Goal: Task Accomplishment & Management: Manage account settings

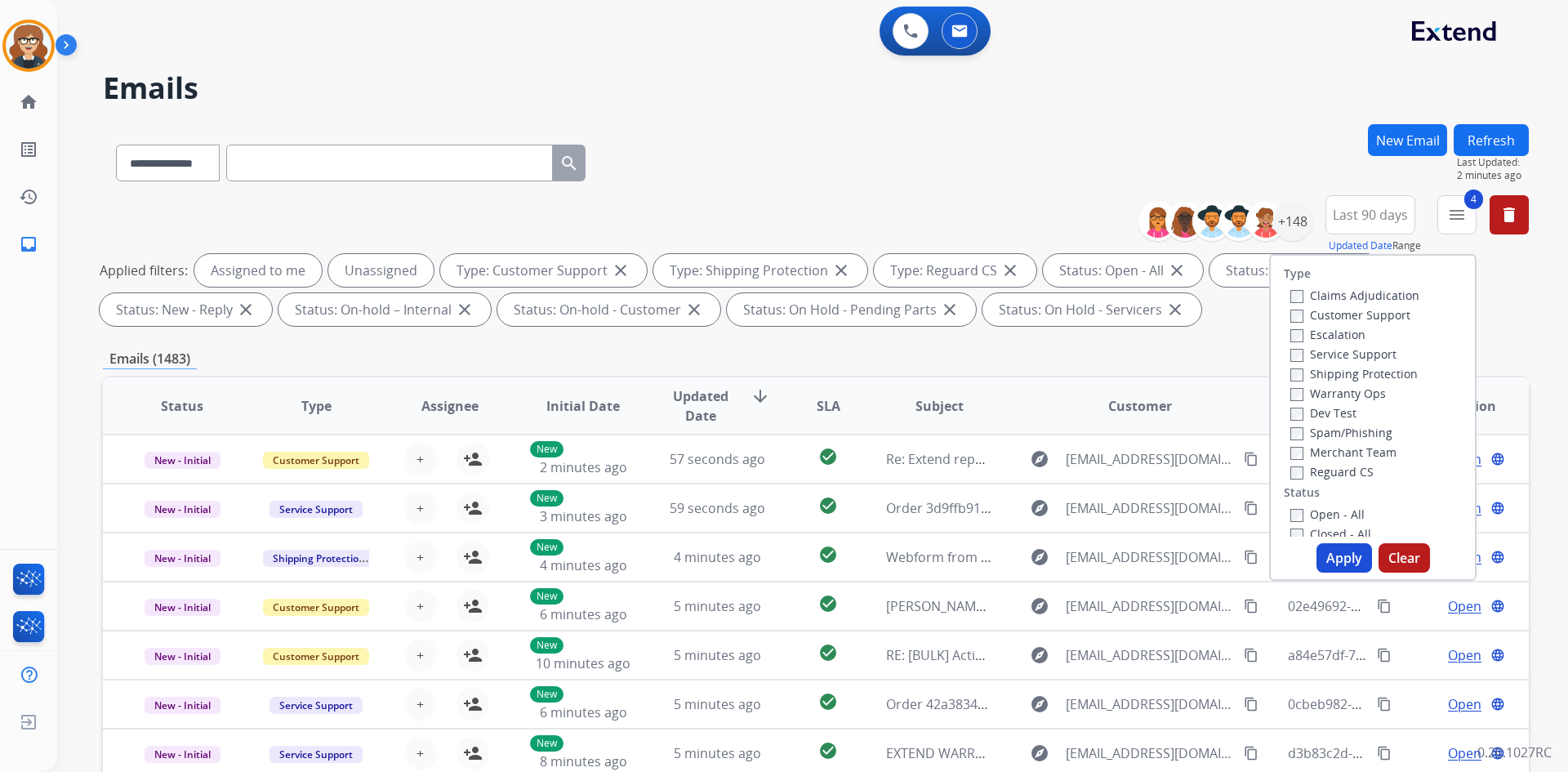
select select "**********"
drag, startPoint x: 717, startPoint y: 132, endPoint x: 1377, endPoint y: 23, distance: 668.9
click at [717, 132] on div "**********" at bounding box center [816, 160] width 1426 height 71
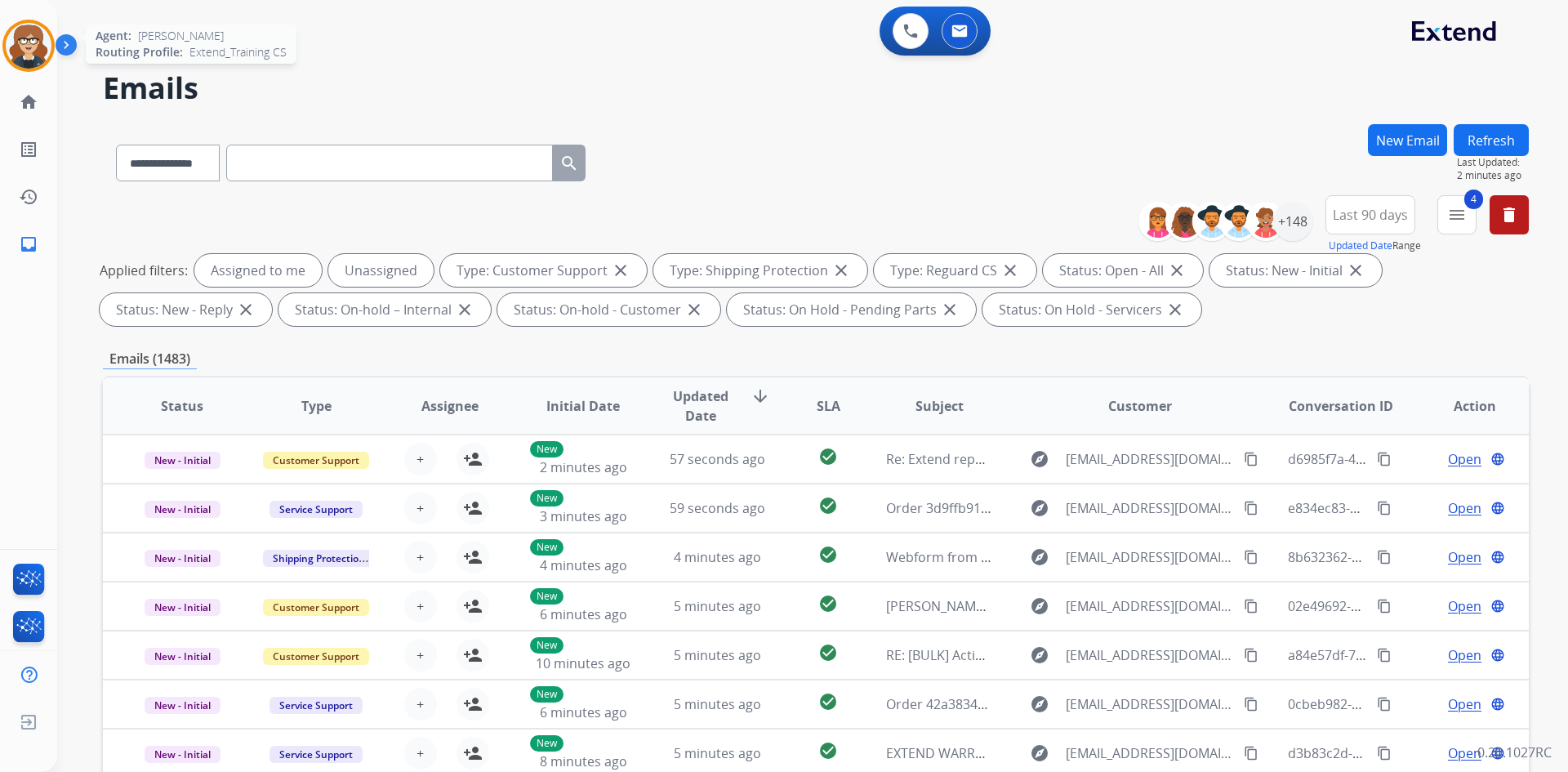
click at [28, 49] on img at bounding box center [28, 46] width 46 height 46
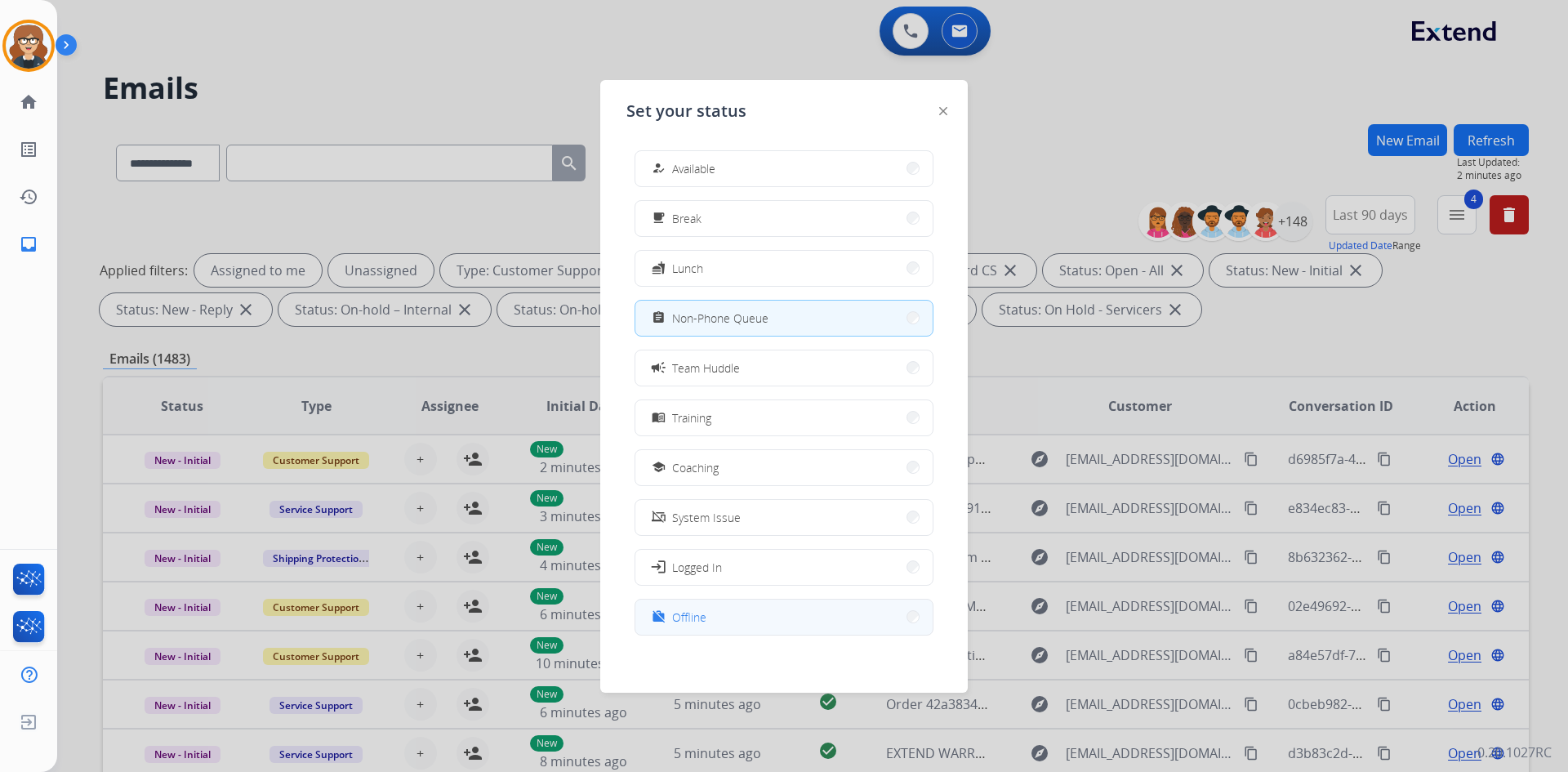
click at [751, 605] on button "work_off Offline" at bounding box center [784, 617] width 297 height 35
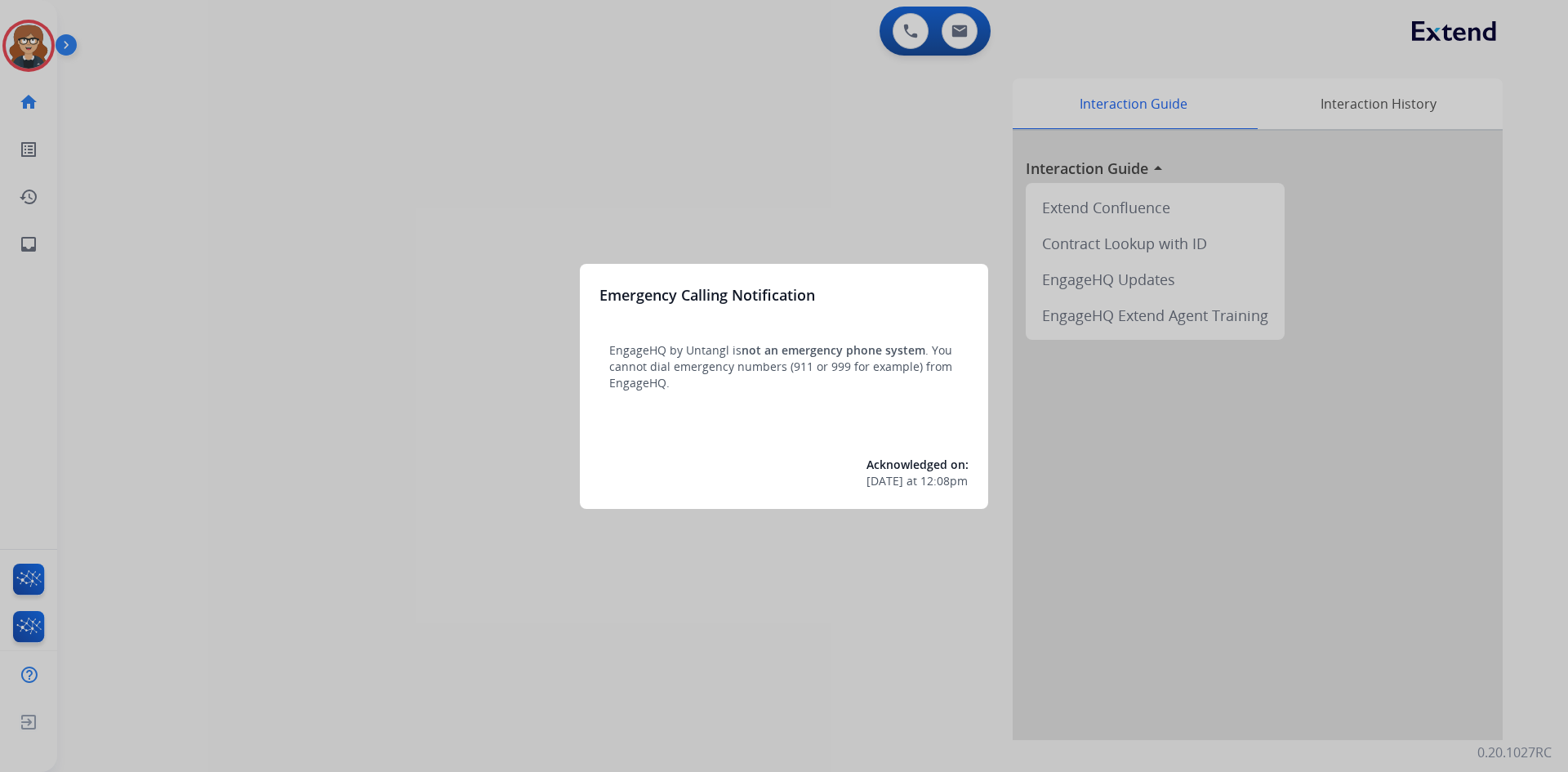
click at [424, 171] on div at bounding box center [784, 386] width 1568 height 772
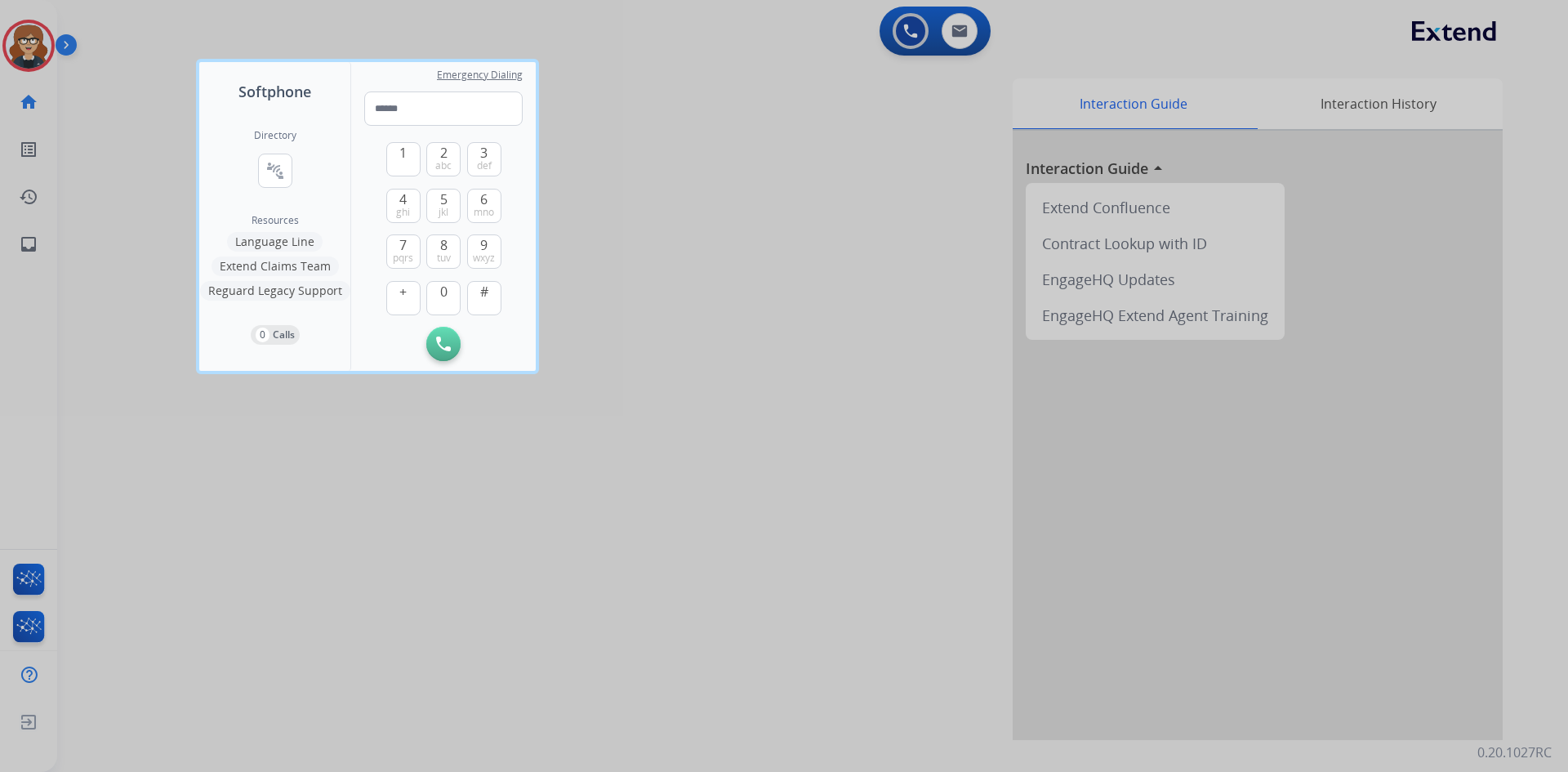
click at [42, 23] on div at bounding box center [784, 386] width 1568 height 772
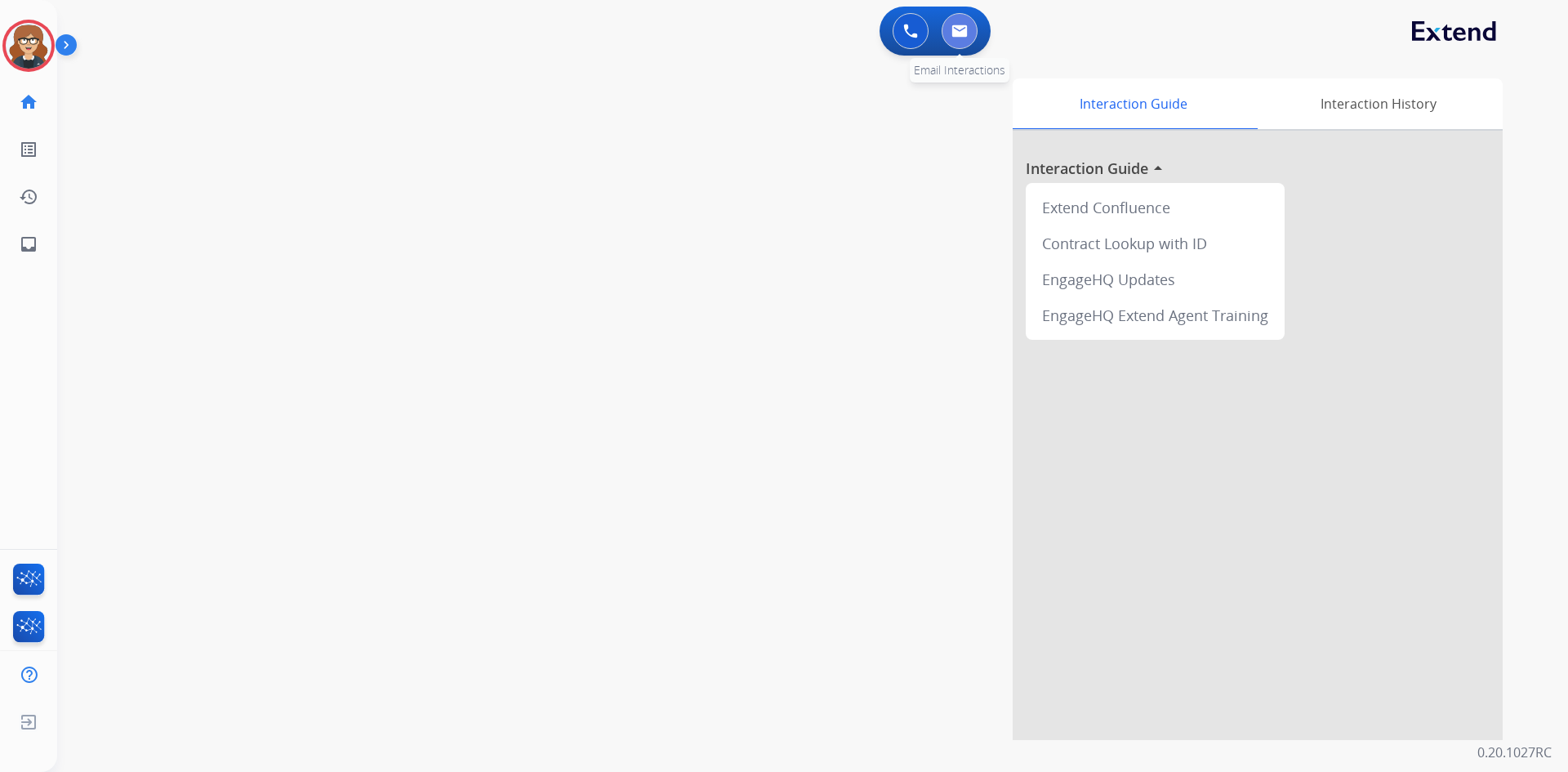
click at [975, 38] on button at bounding box center [960, 31] width 36 height 36
select select "**********"
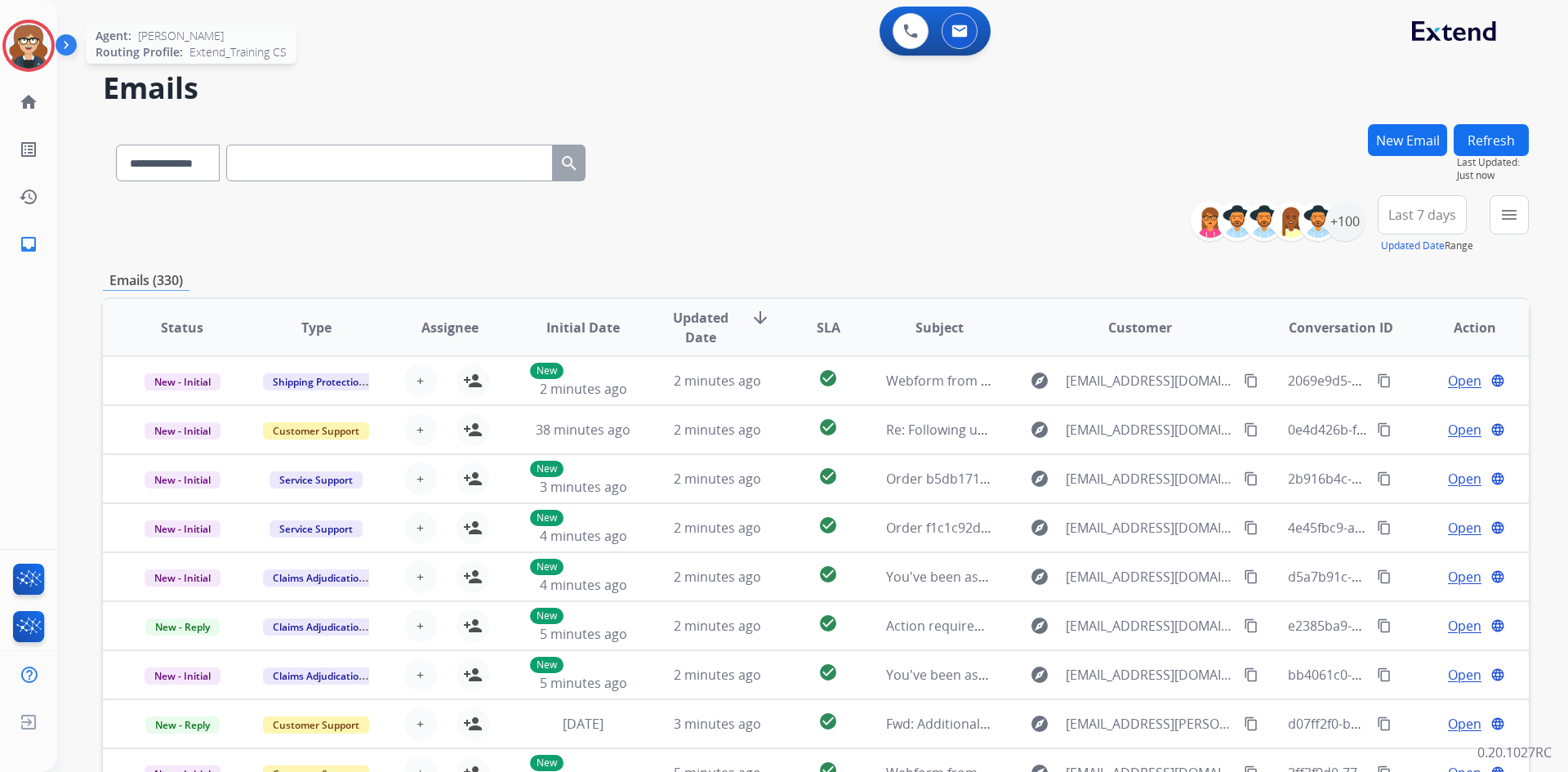
click at [40, 53] on img at bounding box center [28, 46] width 46 height 46
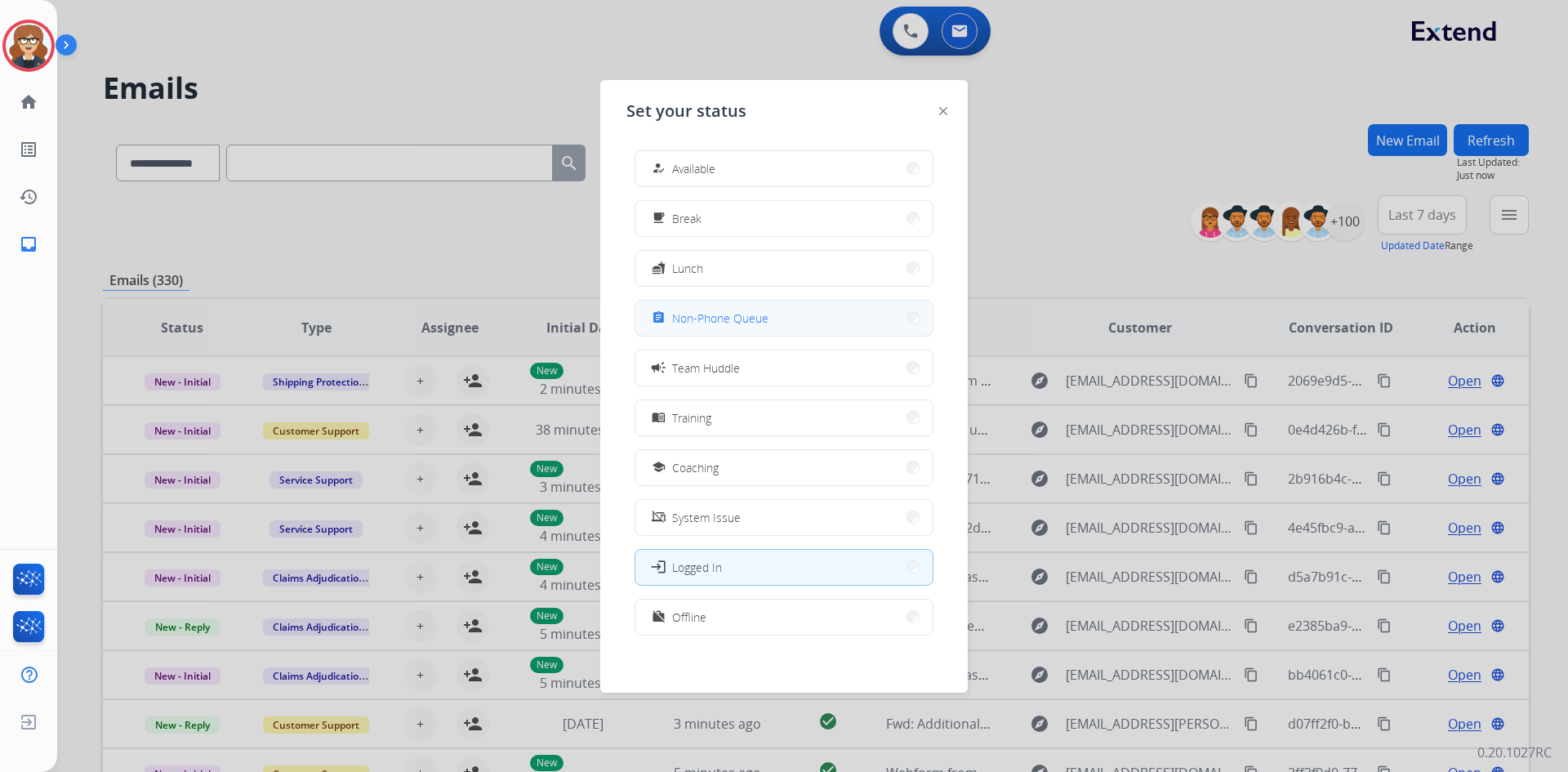
click at [748, 322] on span "Non-Phone Queue" at bounding box center [721, 318] width 97 height 17
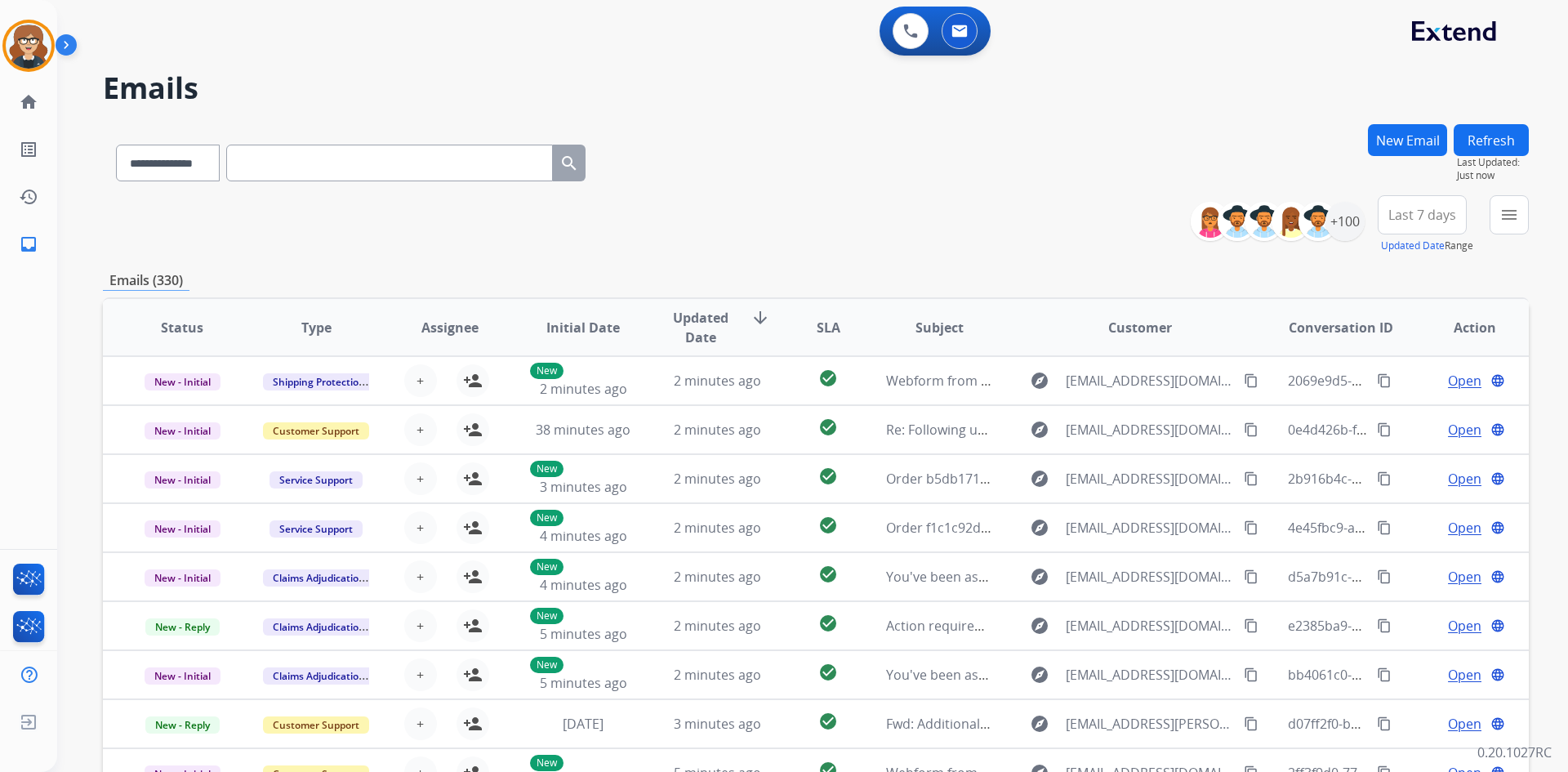
click at [977, 159] on div "**********" at bounding box center [816, 160] width 1426 height 71
click at [1349, 213] on div "+100" at bounding box center [1345, 221] width 39 height 39
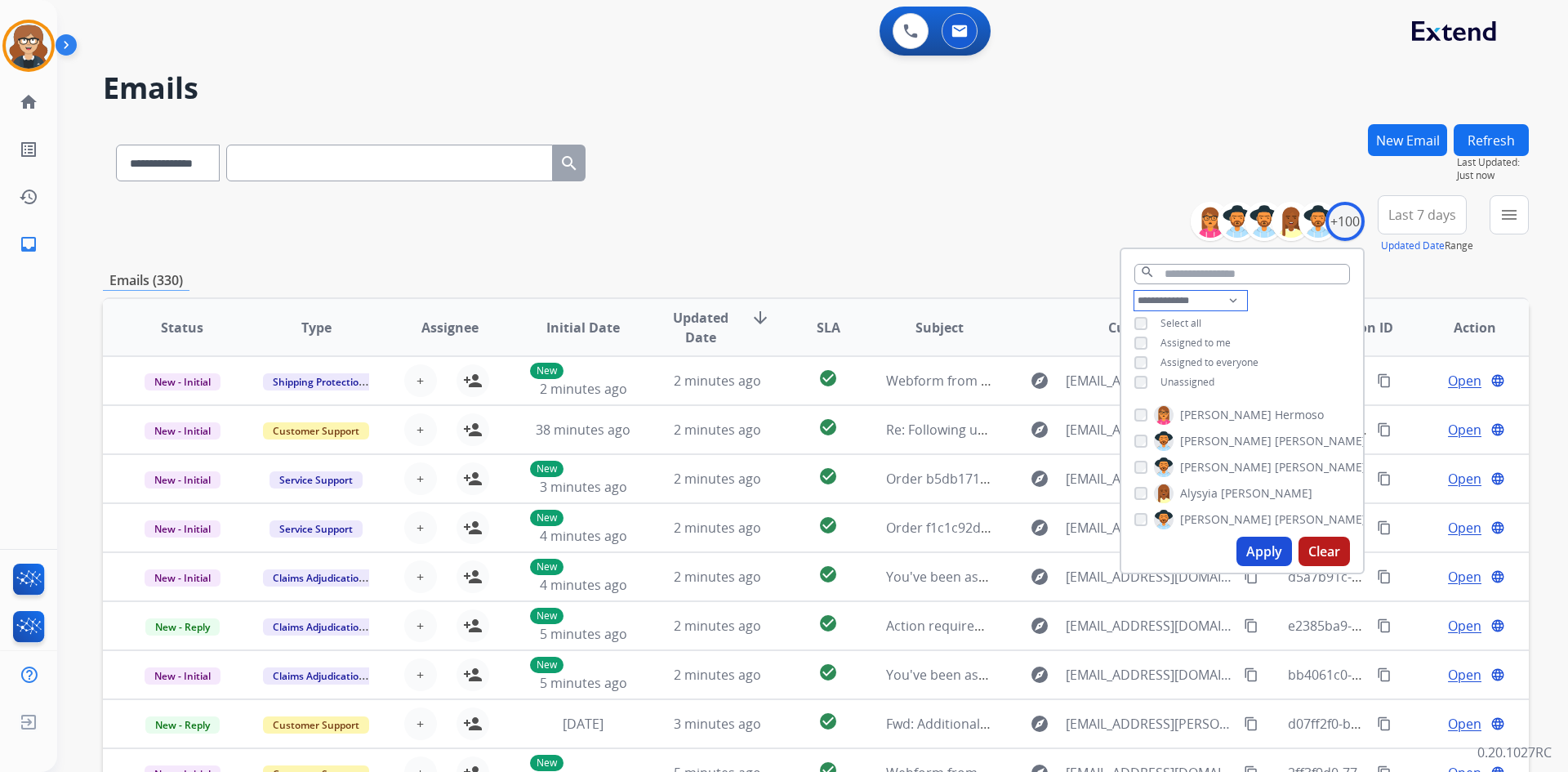
click at [1207, 297] on select "**********" at bounding box center [1190, 300] width 112 height 20
select select "**********"
click at [1134, 291] on select "**********" at bounding box center [1190, 300] width 112 height 20
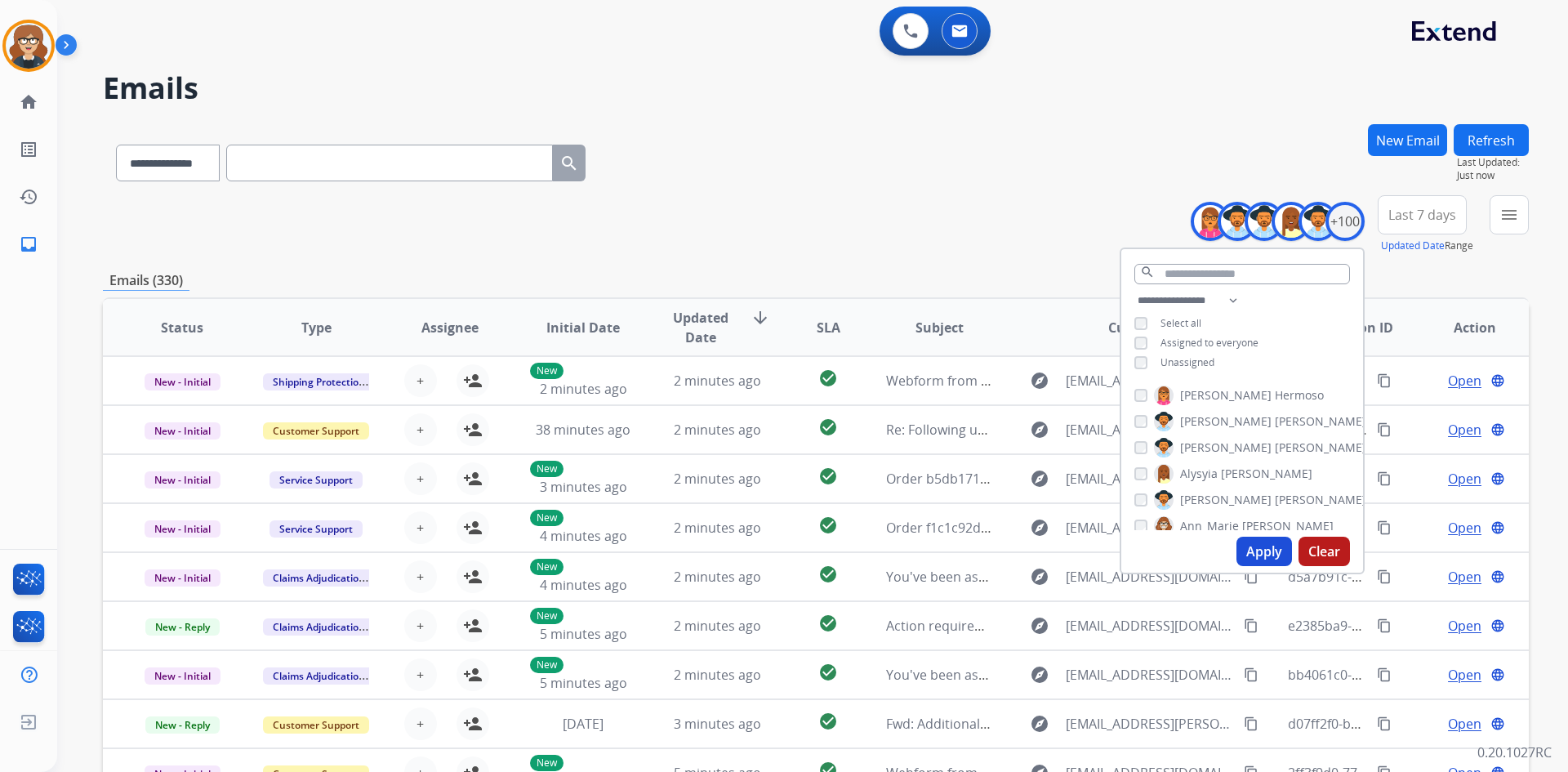
click at [1146, 353] on div "**********" at bounding box center [1242, 333] width 242 height 85
click at [1256, 554] on button "Apply" at bounding box center [1264, 552] width 56 height 30
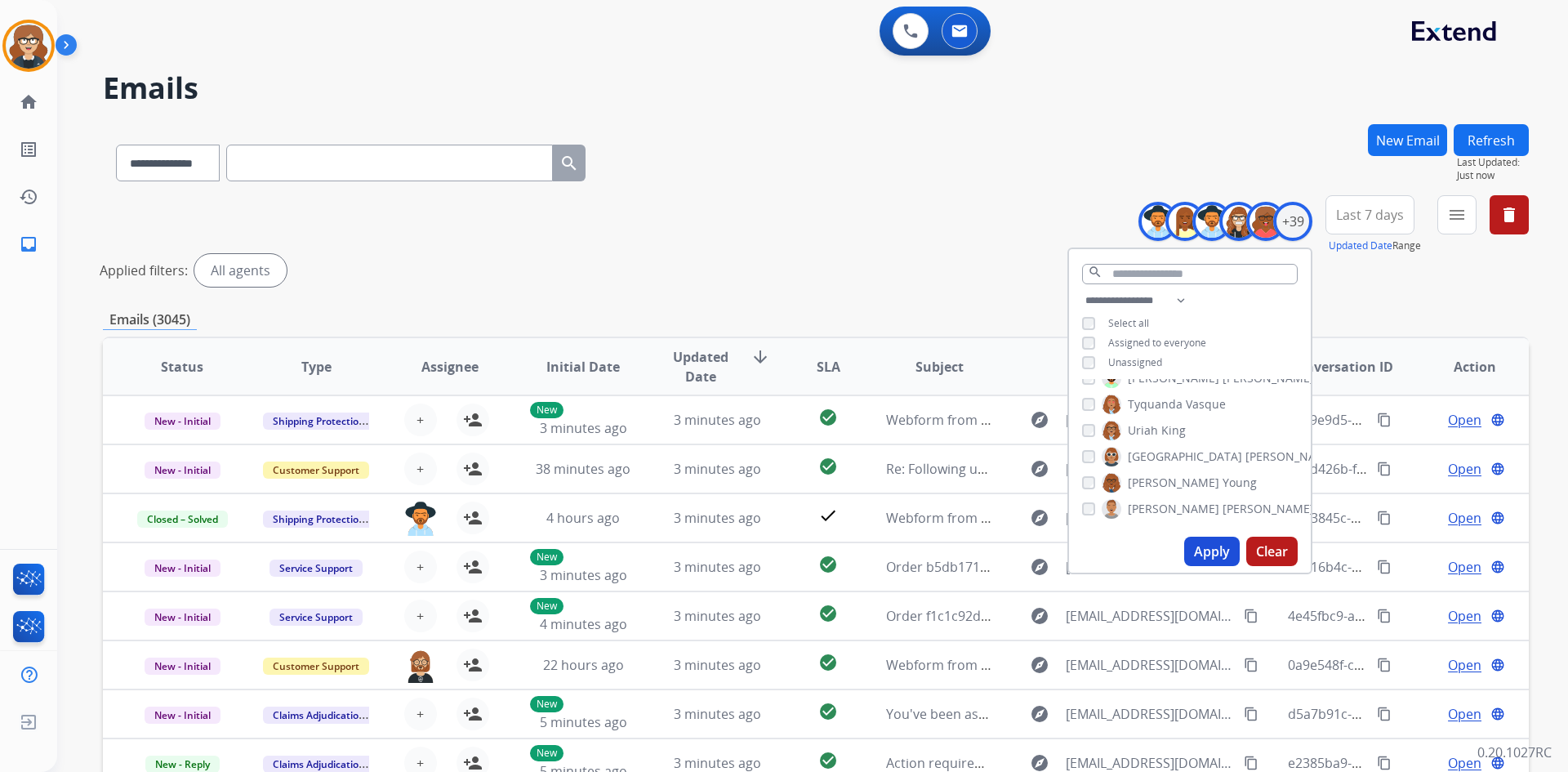
click at [1415, 311] on div "Emails (3045)" at bounding box center [816, 320] width 1426 height 20
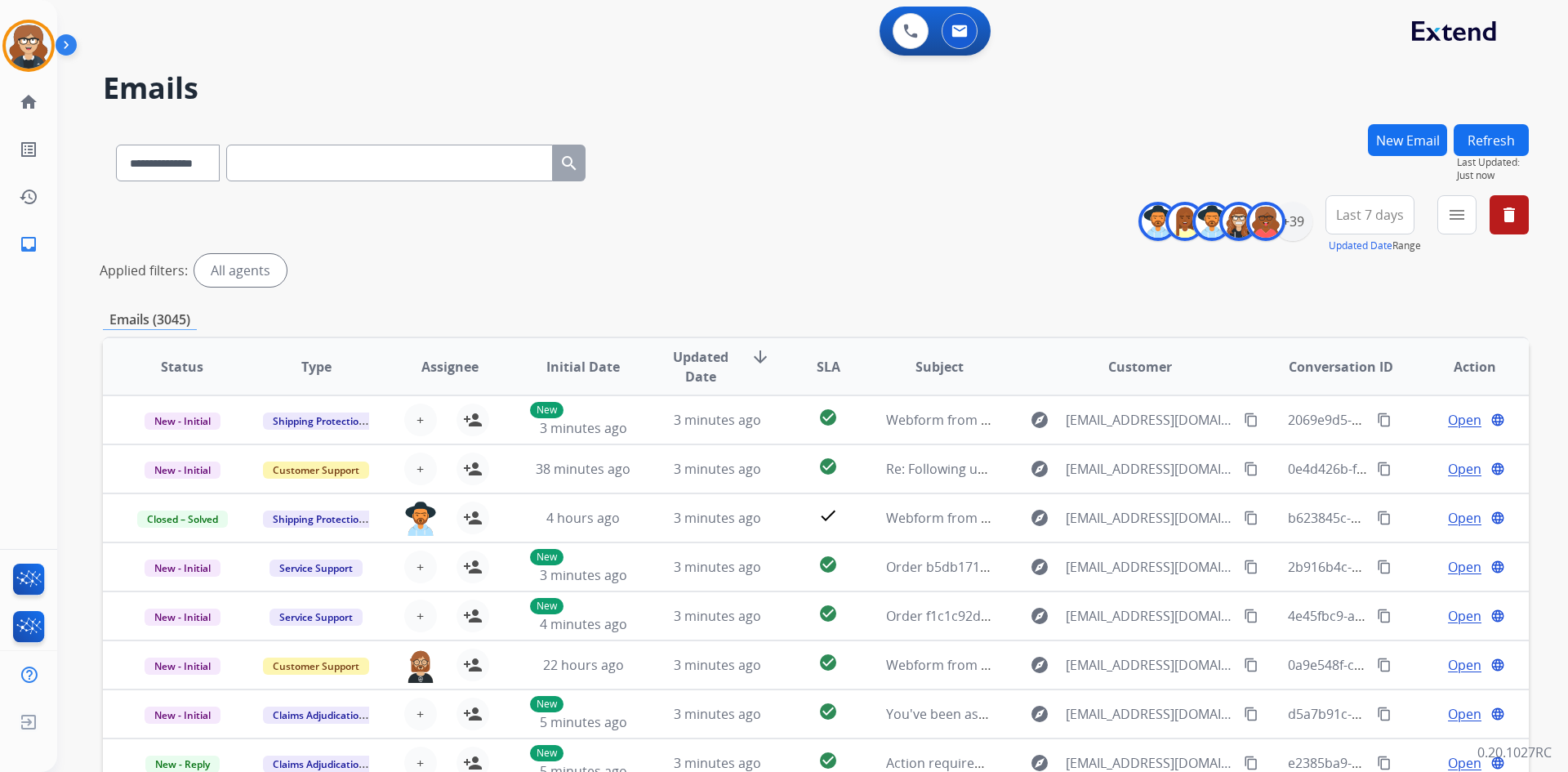
click at [1369, 217] on span "Last 7 days" at bounding box center [1369, 215] width 68 height 7
click at [1369, 411] on div "Last 90 days" at bounding box center [1365, 413] width 90 height 24
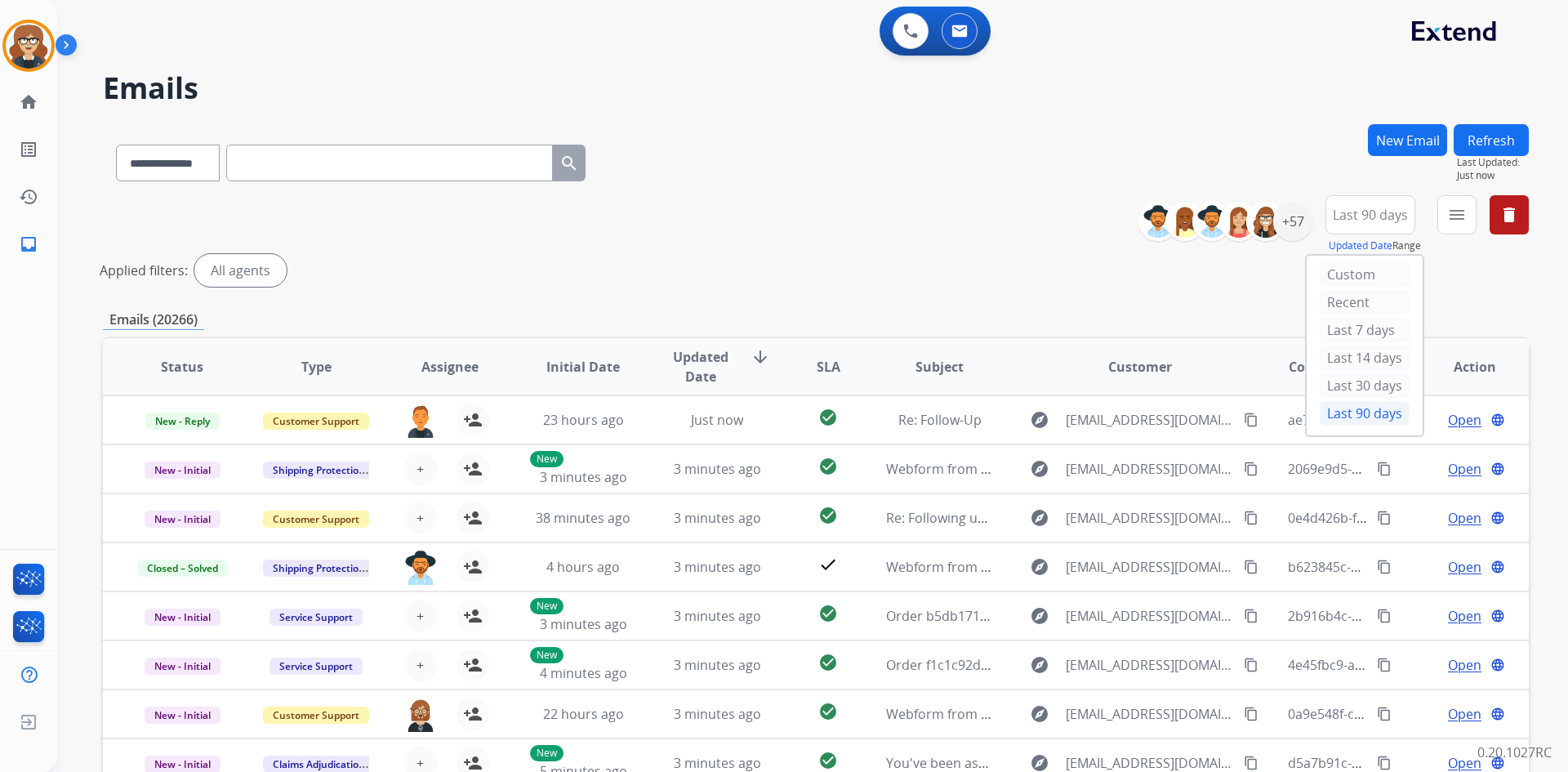
click at [1447, 278] on div "Applied filters: All agents" at bounding box center [812, 269] width 1426 height 33
click at [1459, 229] on button "menu Filters" at bounding box center [1457, 215] width 39 height 39
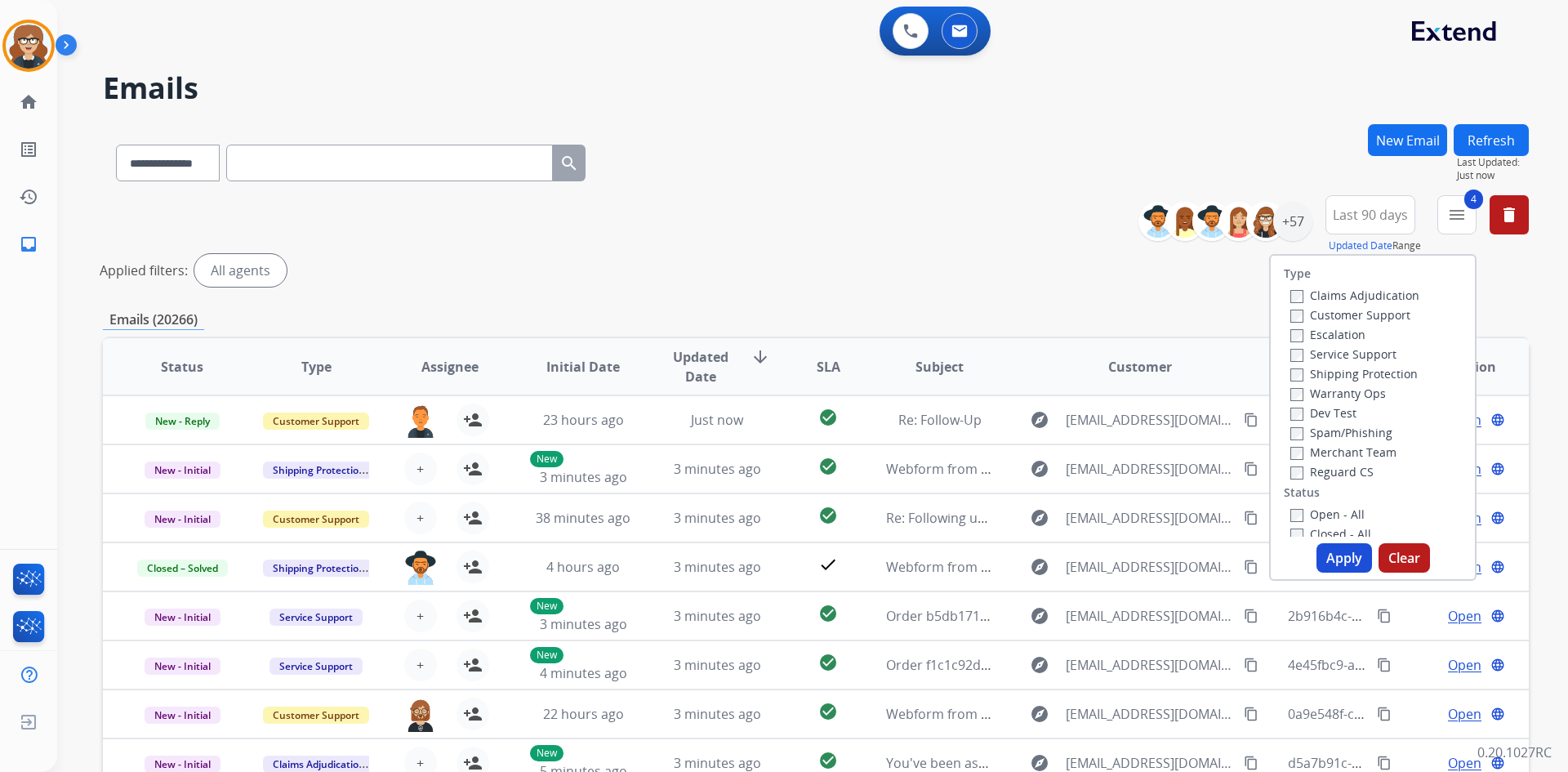
click at [1339, 552] on button "Apply" at bounding box center [1344, 558] width 56 height 30
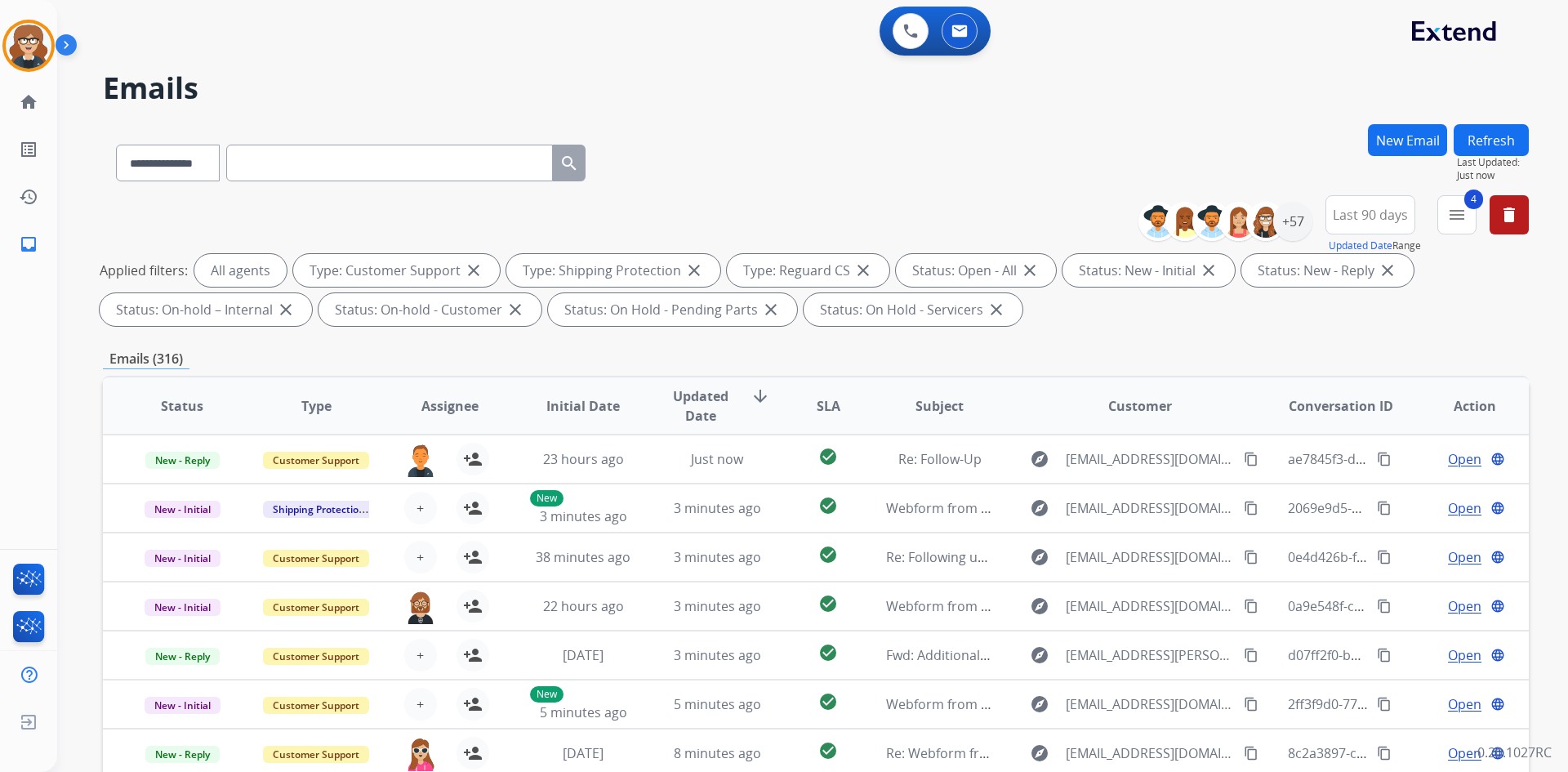
click at [438, 409] on span "Assignee" at bounding box center [451, 405] width 58 height 20
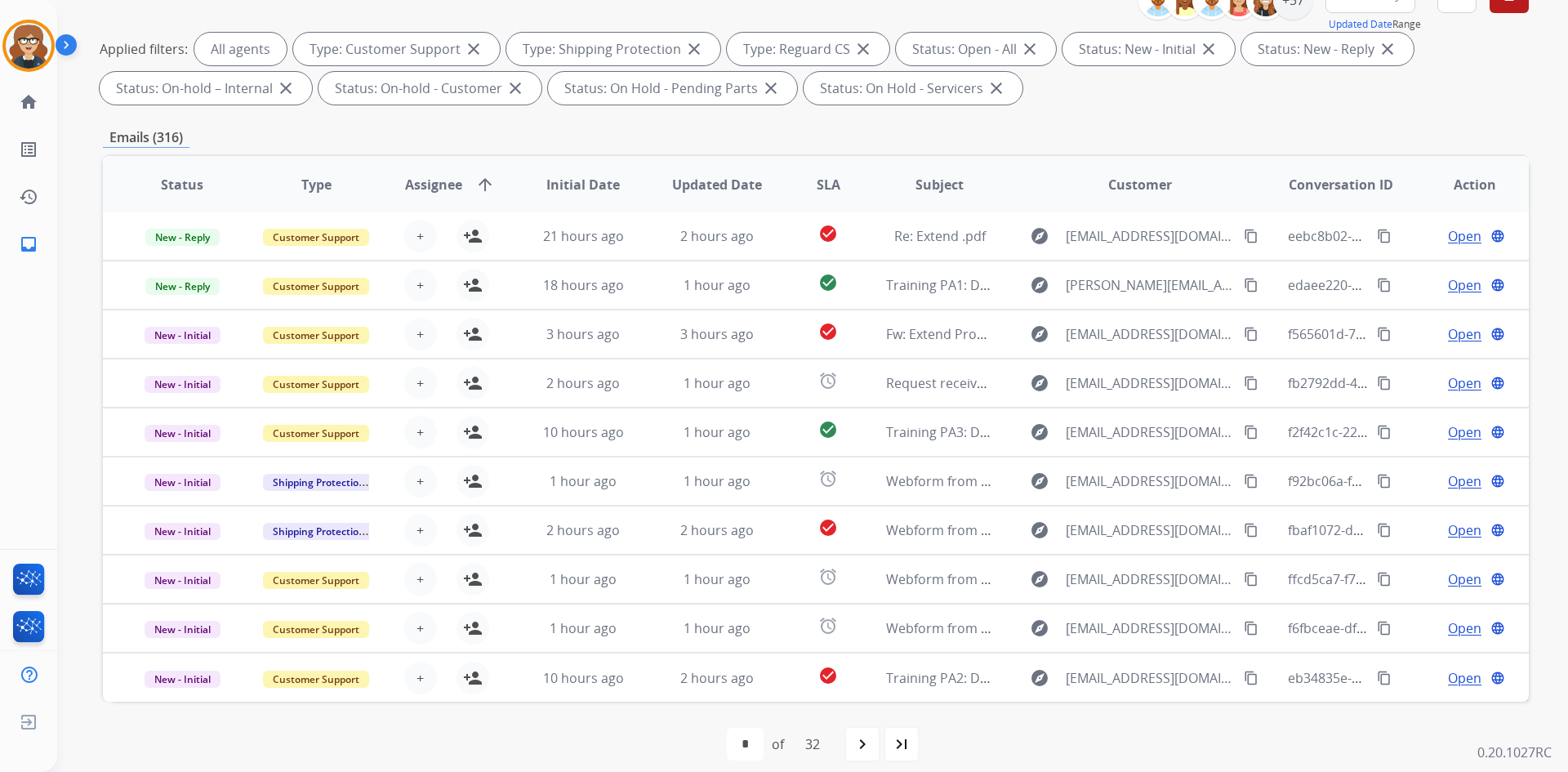
scroll to position [236, 0]
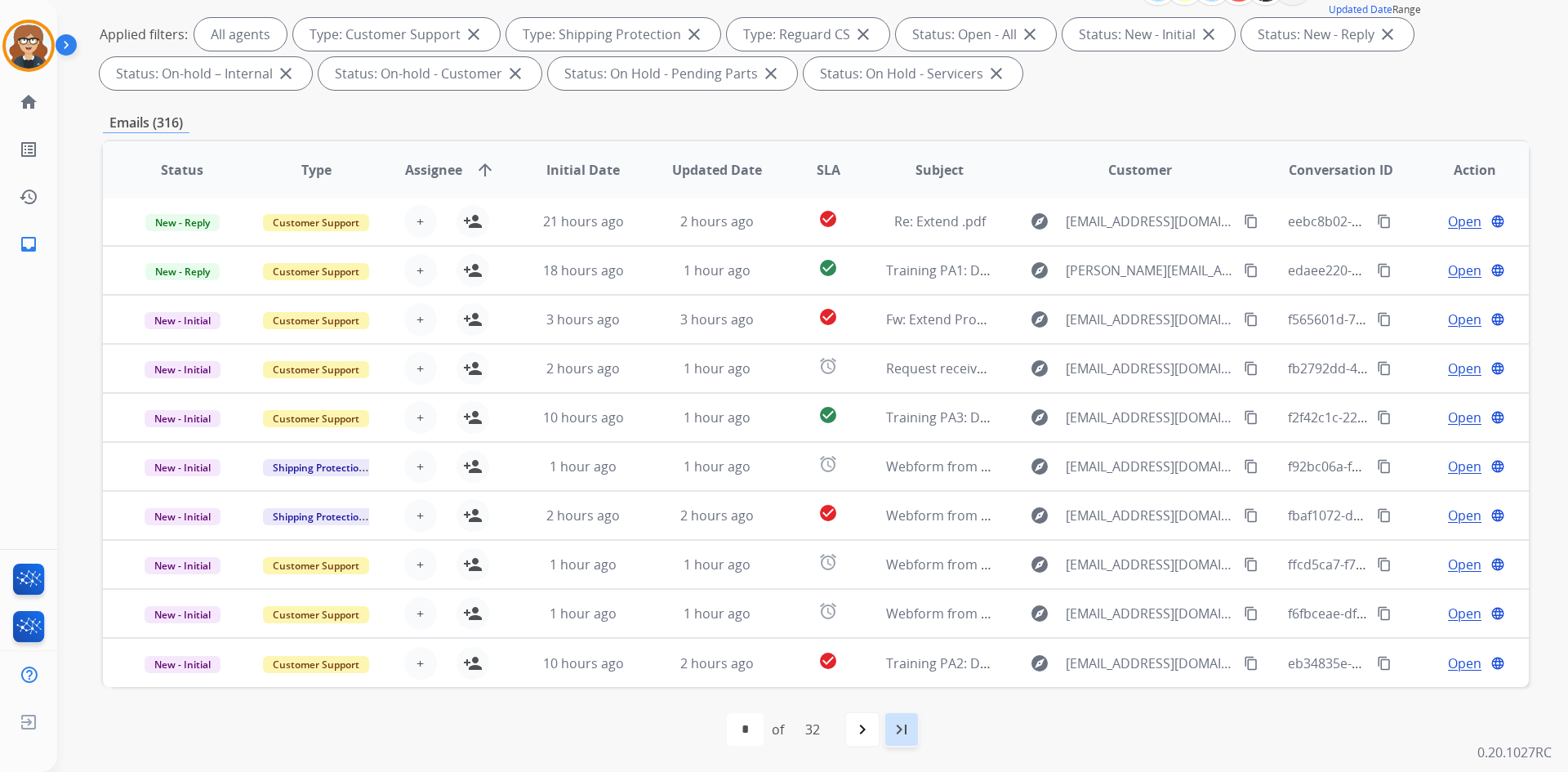
click at [906, 730] on mat-icon "last_page" at bounding box center [901, 729] width 20 height 20
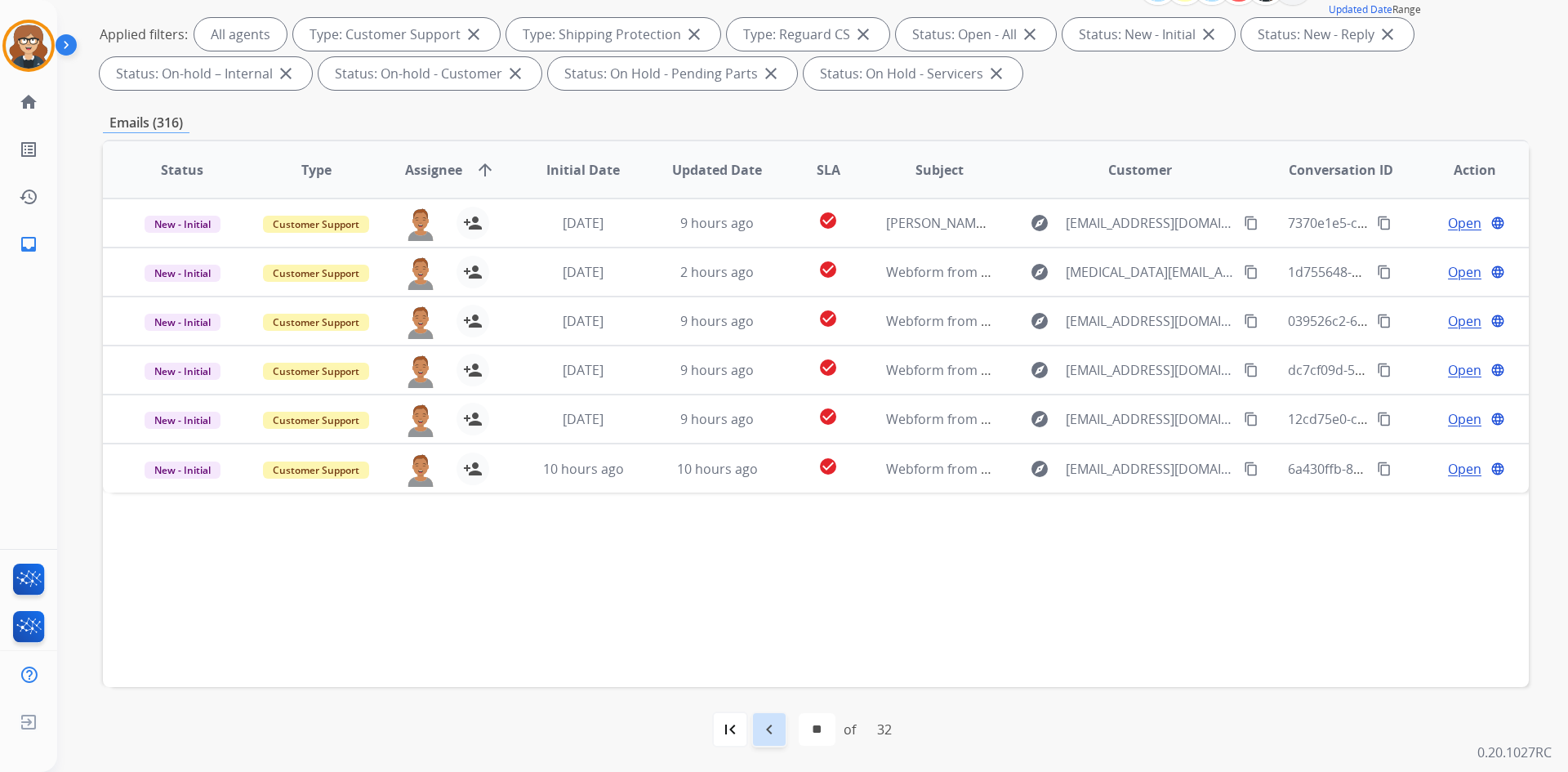
click at [771, 725] on mat-icon "navigate_before" at bounding box center [769, 729] width 20 height 20
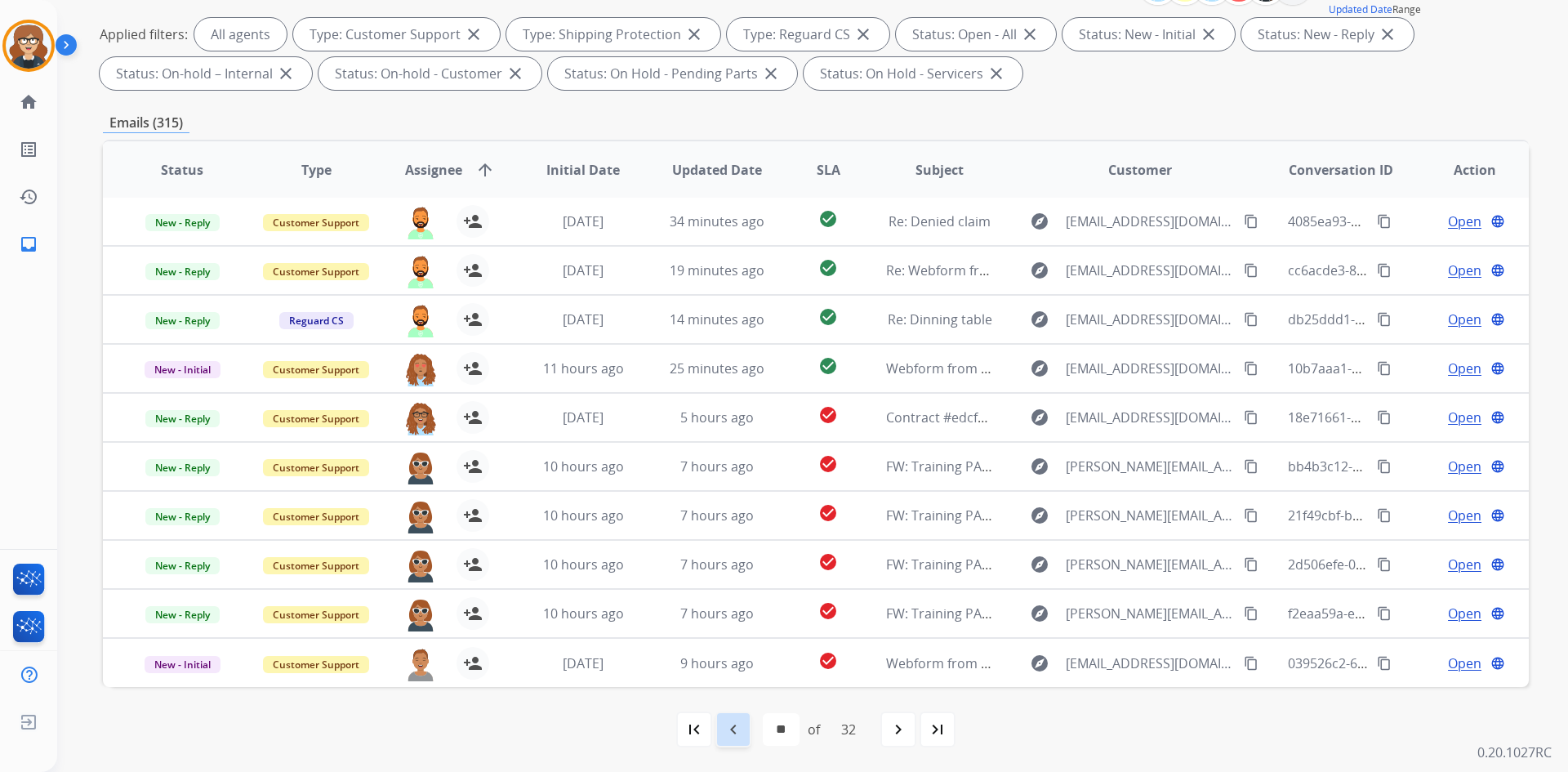
click at [747, 731] on div "navigate_before" at bounding box center [733, 729] width 36 height 36
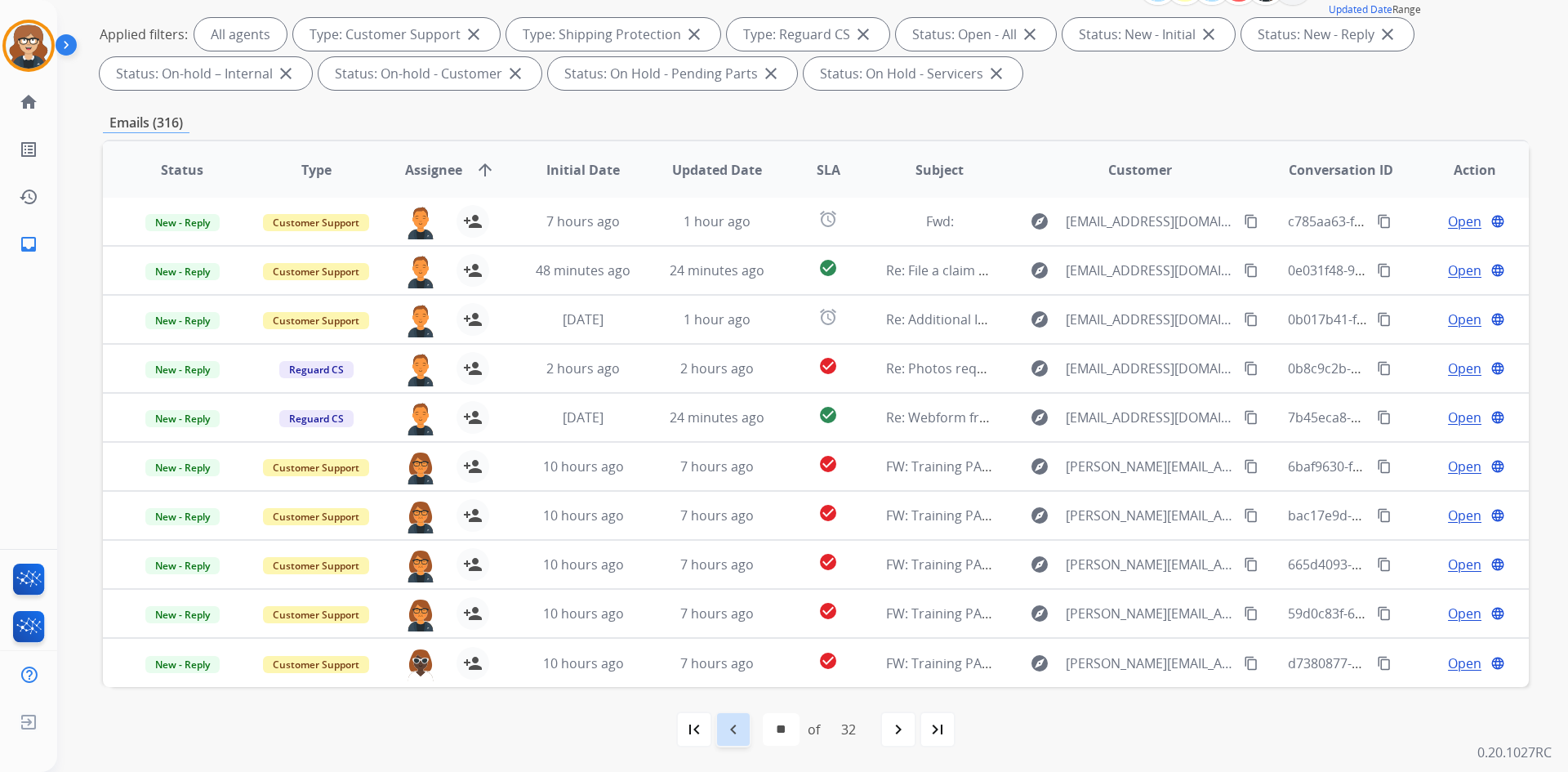
click at [748, 732] on div "navigate_before" at bounding box center [733, 729] width 36 height 36
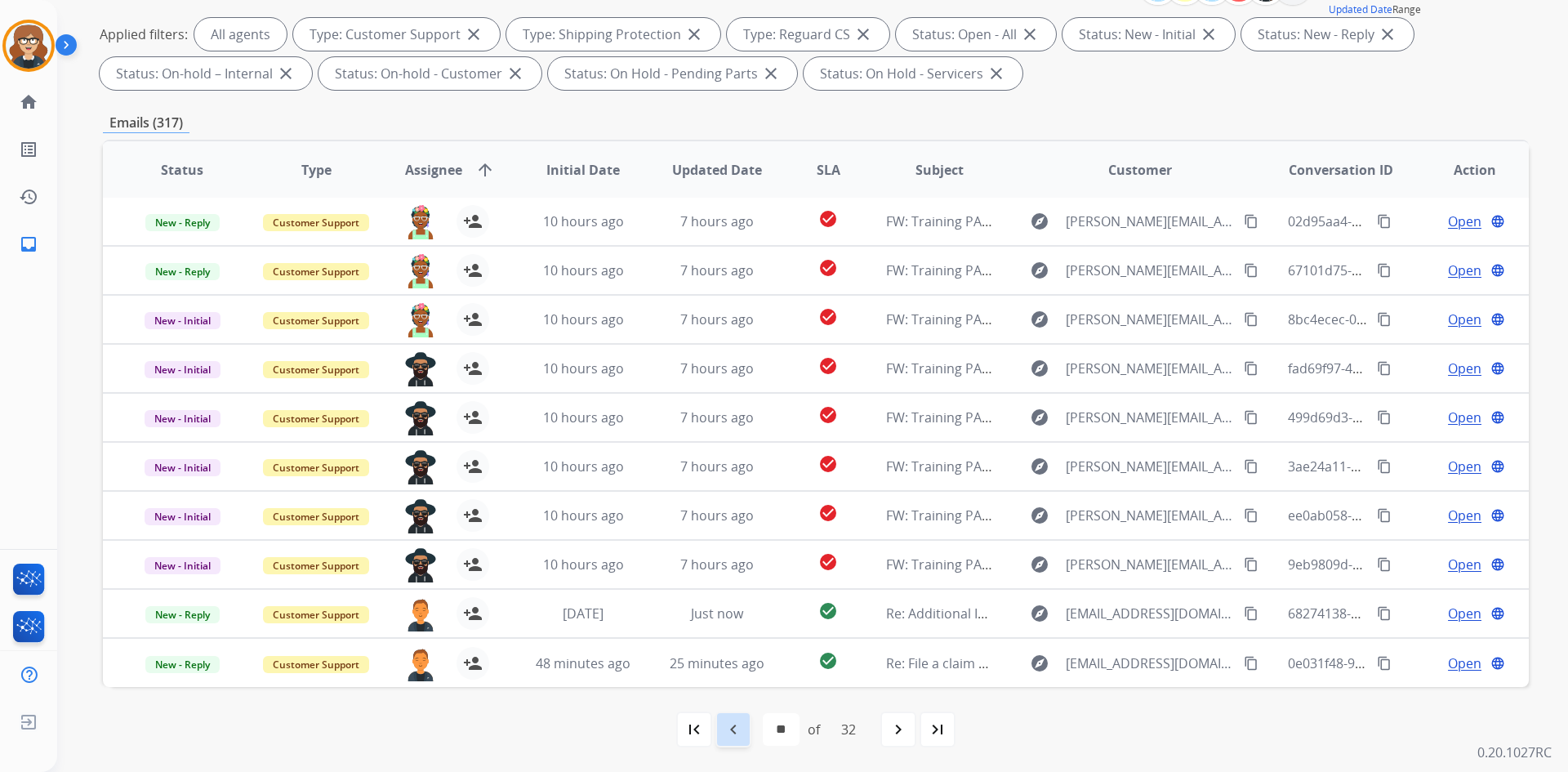
click at [724, 727] on mat-icon "navigate_before" at bounding box center [733, 729] width 20 height 20
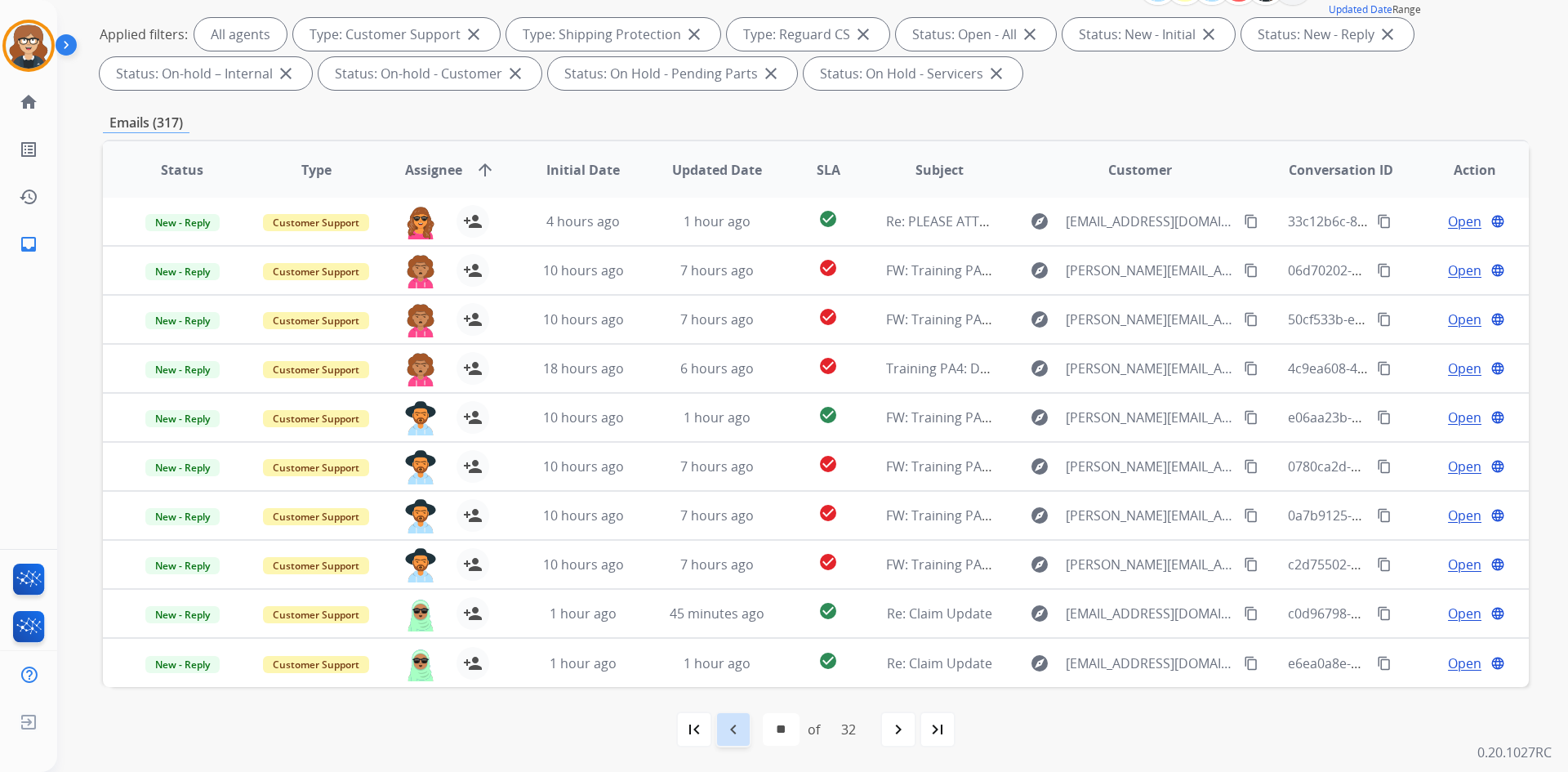
click at [738, 734] on mat-icon "navigate_before" at bounding box center [733, 729] width 20 height 20
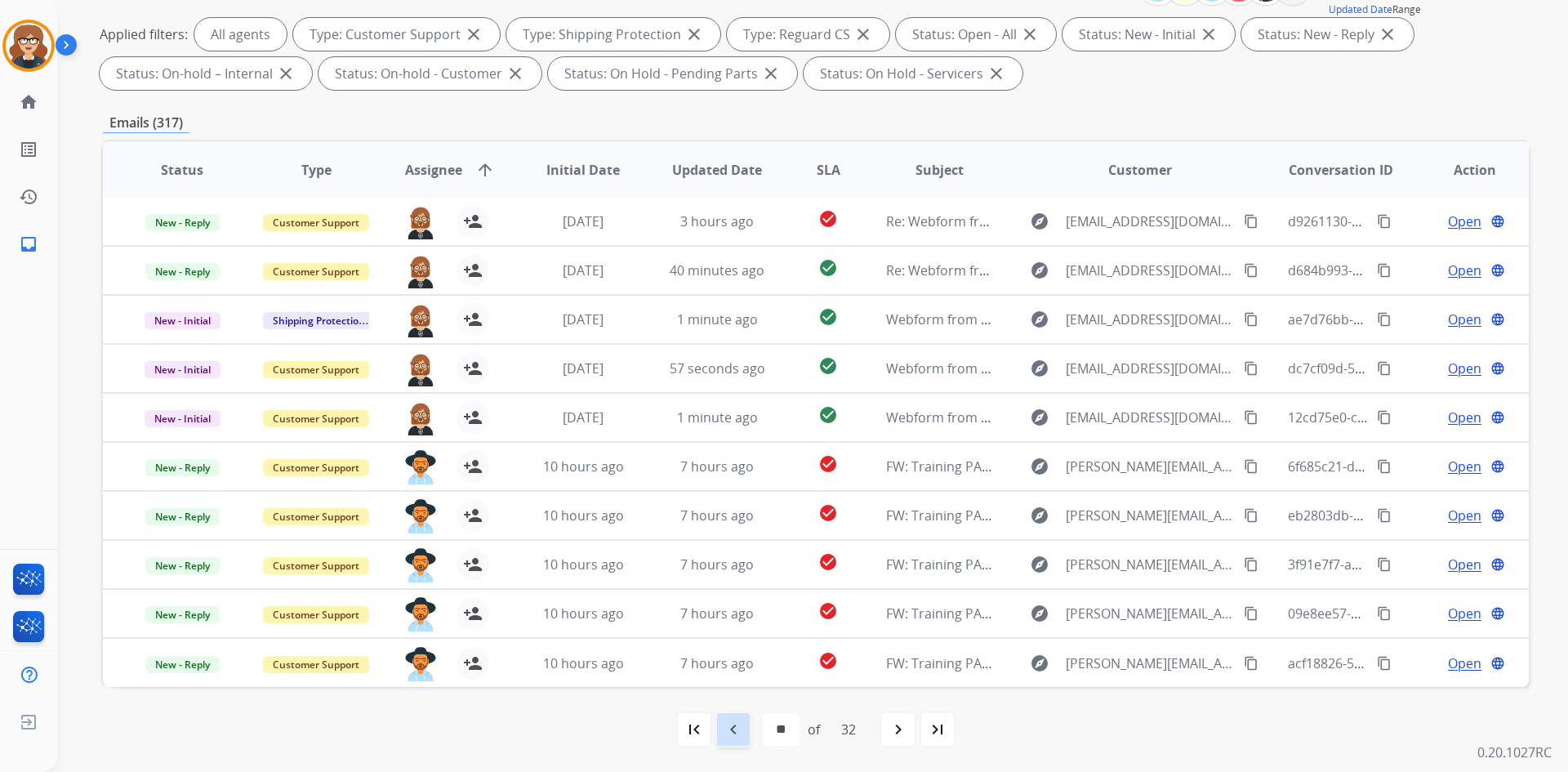
click at [735, 733] on mat-icon "navigate_before" at bounding box center [733, 729] width 20 height 20
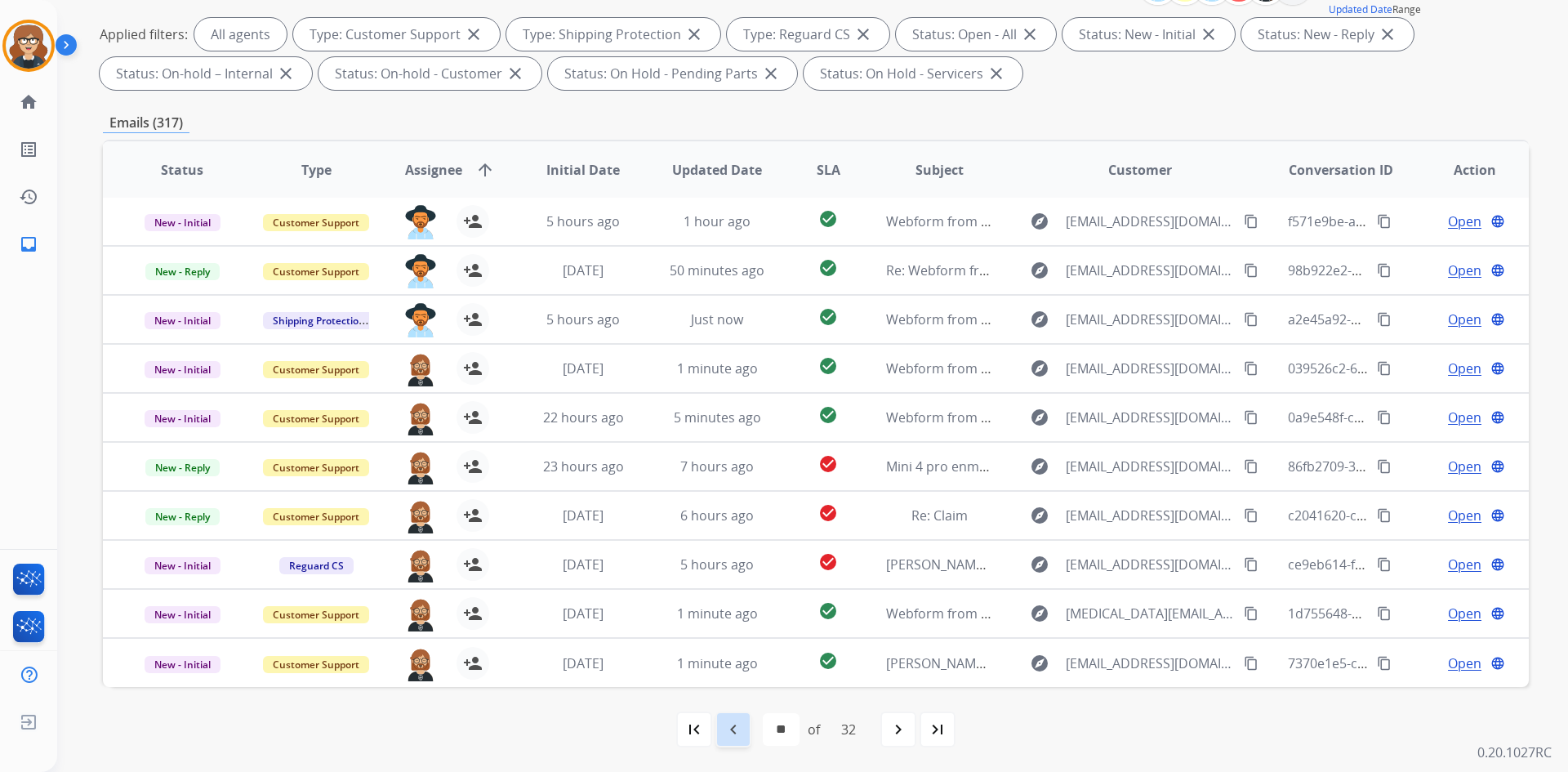
click at [736, 725] on mat-icon "navigate_before" at bounding box center [733, 729] width 20 height 20
select select "**"
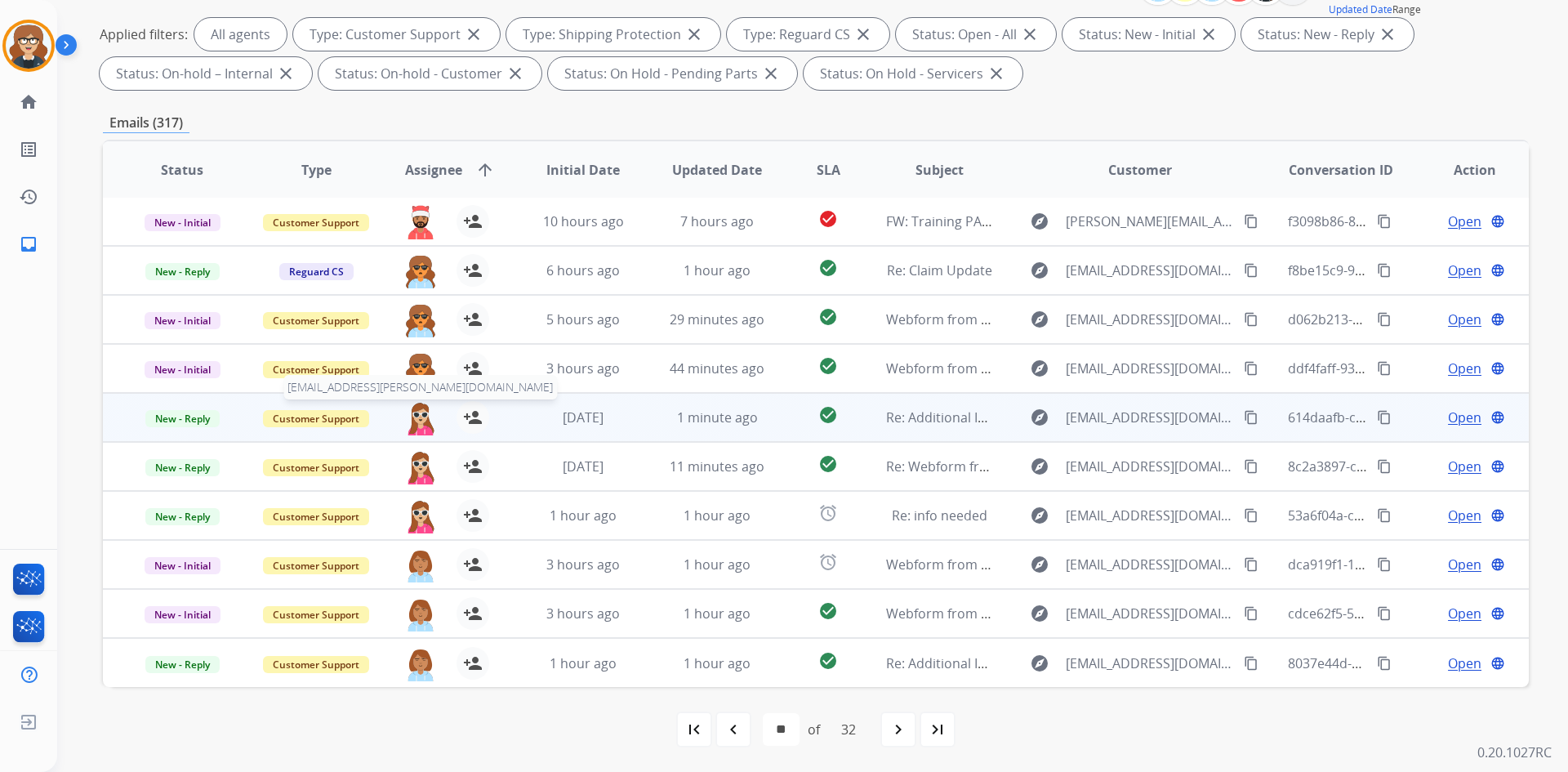
click at [425, 416] on img at bounding box center [420, 418] width 33 height 34
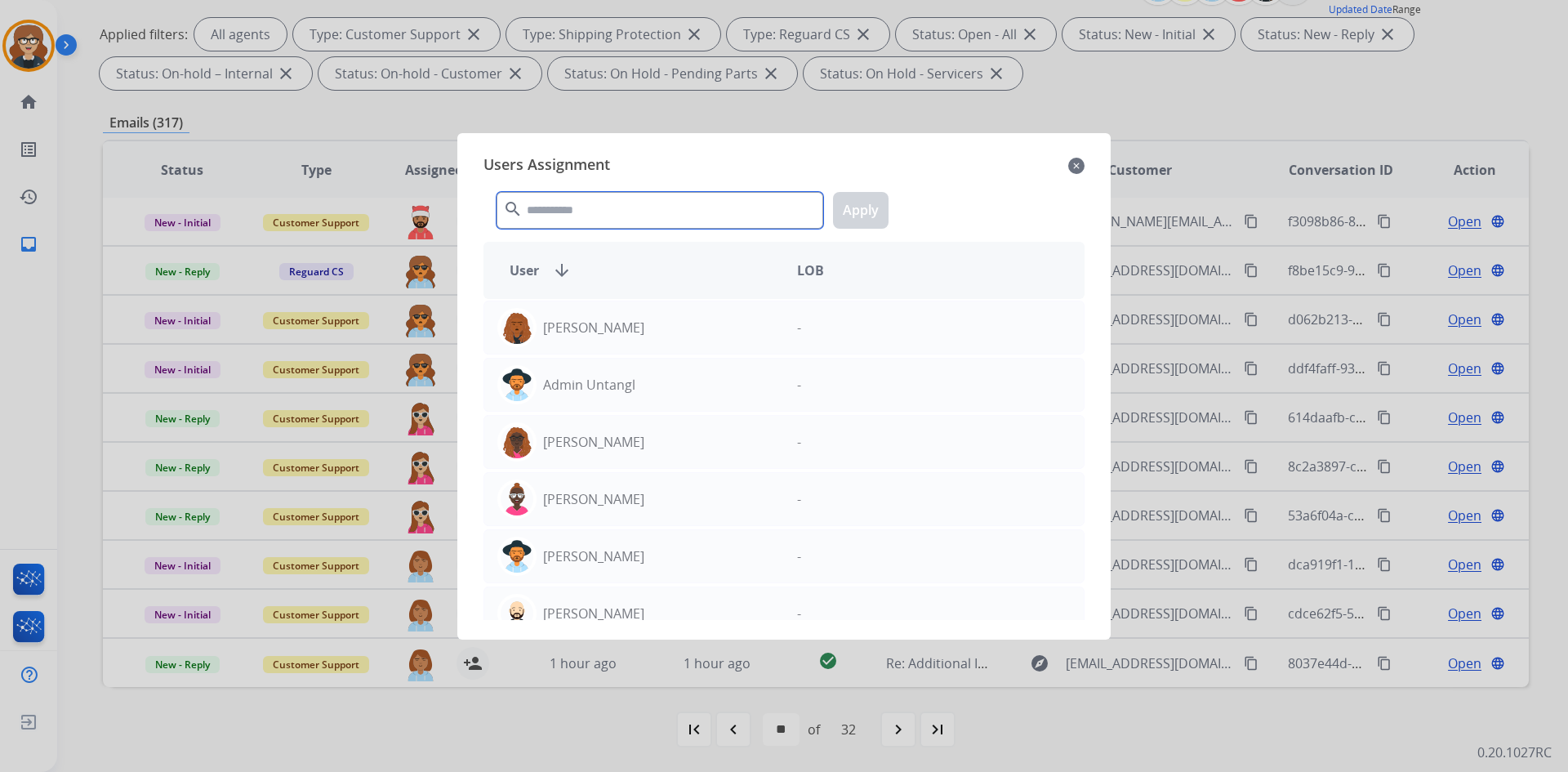
click at [655, 206] on input "text" at bounding box center [660, 211] width 327 height 37
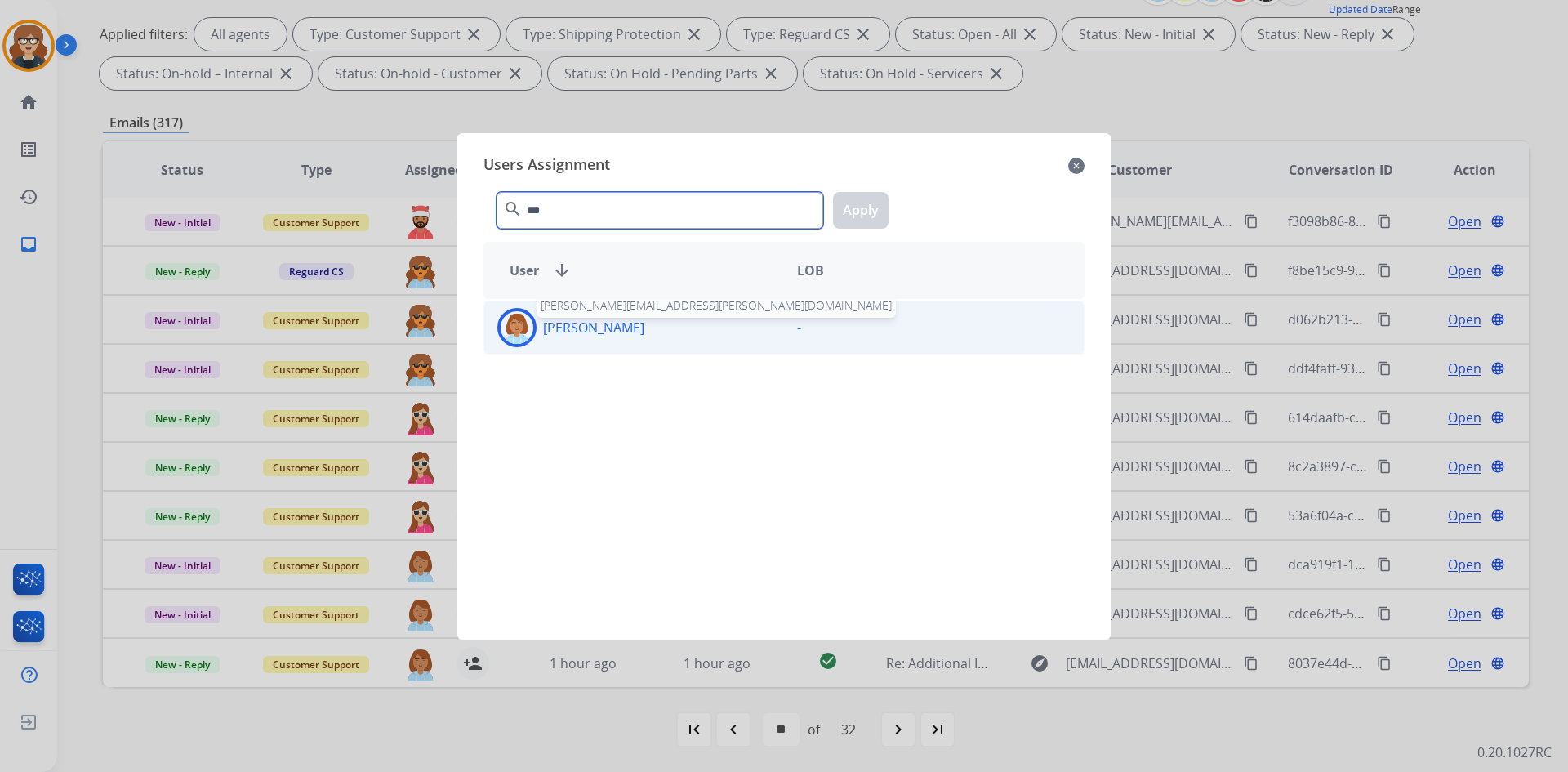
type input "***"
click at [611, 320] on p "[PERSON_NAME]" at bounding box center [594, 327] width 101 height 20
click at [842, 204] on button "Apply" at bounding box center [861, 211] width 56 height 37
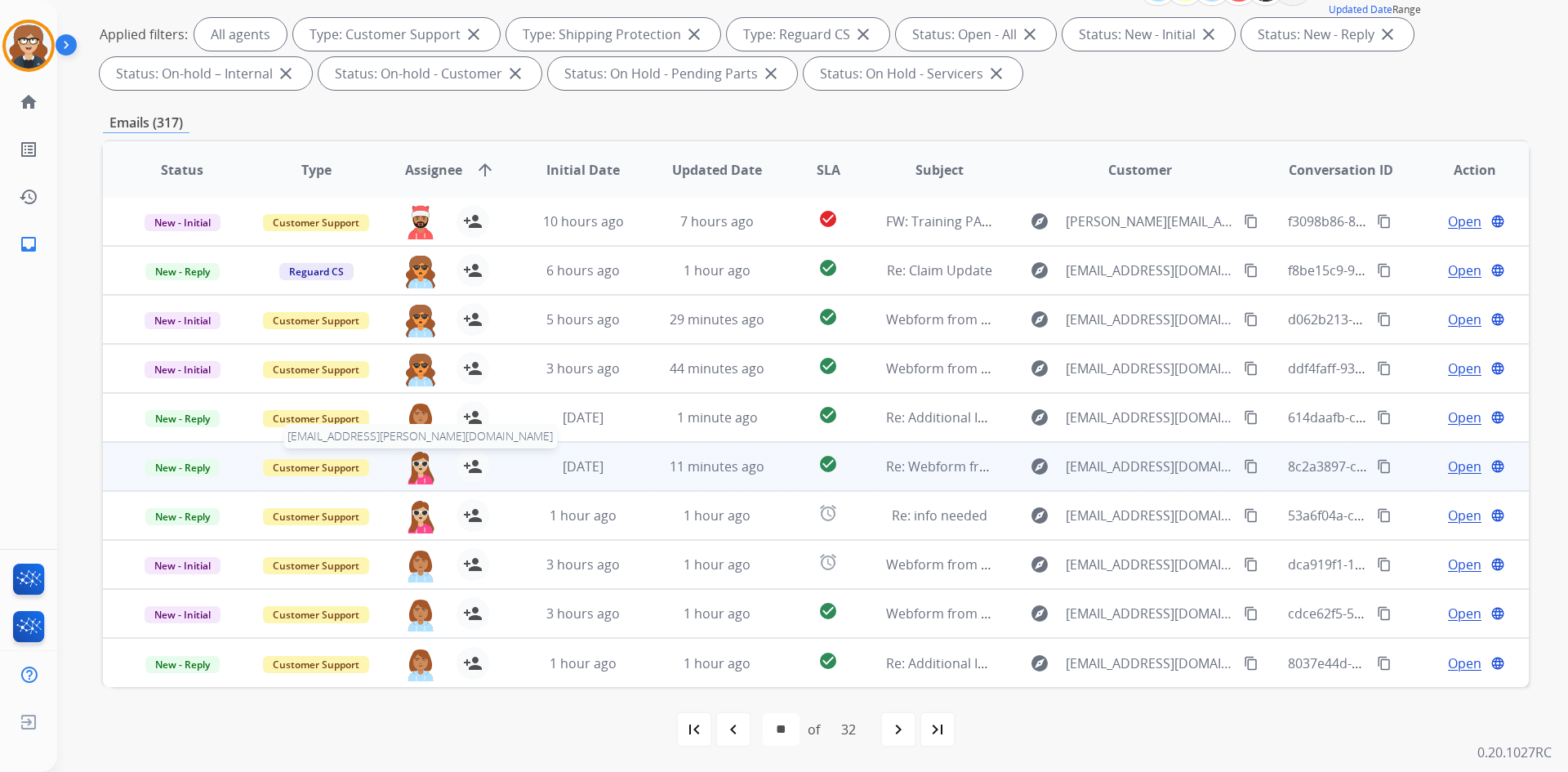
click at [429, 470] on img at bounding box center [420, 466] width 33 height 34
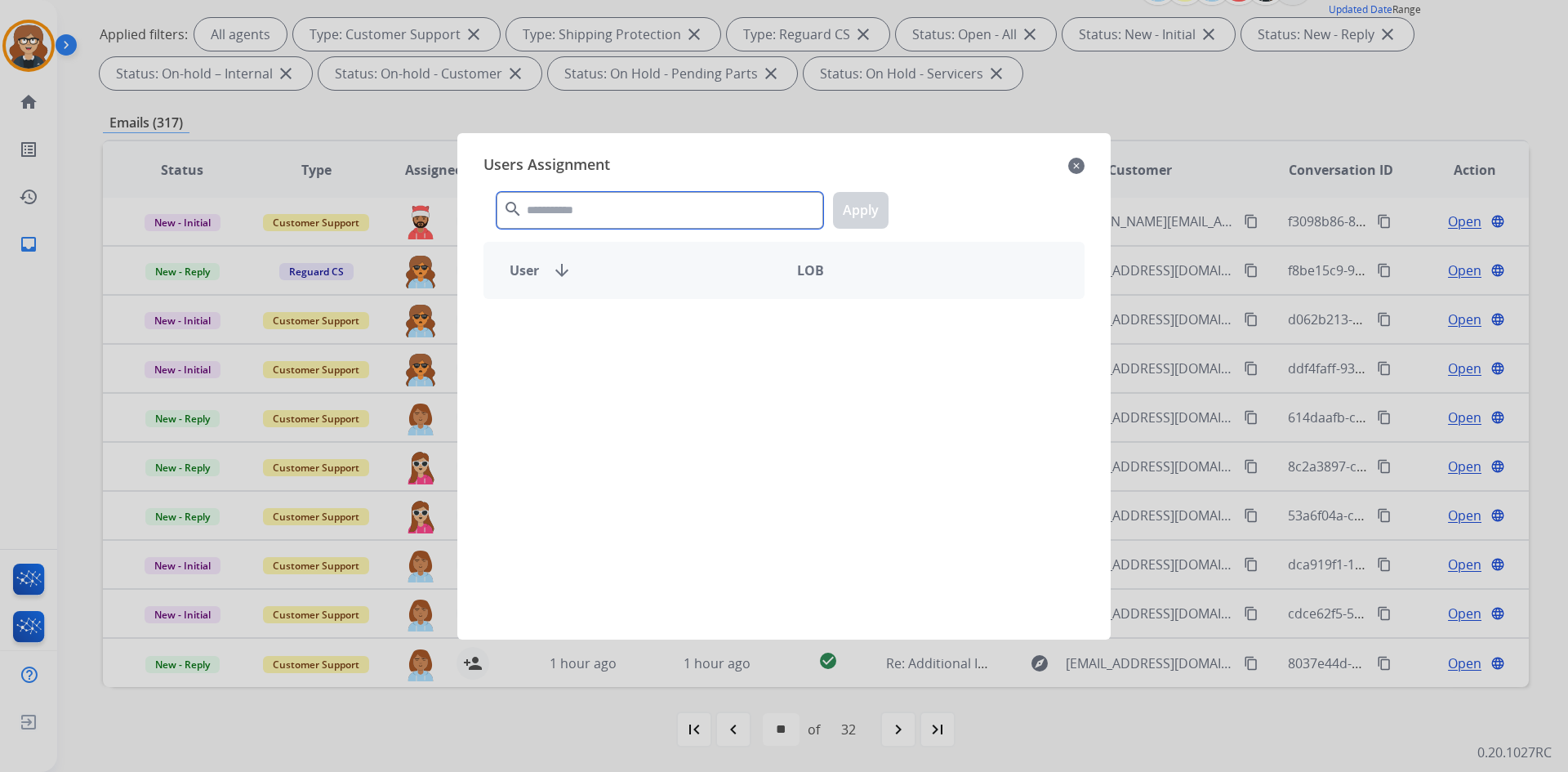
click at [650, 217] on input "text" at bounding box center [660, 211] width 327 height 37
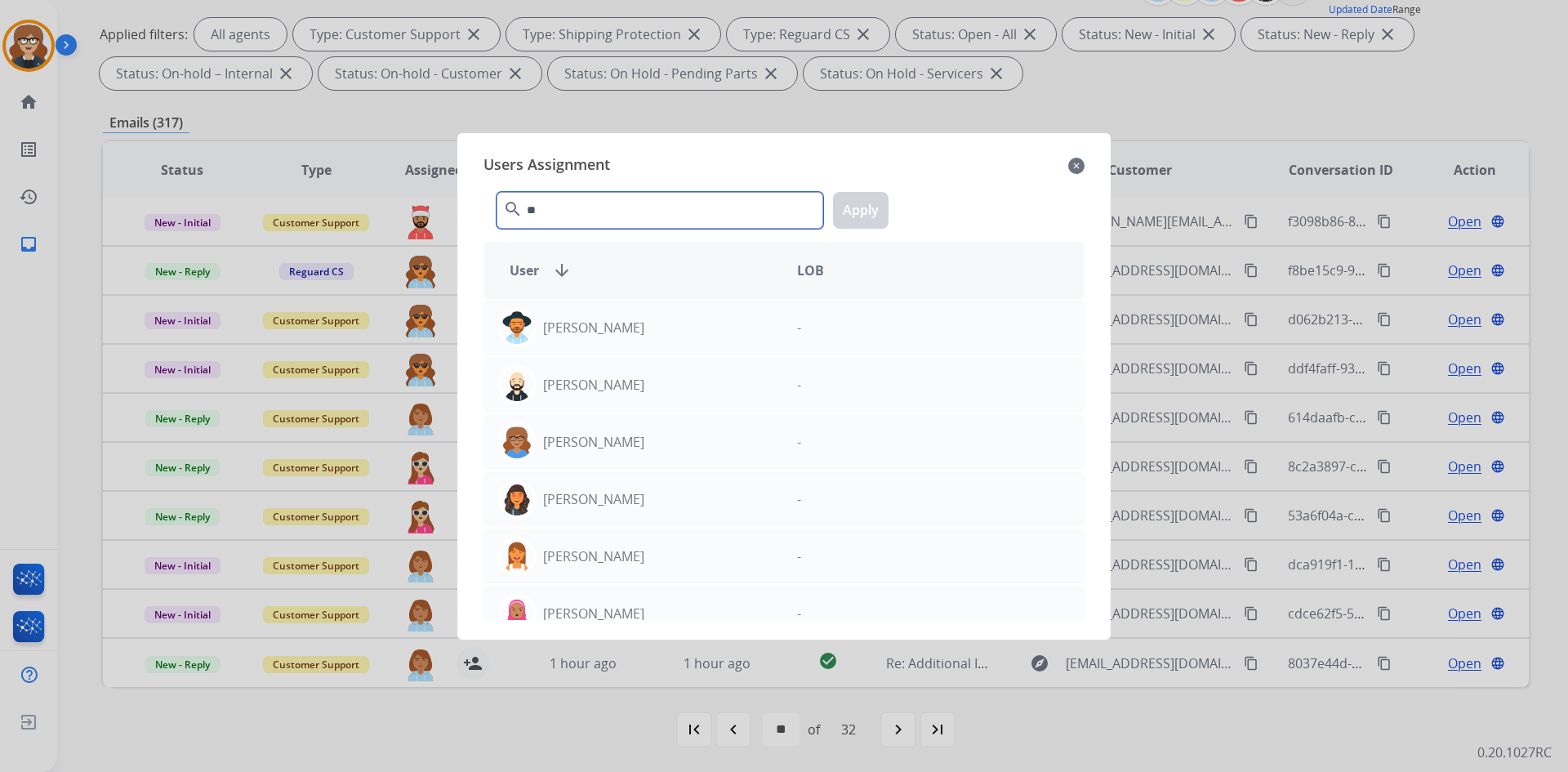
click at [649, 226] on input "**" at bounding box center [660, 211] width 327 height 37
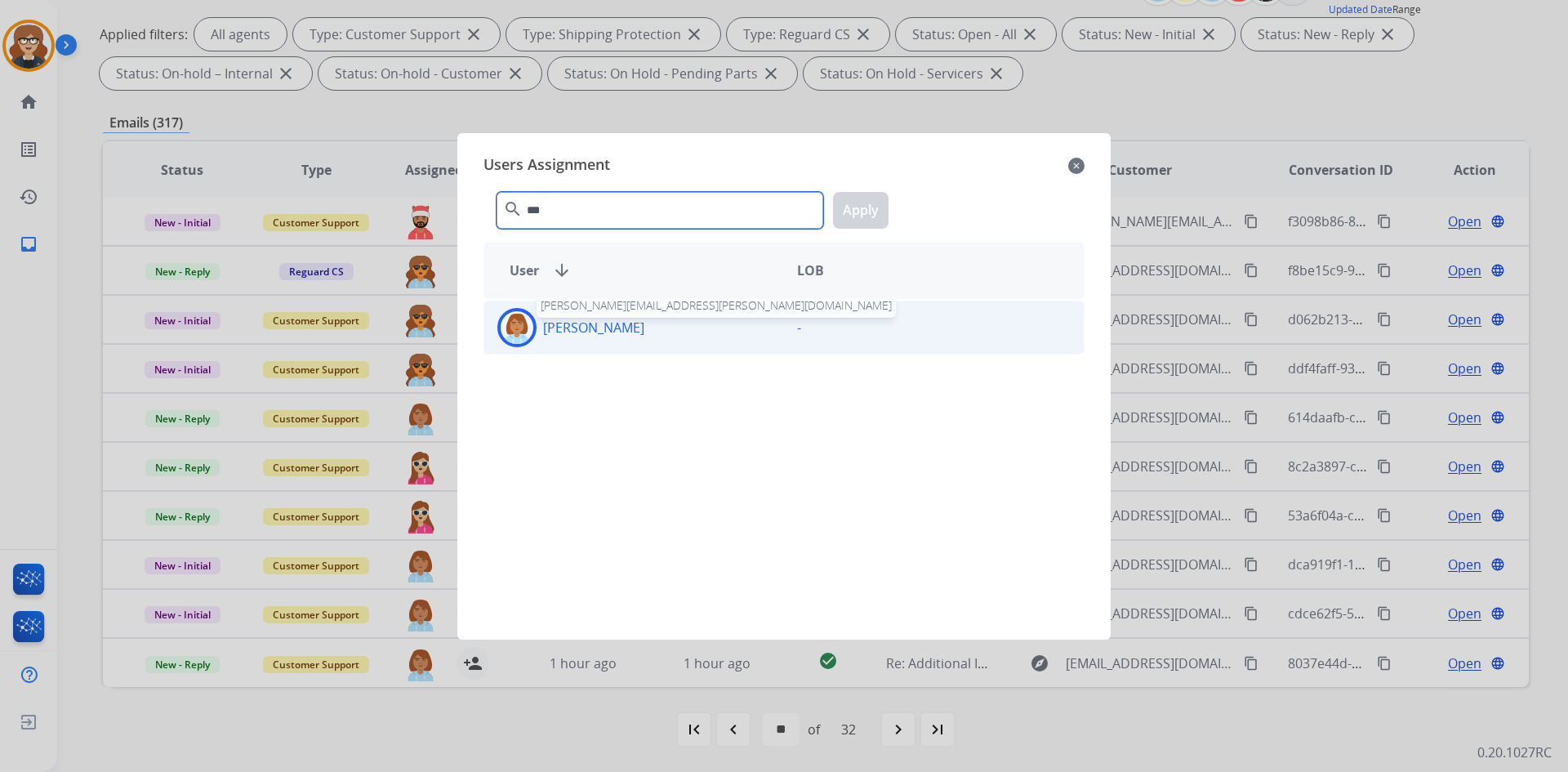
type input "***"
click at [641, 332] on p "[PERSON_NAME]" at bounding box center [594, 327] width 101 height 20
drag, startPoint x: 844, startPoint y: 216, endPoint x: 821, endPoint y: 220, distance: 23.3
click at [844, 216] on button "Apply" at bounding box center [861, 211] width 56 height 37
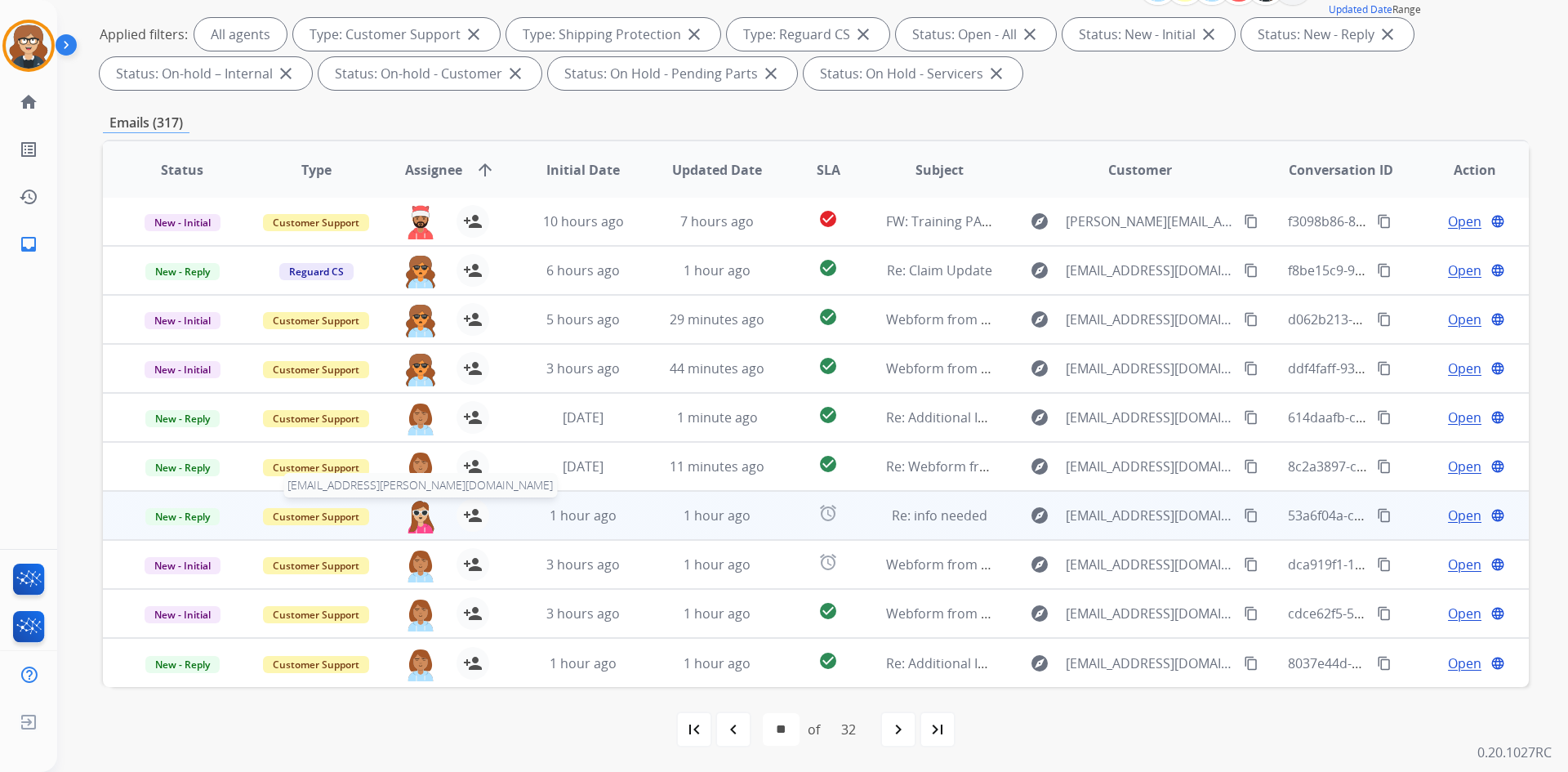
click at [408, 517] on img at bounding box center [420, 516] width 33 height 34
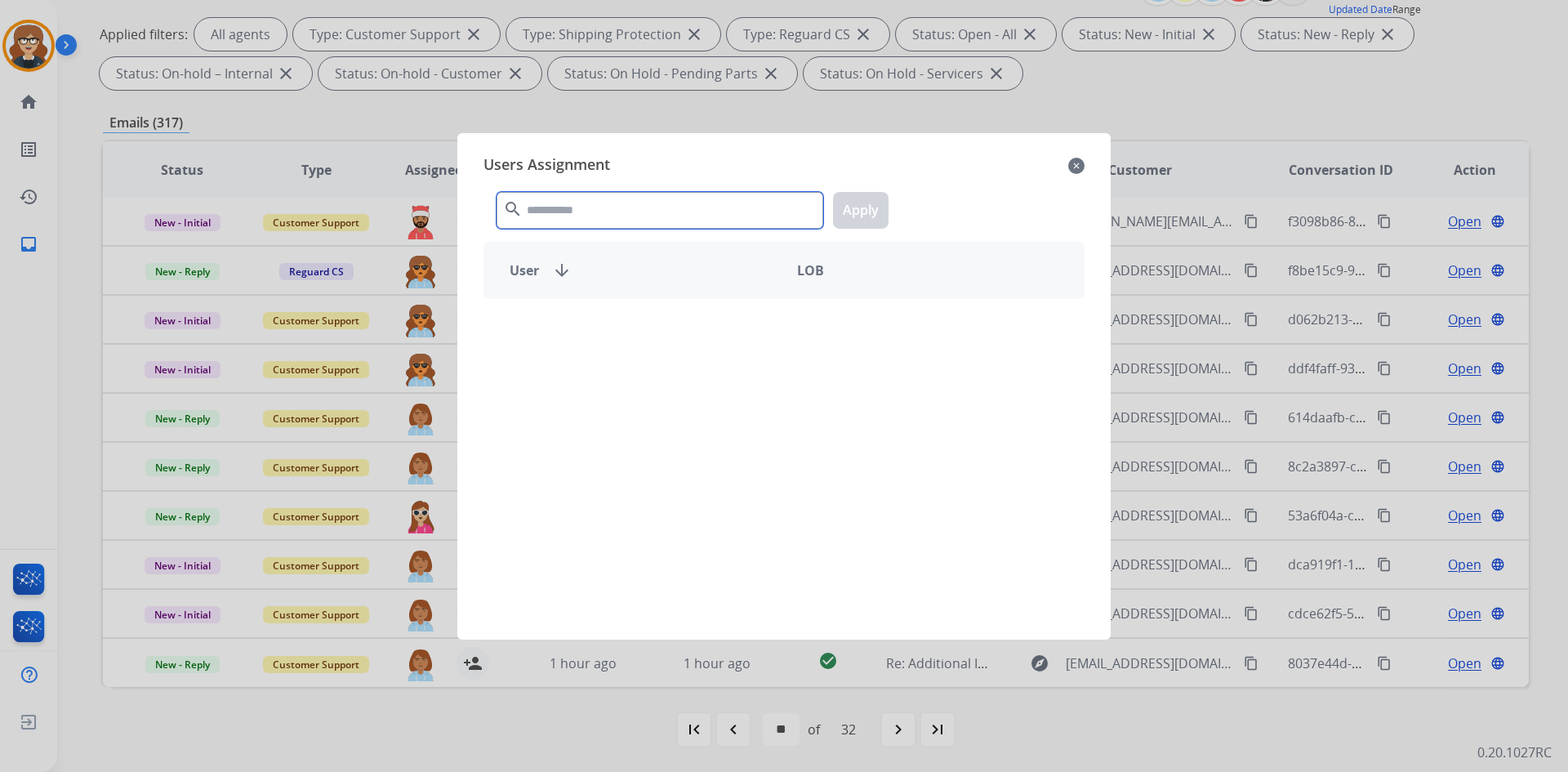
click at [587, 217] on input "text" at bounding box center [660, 211] width 327 height 37
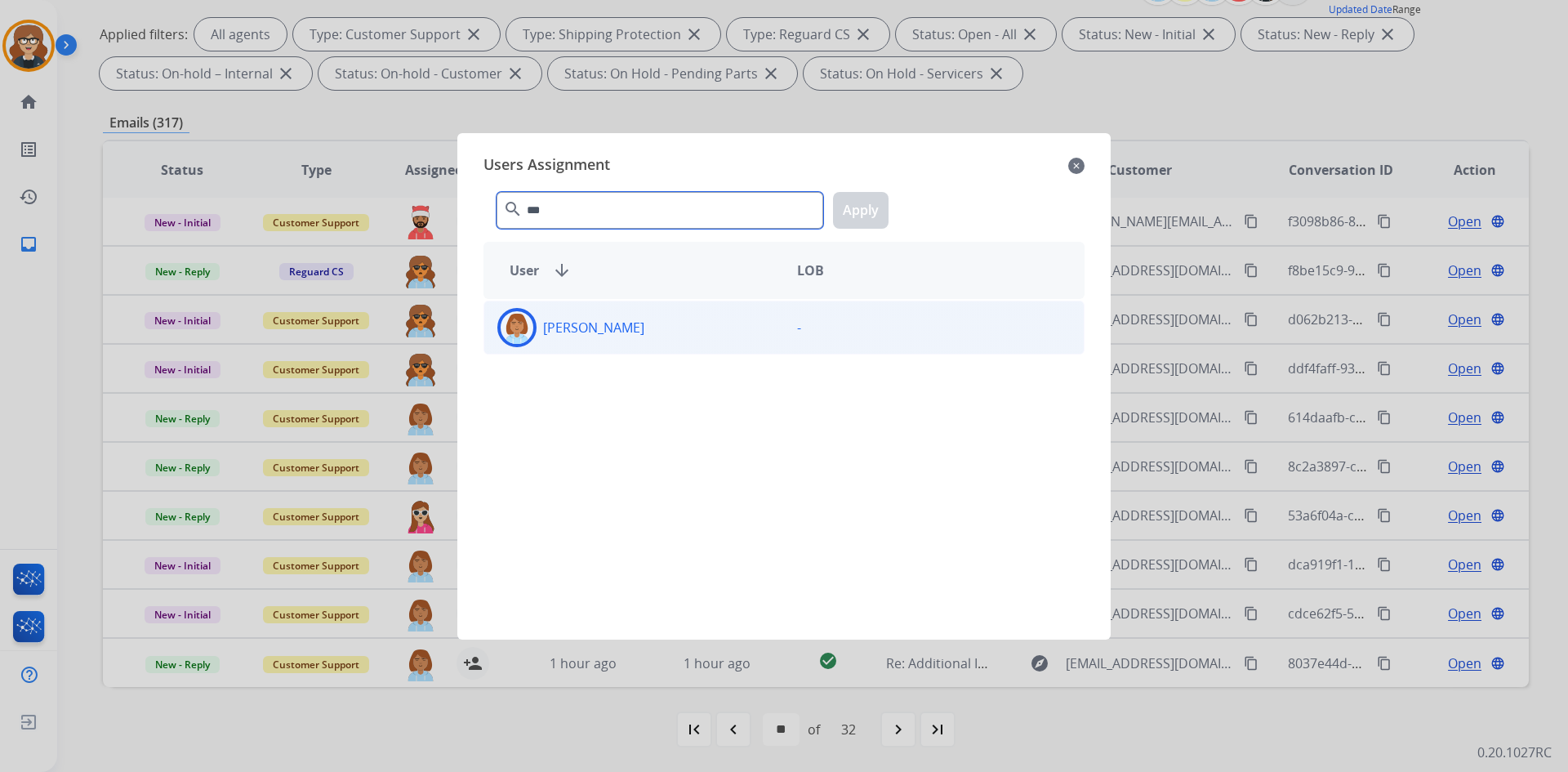
type input "***"
click at [605, 334] on p "[PERSON_NAME]" at bounding box center [594, 327] width 101 height 20
click at [850, 216] on button "Apply" at bounding box center [861, 211] width 56 height 37
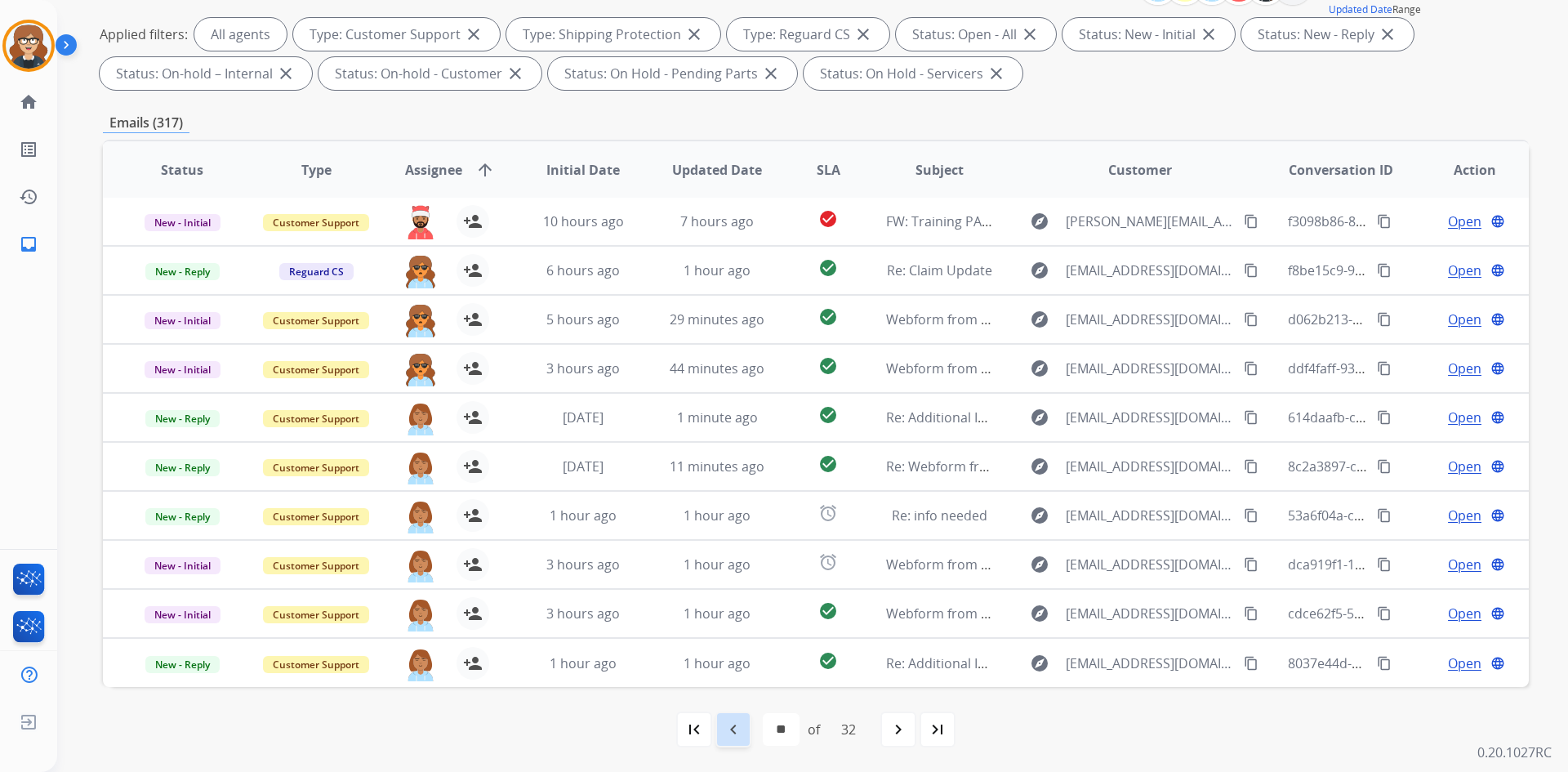
click at [732, 724] on mat-icon "navigate_before" at bounding box center [733, 729] width 20 height 20
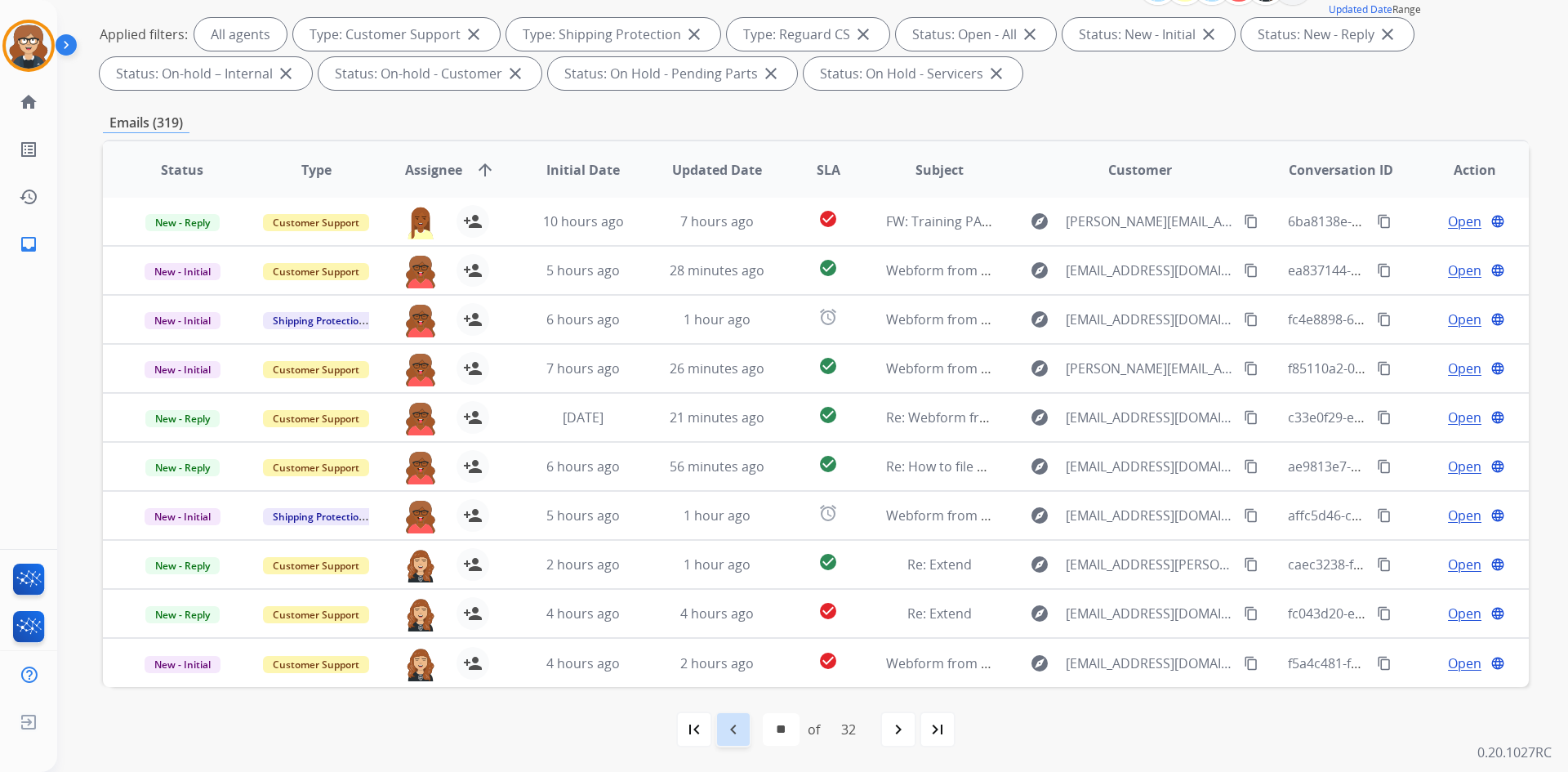
click at [729, 734] on mat-icon "navigate_before" at bounding box center [733, 729] width 20 height 20
select select "**"
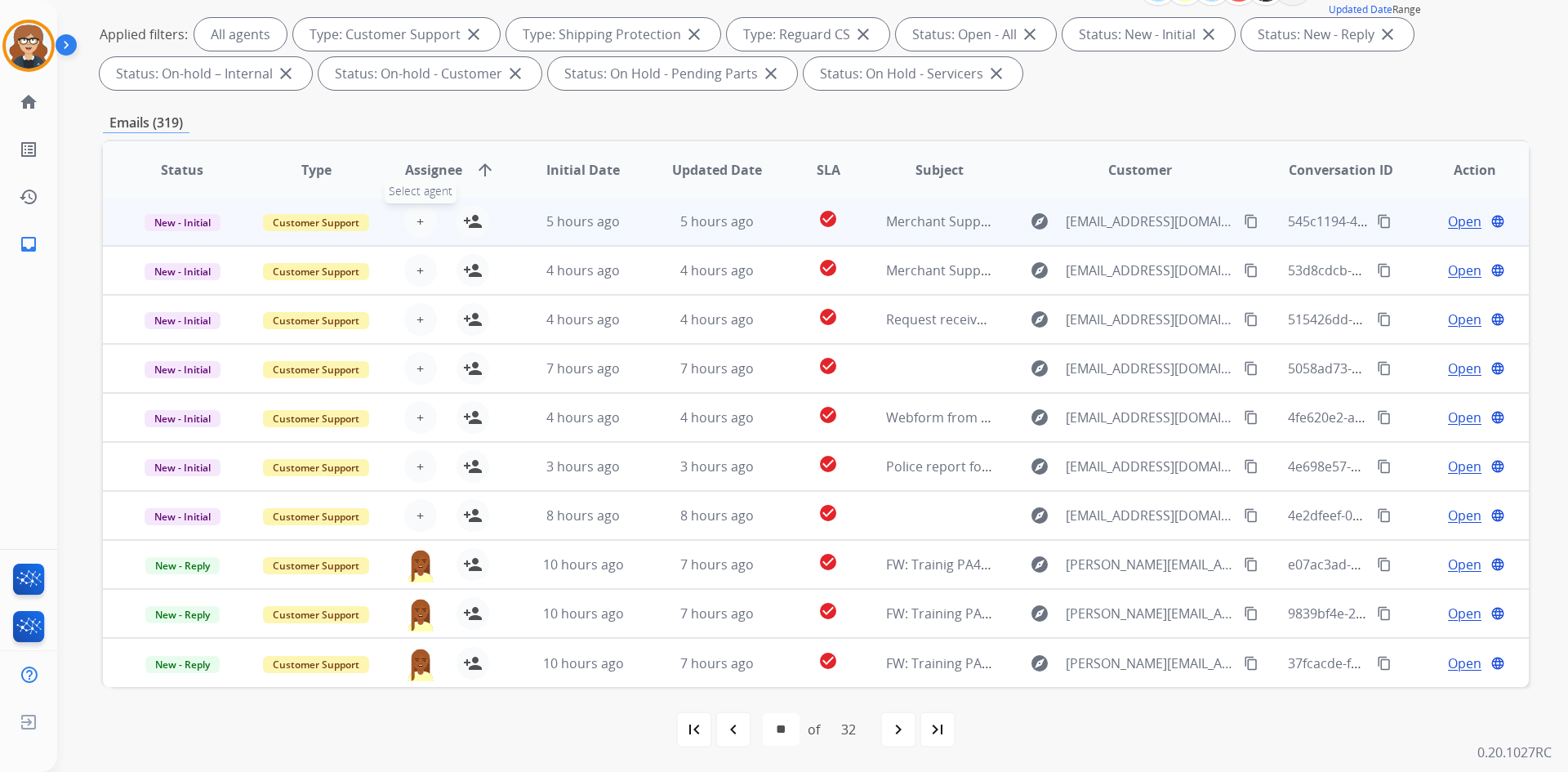
click at [423, 229] on button "+ Select agent" at bounding box center [420, 221] width 33 height 33
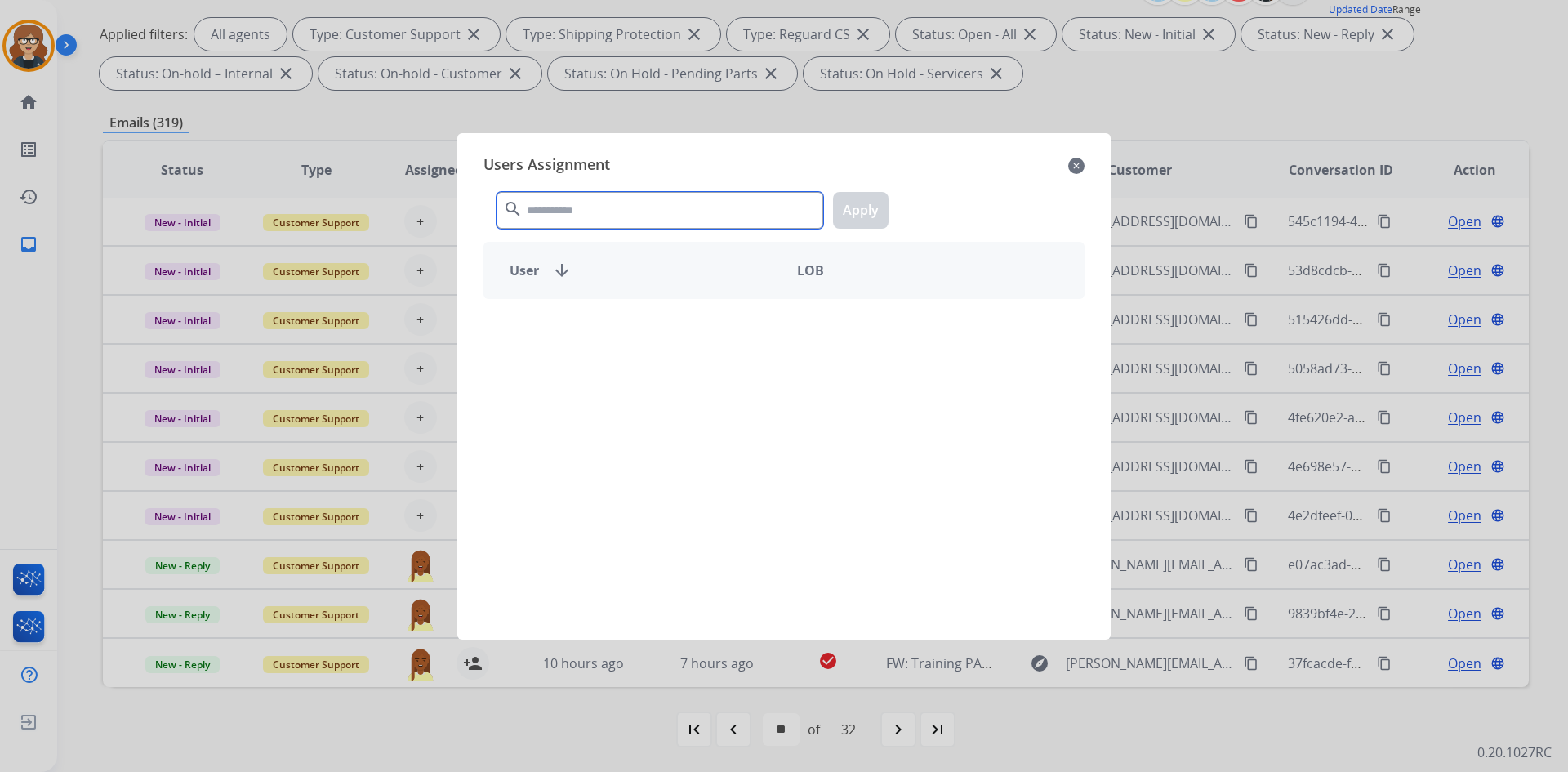
click at [538, 214] on input "text" at bounding box center [660, 211] width 327 height 37
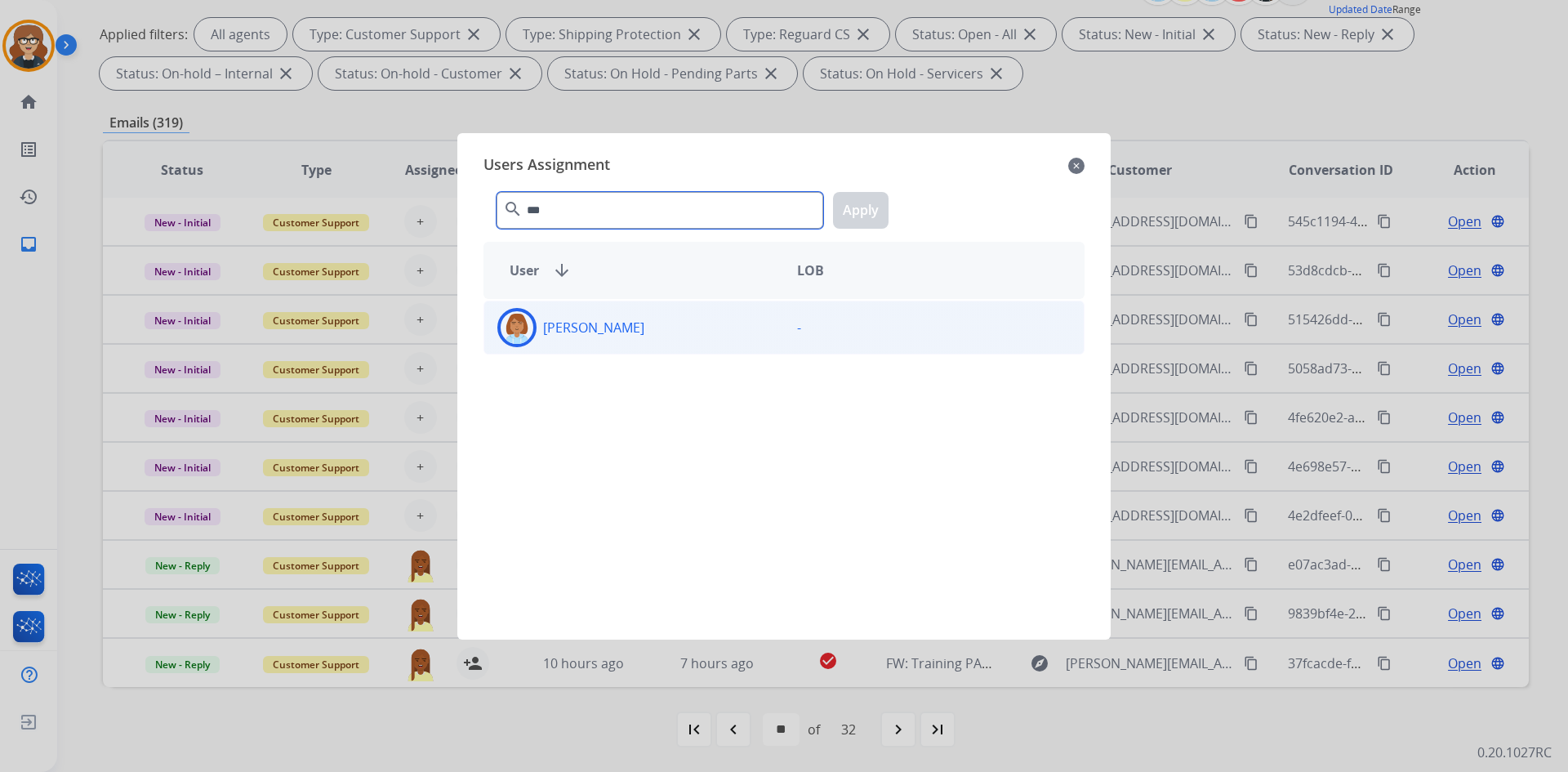
type input "***"
click at [612, 337] on div "[PERSON_NAME]" at bounding box center [634, 327] width 300 height 39
click at [843, 200] on button "Apply" at bounding box center [861, 211] width 56 height 37
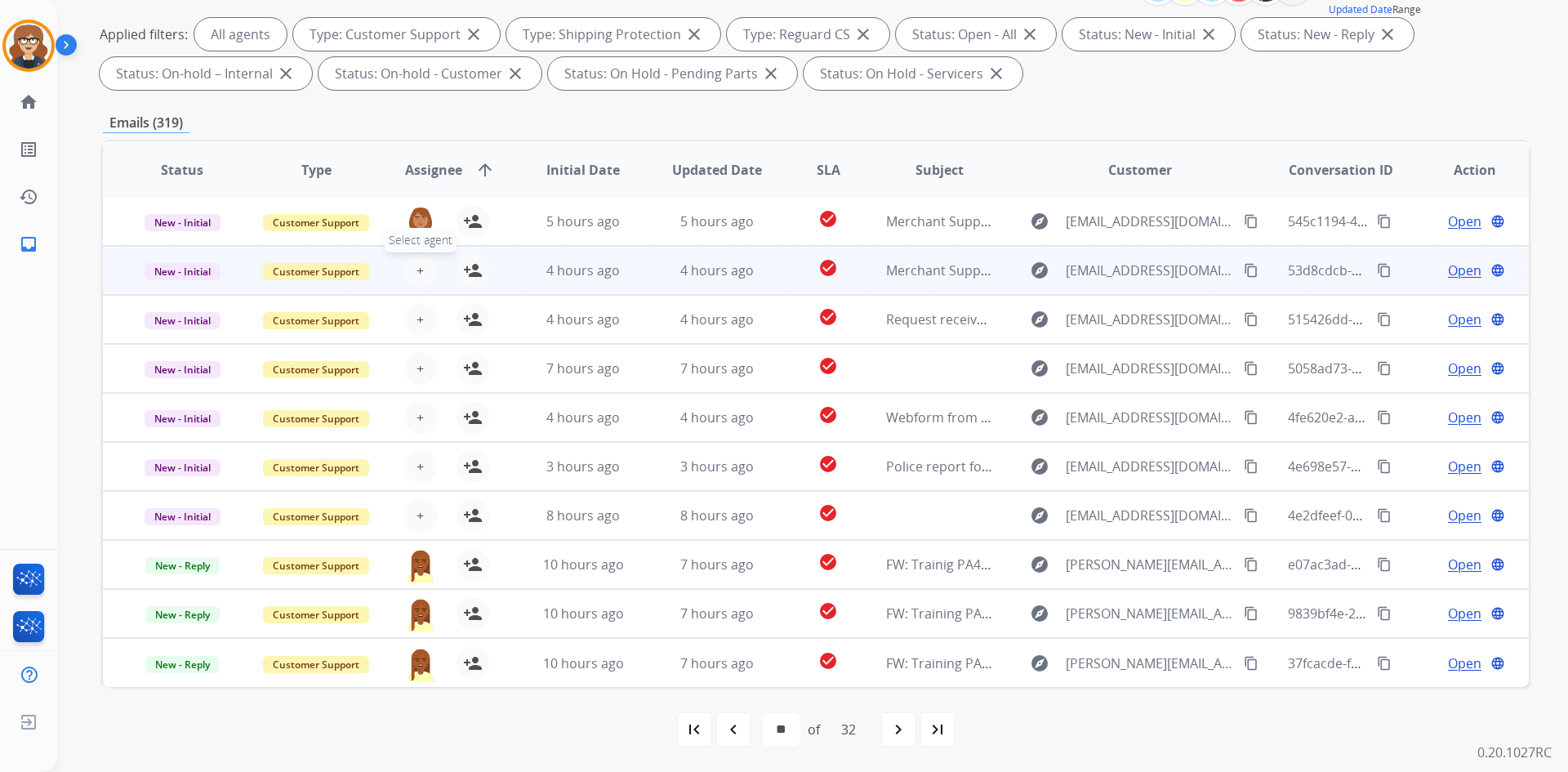
click at [428, 272] on button "+ Select agent" at bounding box center [420, 269] width 33 height 33
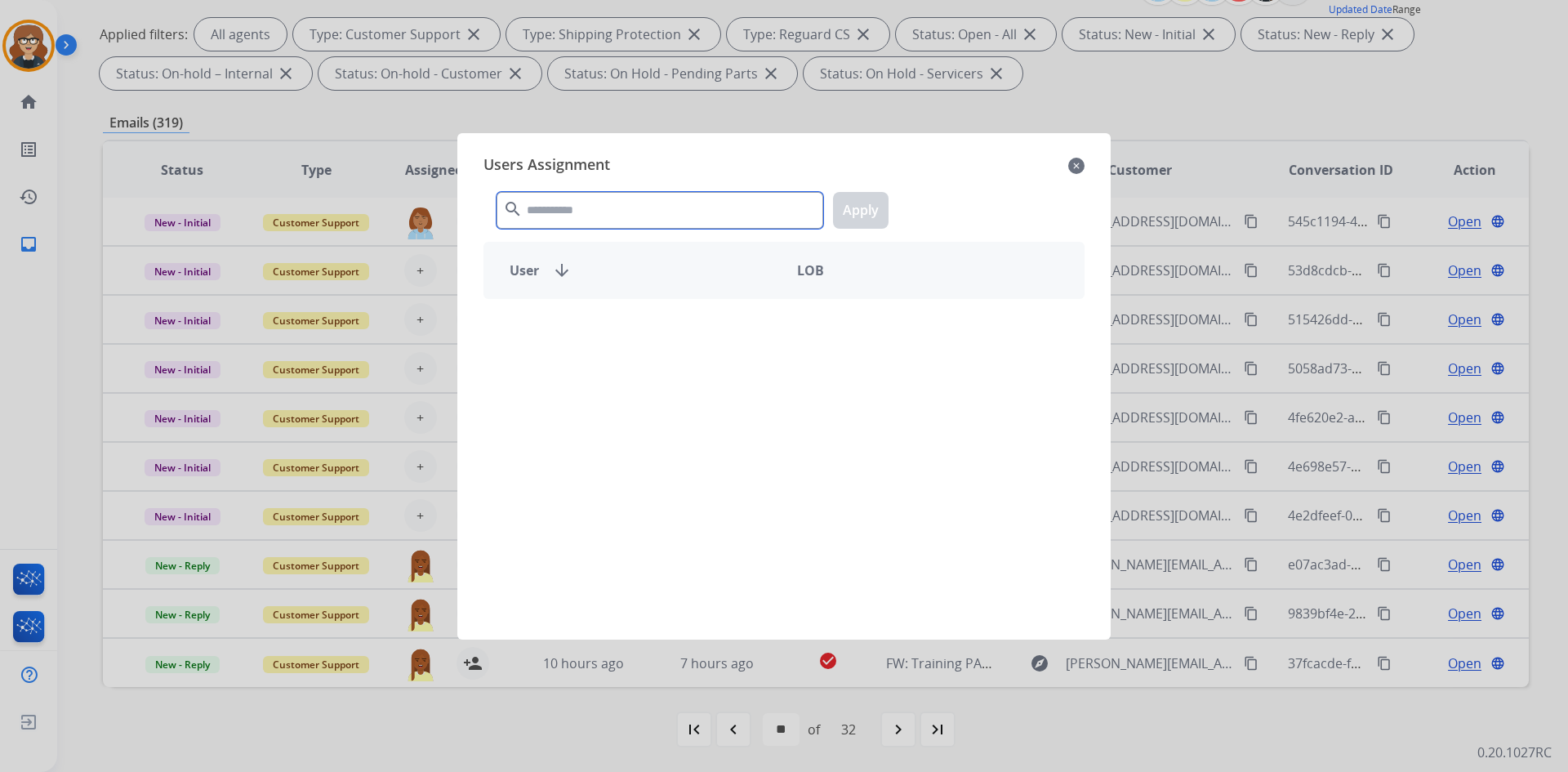
click at [578, 215] on input "text" at bounding box center [660, 211] width 327 height 37
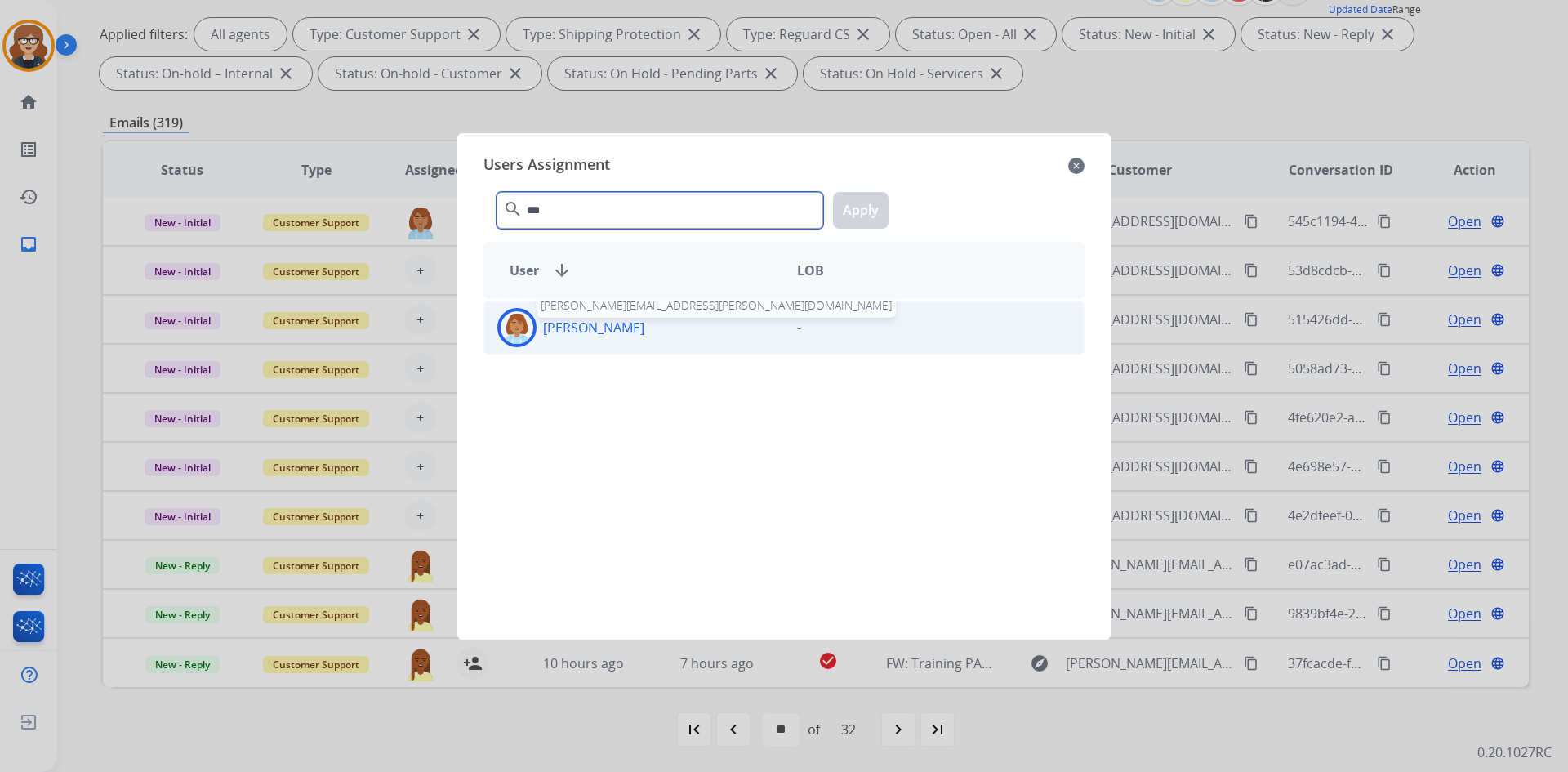
type input "***"
click at [621, 328] on p "[PERSON_NAME]" at bounding box center [594, 327] width 101 height 20
click at [861, 210] on button "Apply" at bounding box center [861, 211] width 56 height 37
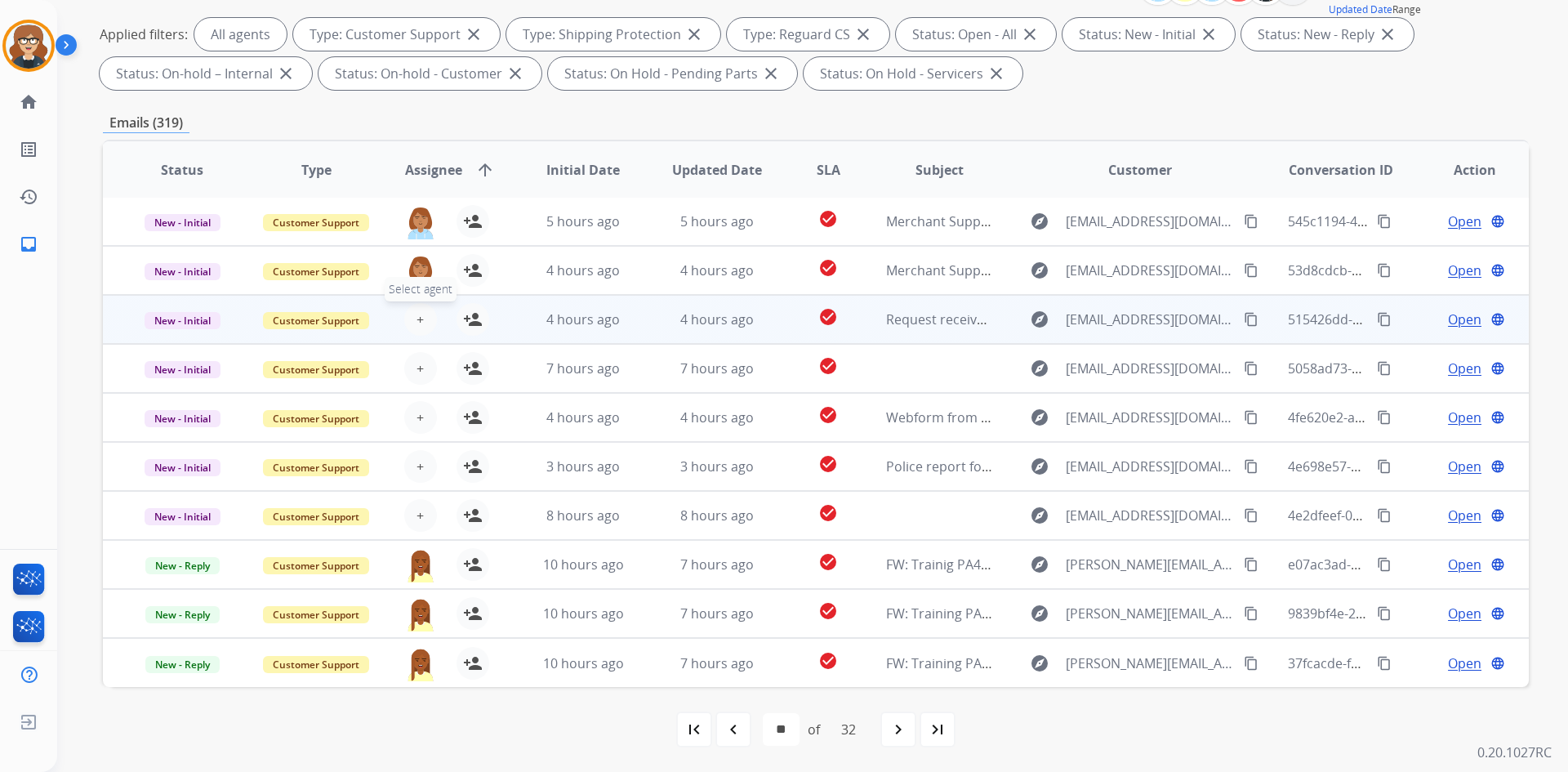
click at [417, 321] on span "+" at bounding box center [420, 319] width 7 height 20
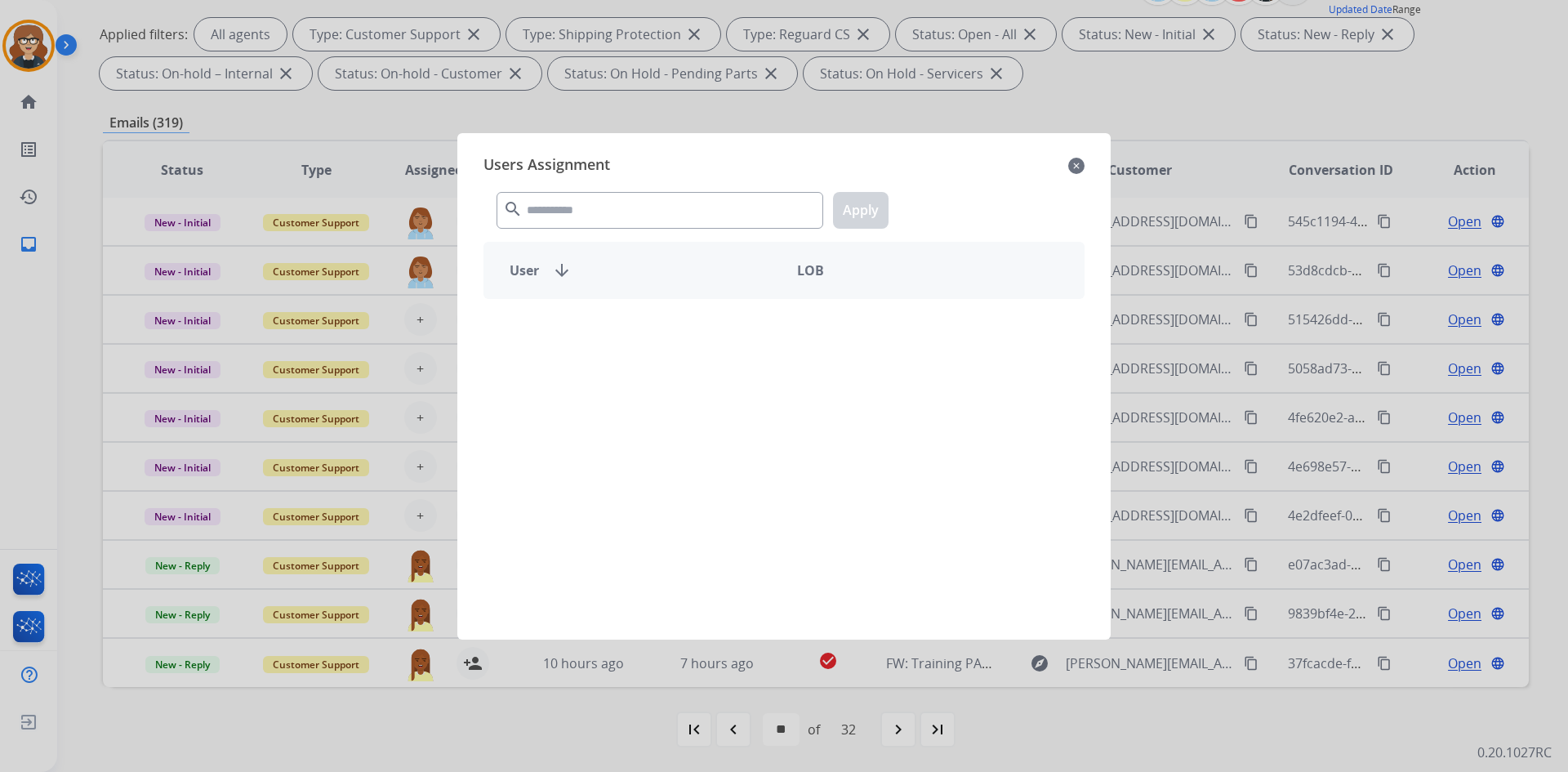
click at [510, 211] on mat-icon "search" at bounding box center [513, 209] width 20 height 20
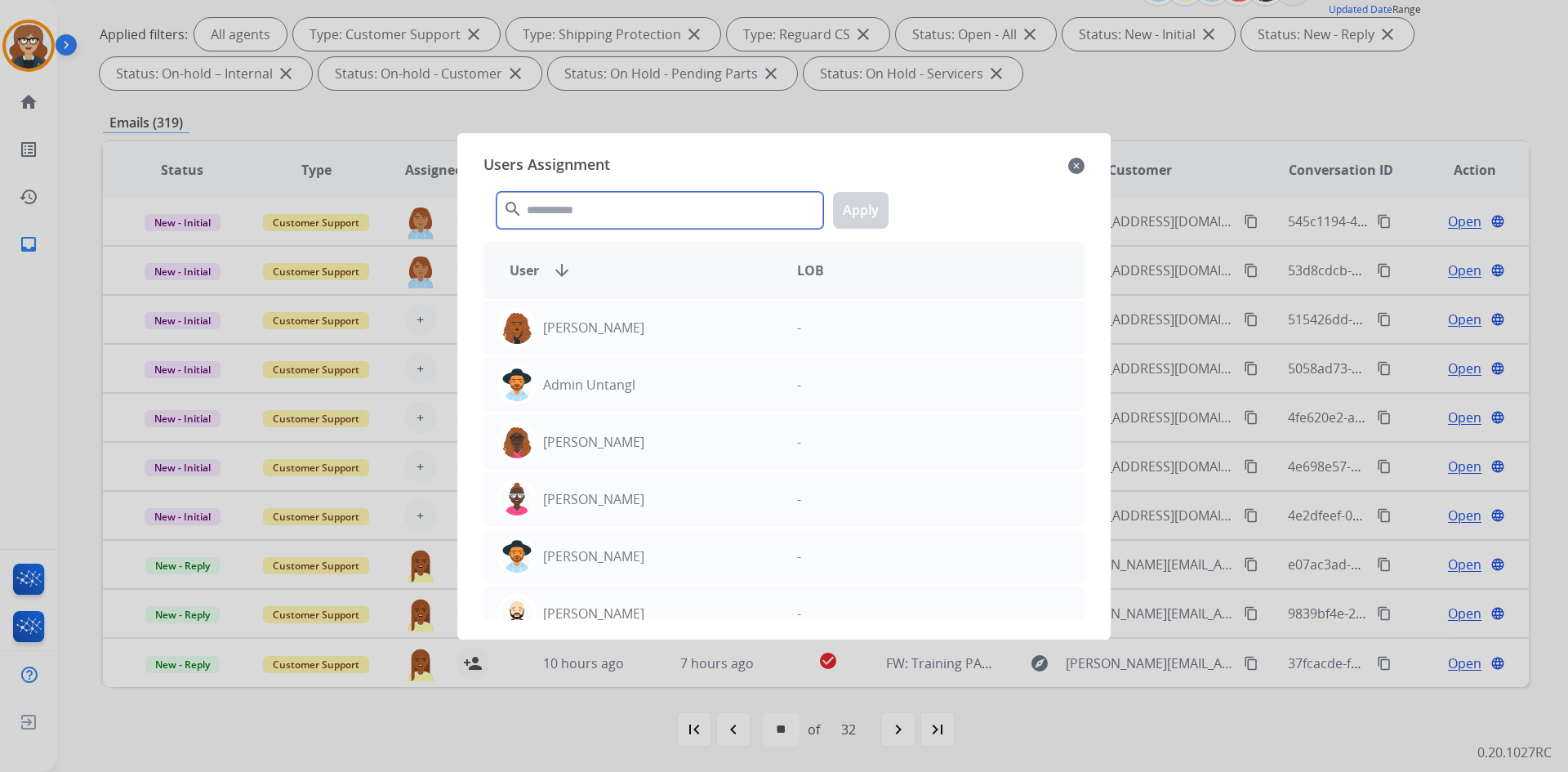
click at [563, 203] on input "text" at bounding box center [660, 211] width 327 height 37
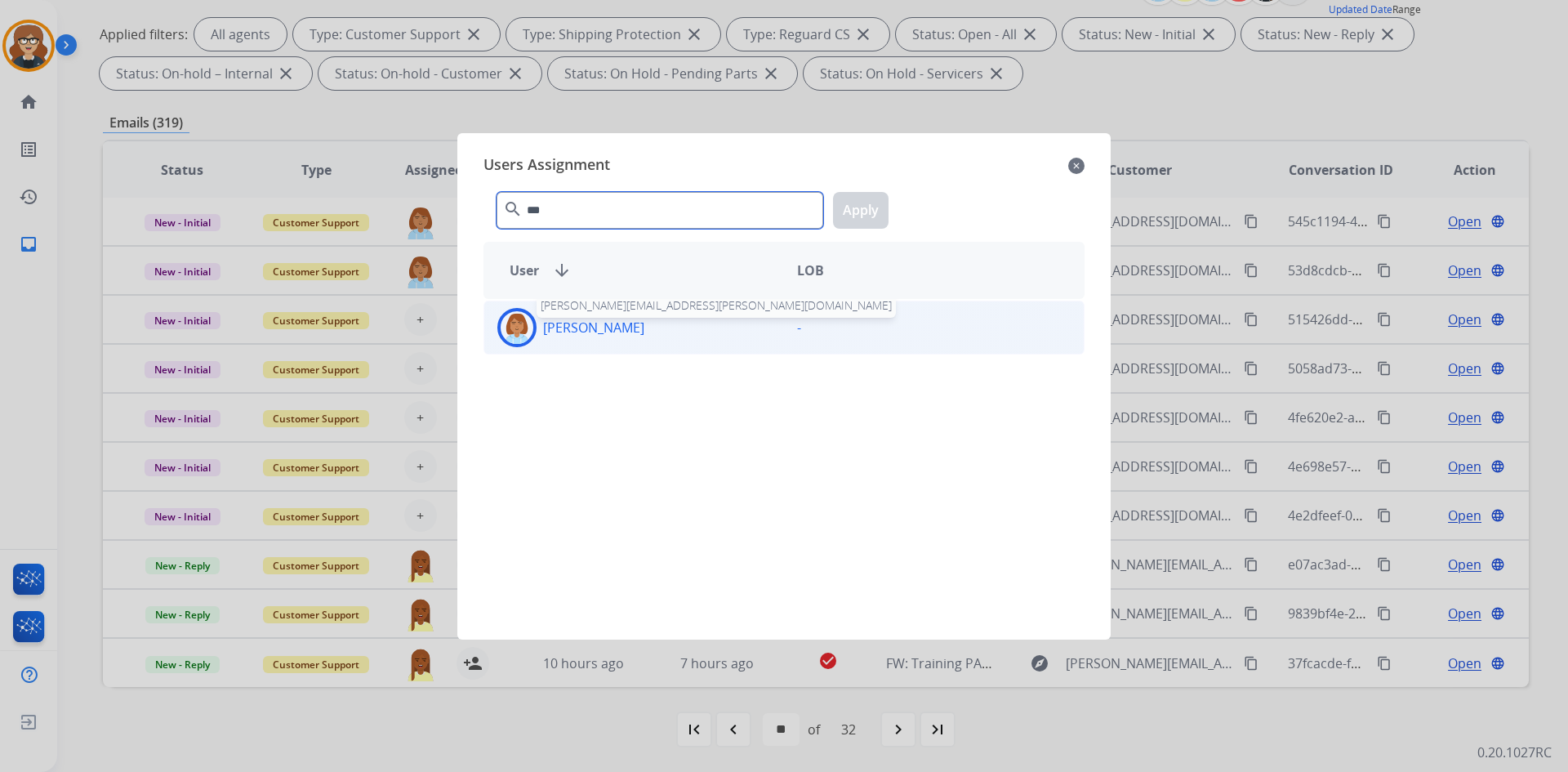
type input "***"
click at [617, 325] on p "[PERSON_NAME]" at bounding box center [594, 327] width 101 height 20
click at [857, 206] on button "Apply" at bounding box center [861, 211] width 56 height 37
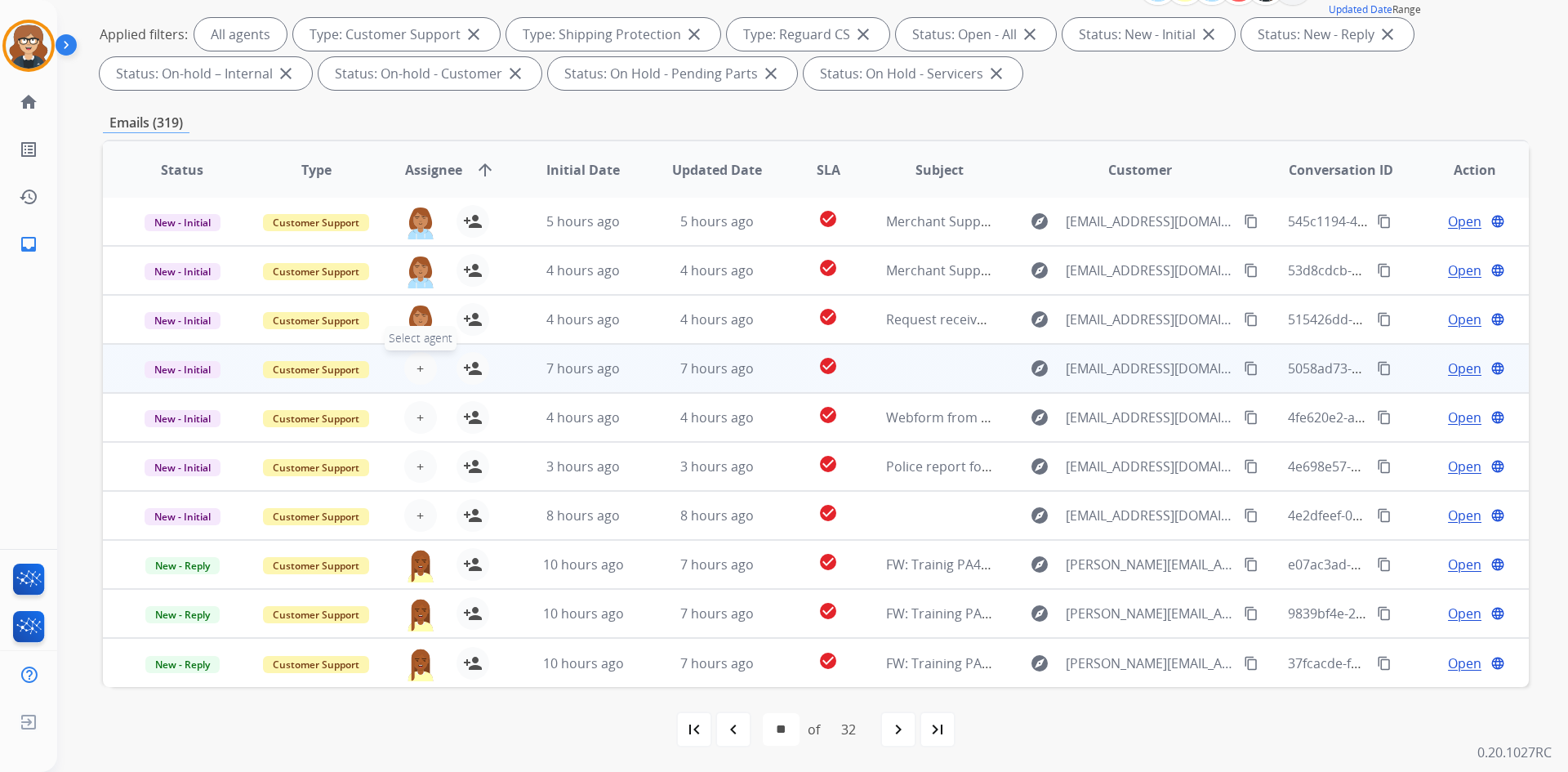
click at [420, 369] on span "+" at bounding box center [420, 368] width 7 height 20
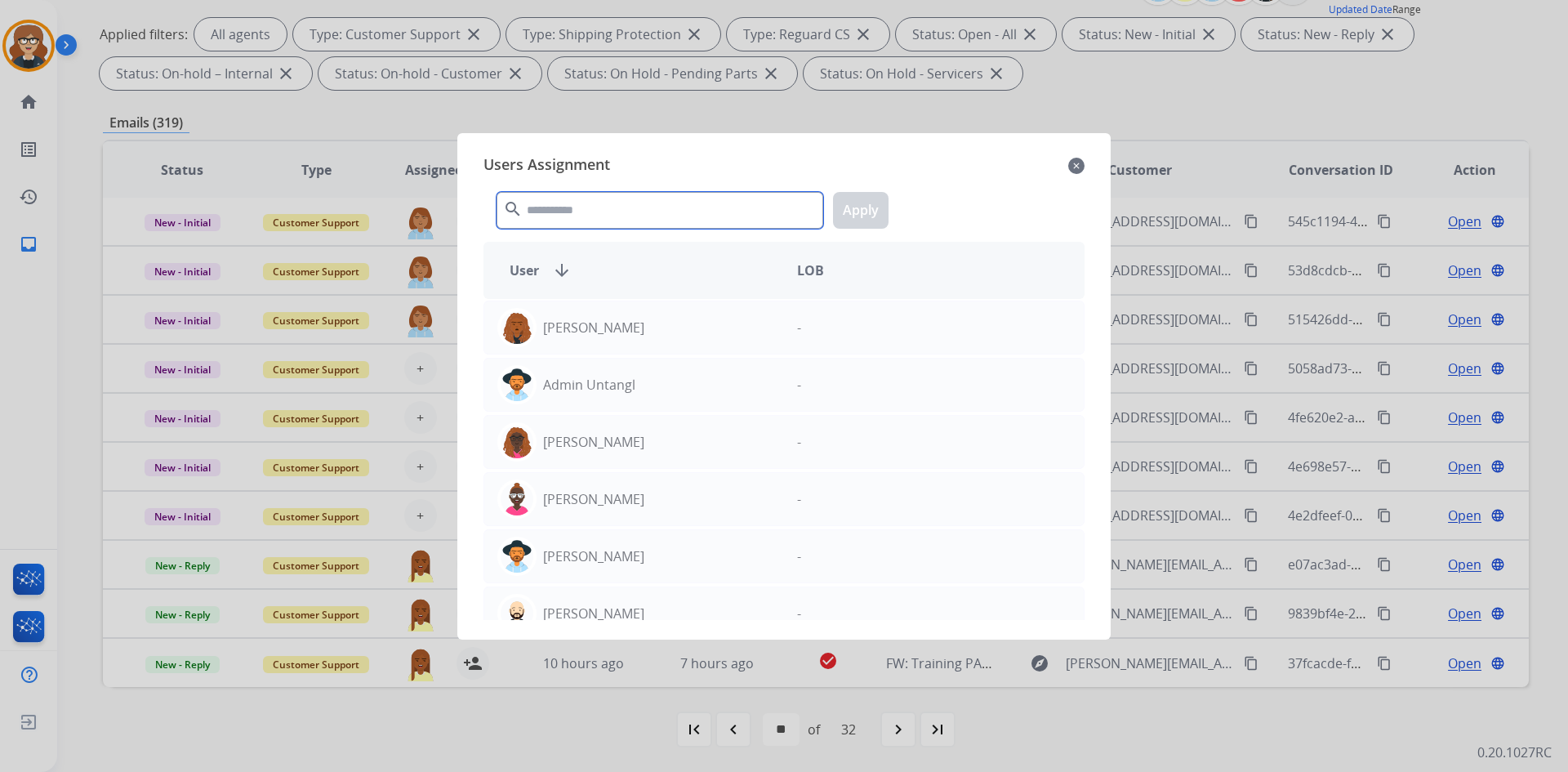
click at [575, 213] on input "text" at bounding box center [660, 211] width 327 height 37
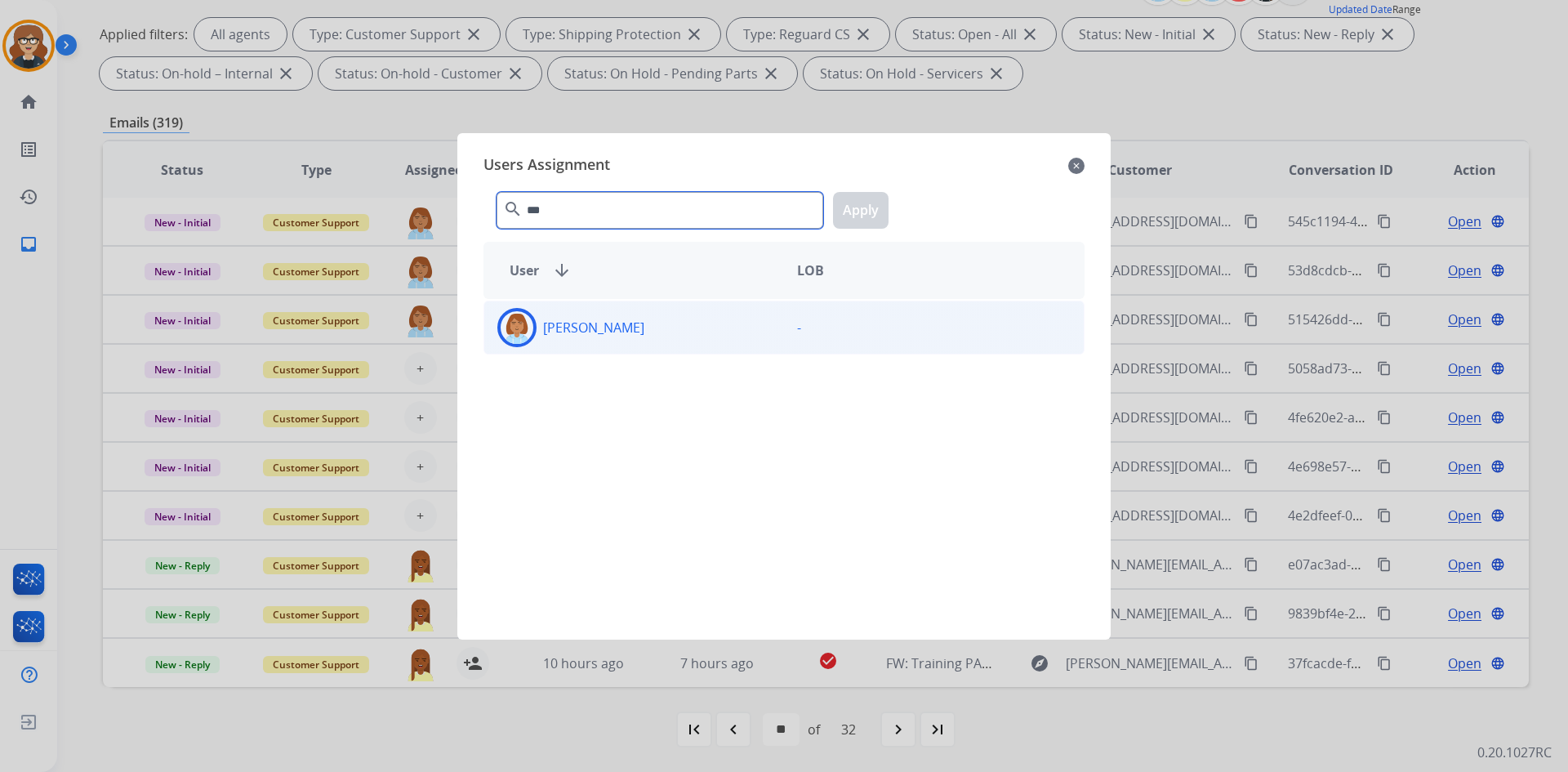
type input "***"
click at [573, 316] on div "[PERSON_NAME]" at bounding box center [634, 327] width 300 height 39
click at [869, 216] on button "Apply" at bounding box center [861, 211] width 56 height 37
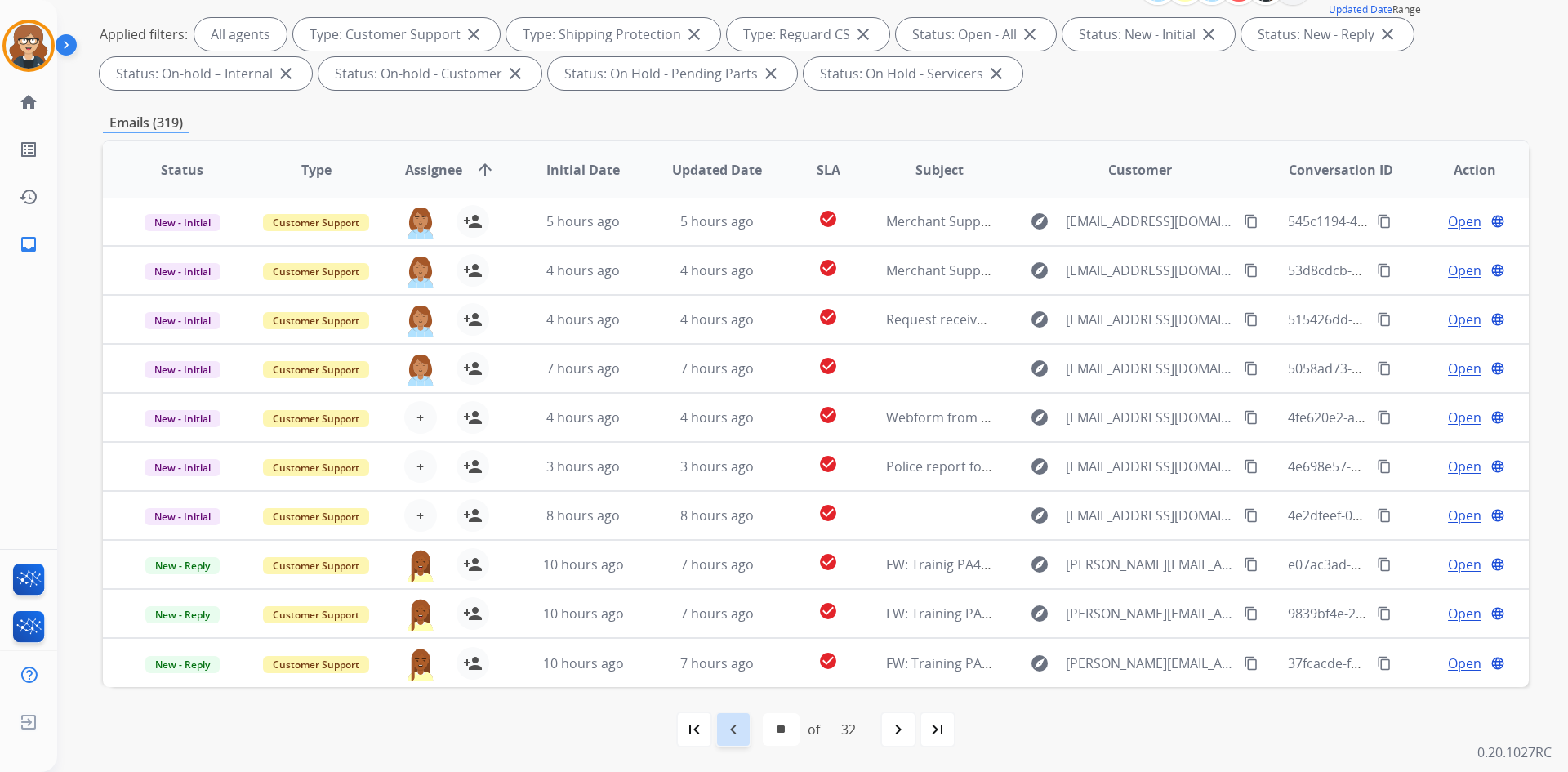
click at [724, 731] on mat-icon "navigate_before" at bounding box center [733, 729] width 20 height 20
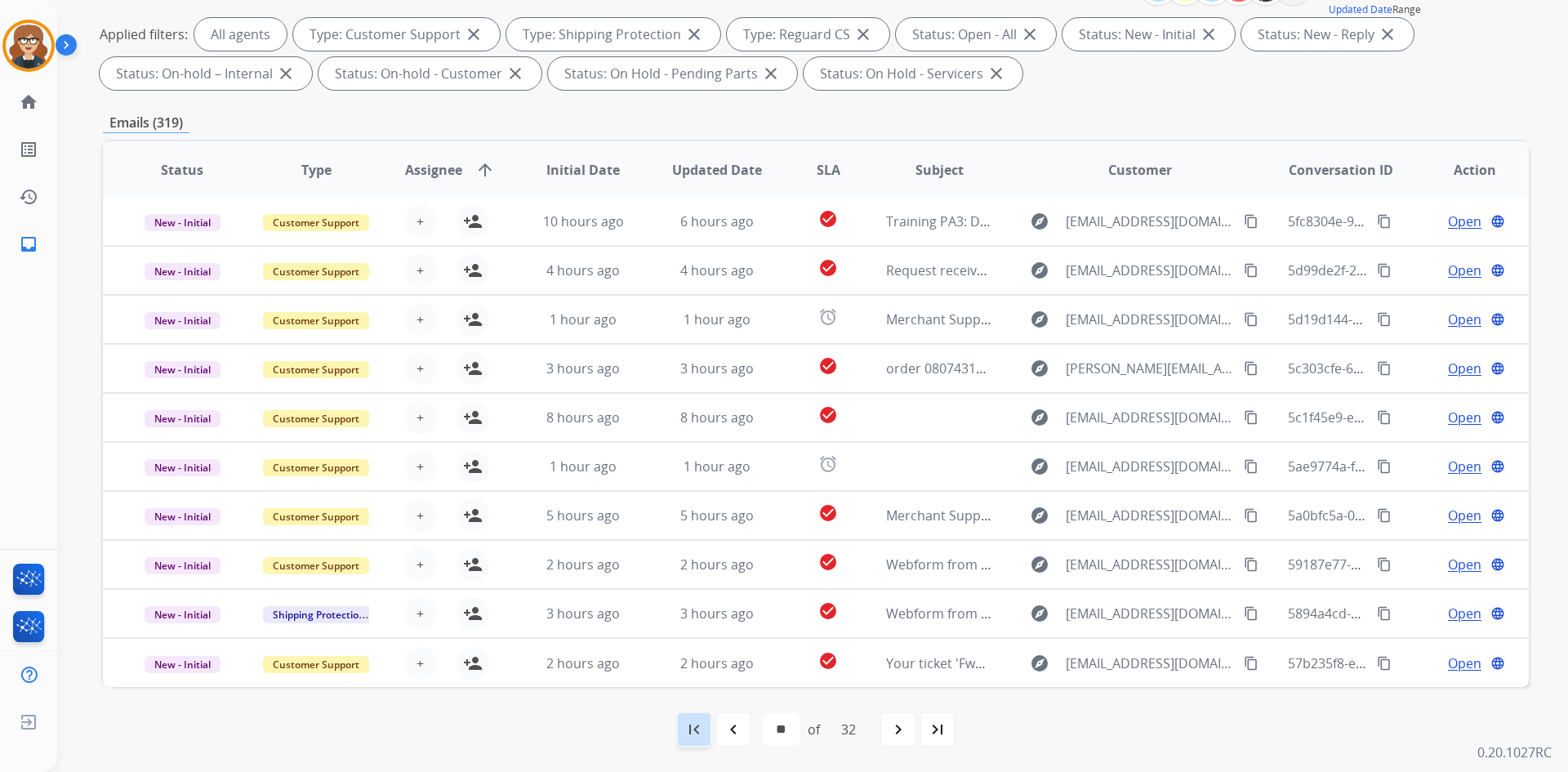
click at [699, 740] on div "first_page" at bounding box center [694, 729] width 36 height 36
select select "*"
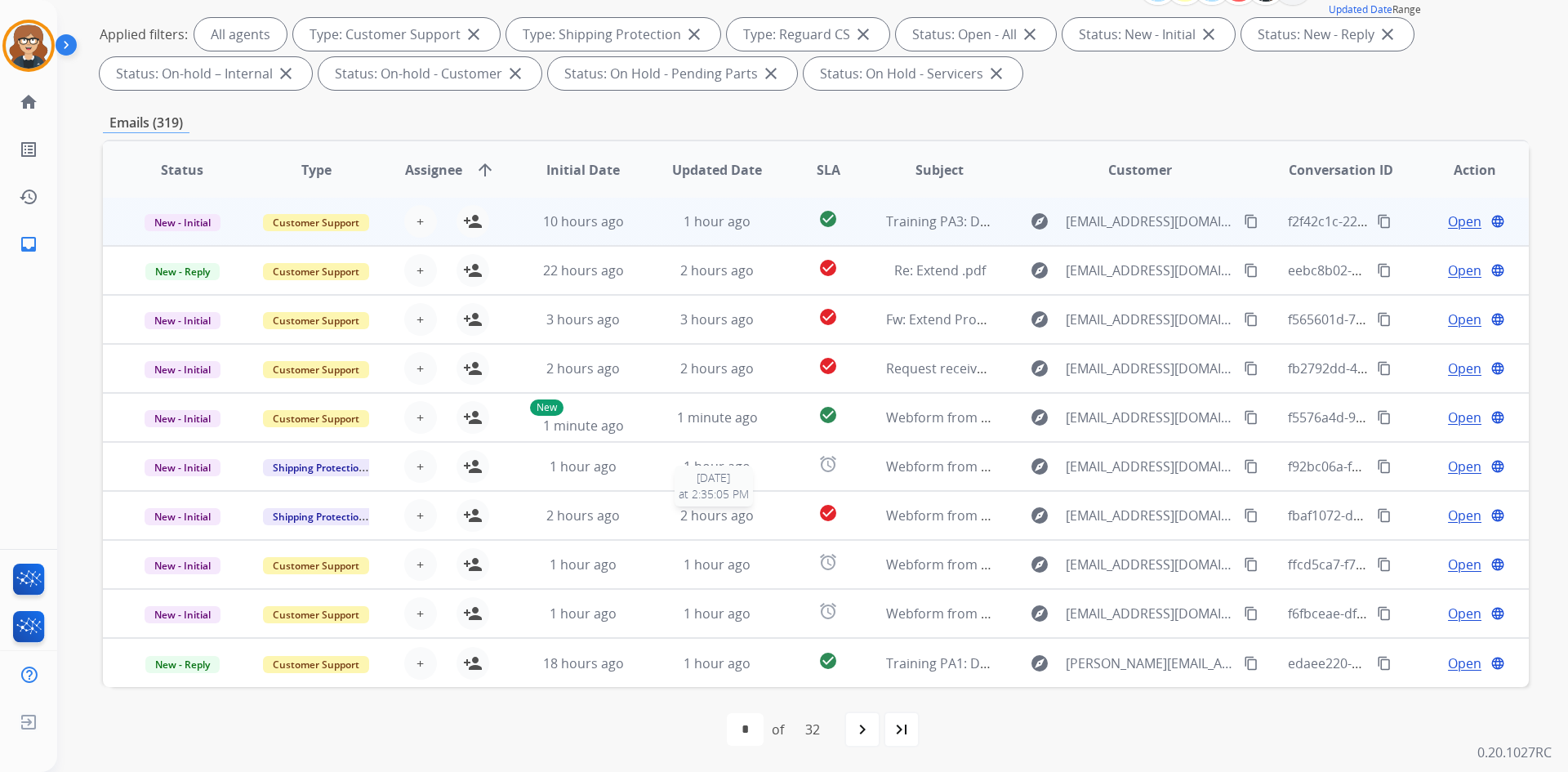
scroll to position [0, 0]
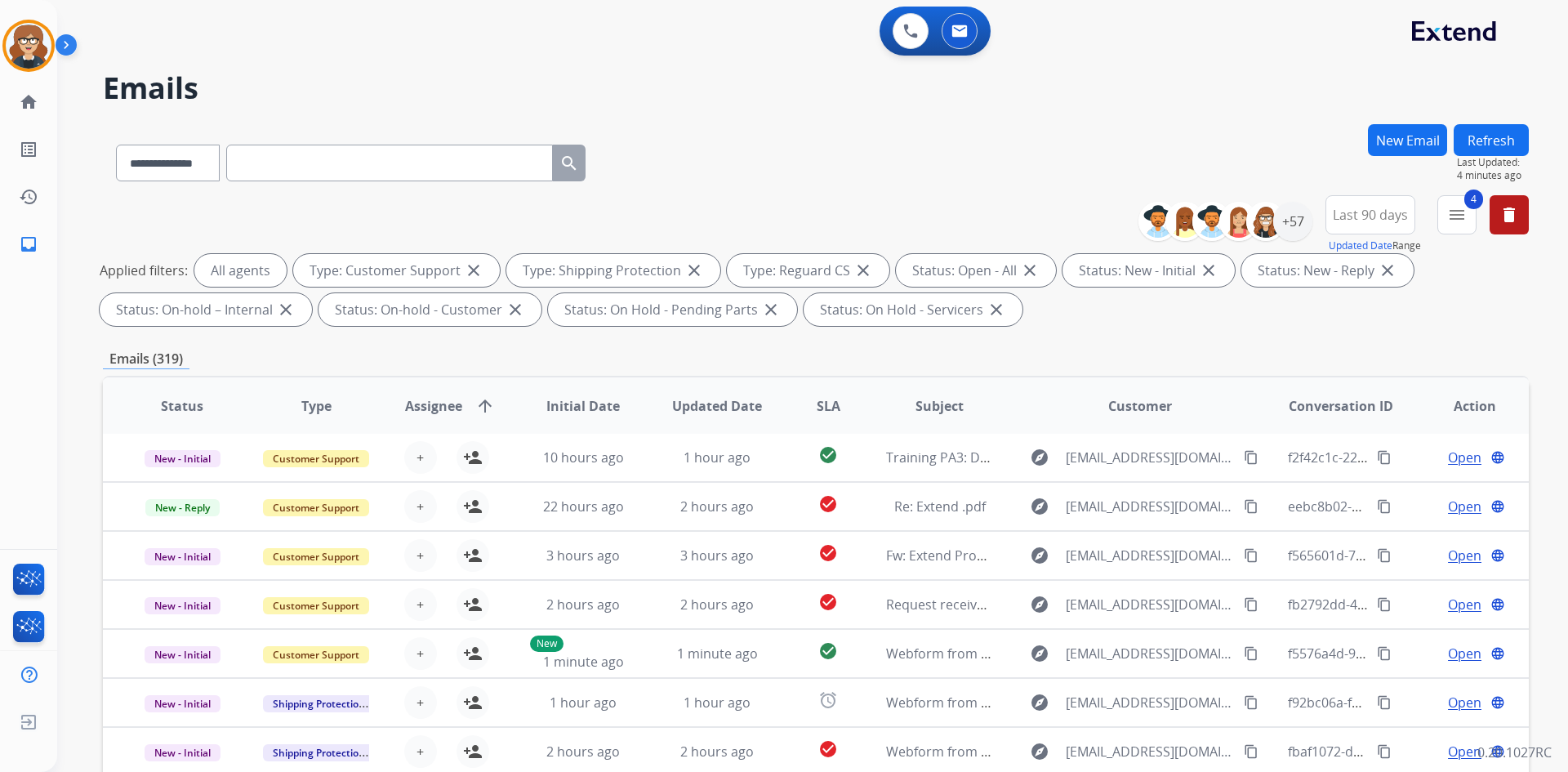
click at [448, 410] on span "Assignee" at bounding box center [434, 405] width 58 height 20
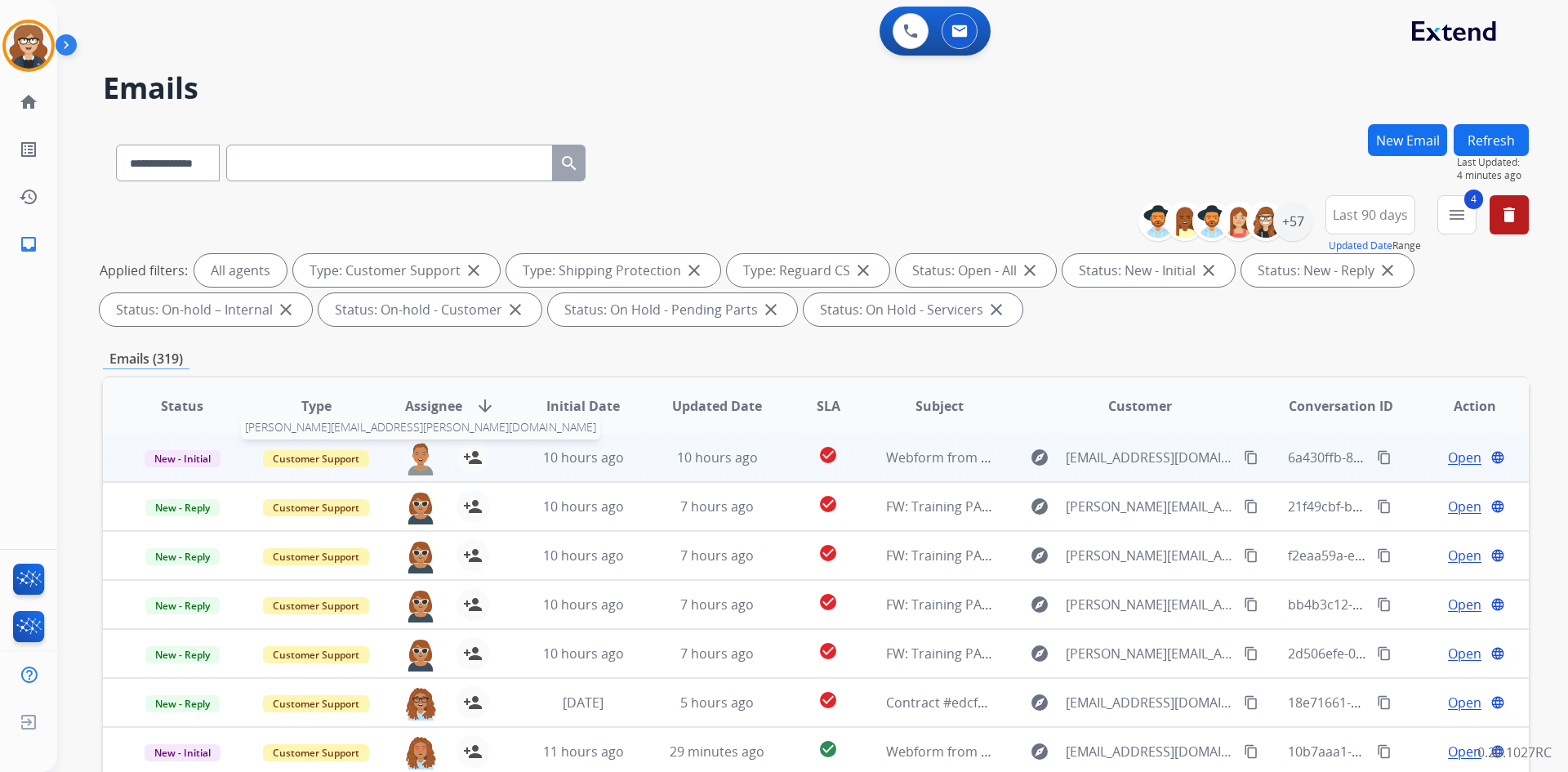
click at [407, 456] on img at bounding box center [420, 458] width 33 height 34
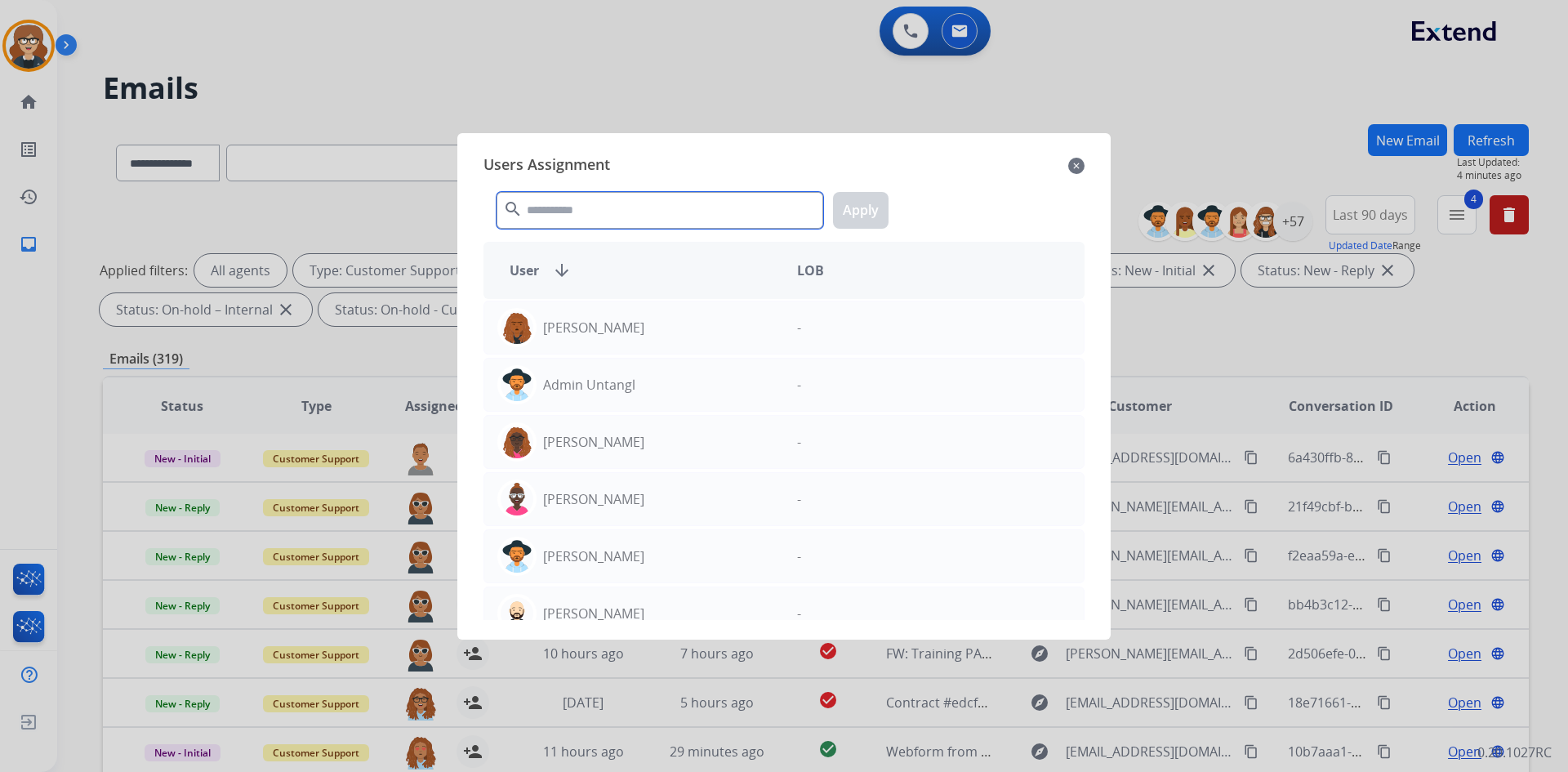
click at [610, 215] on input "text" at bounding box center [660, 211] width 327 height 37
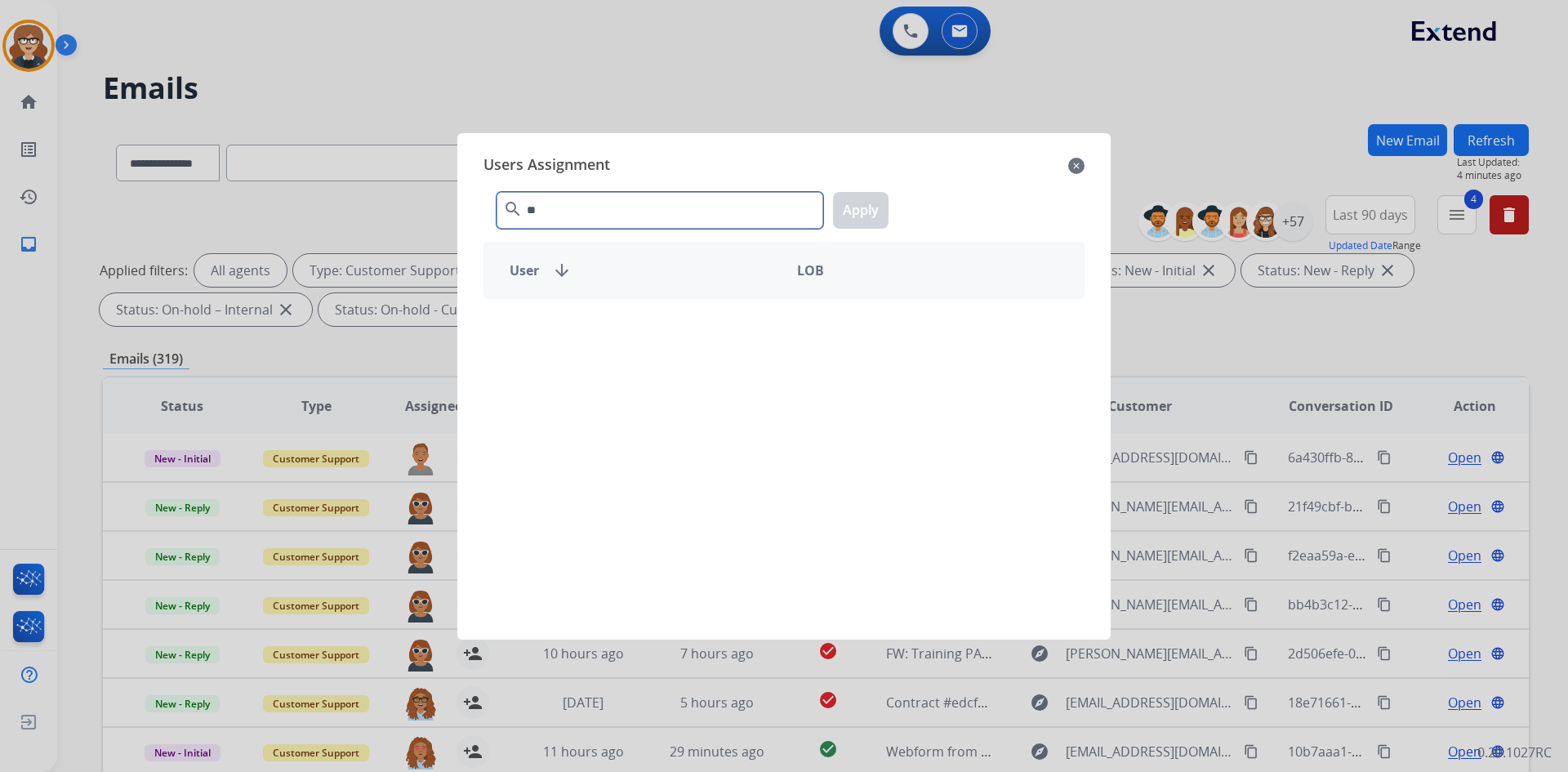
type input "*"
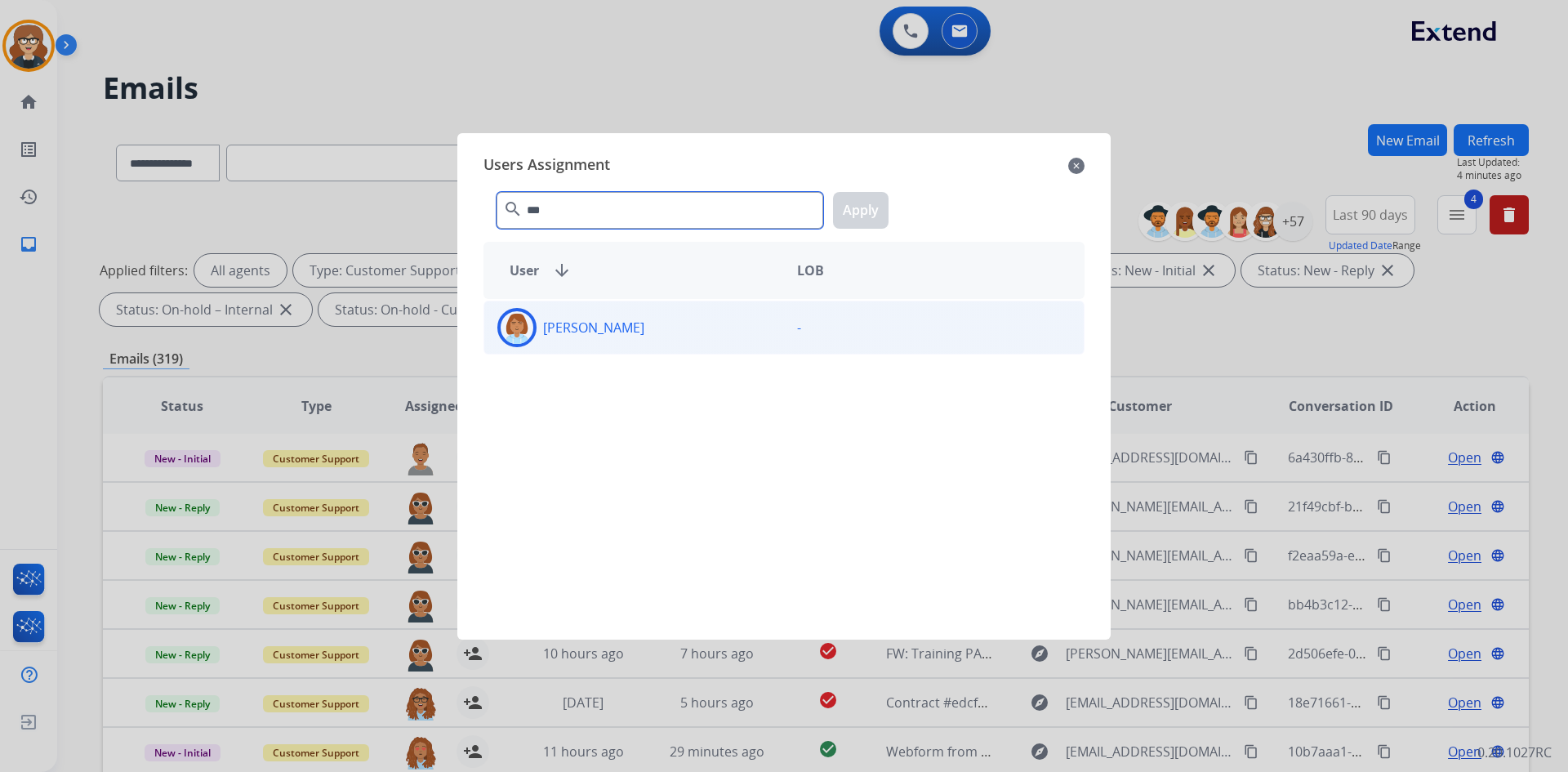
type input "***"
click at [636, 322] on p "[PERSON_NAME]" at bounding box center [594, 327] width 101 height 20
click at [852, 201] on button "Apply" at bounding box center [861, 211] width 56 height 37
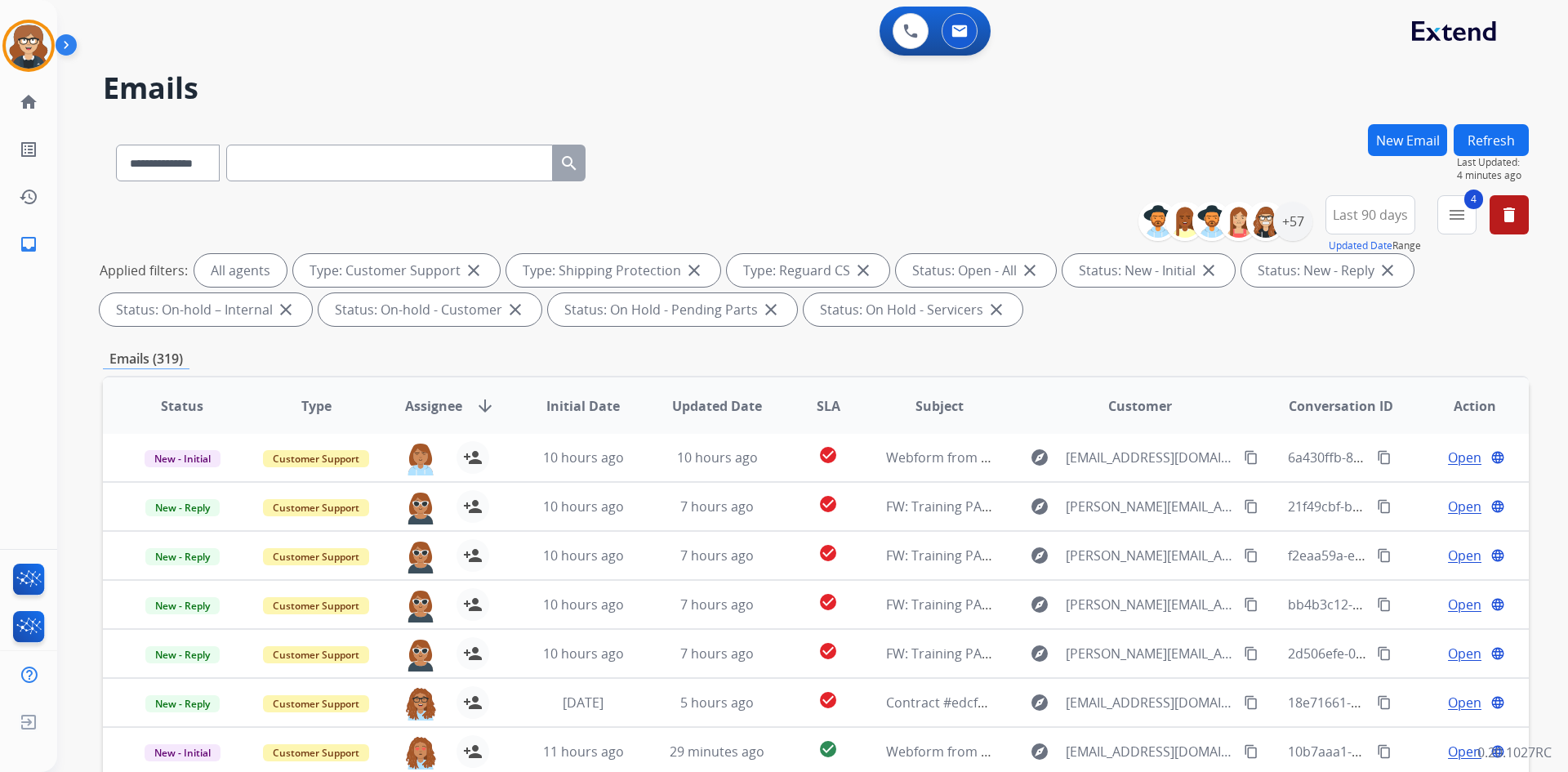
scroll to position [236, 0]
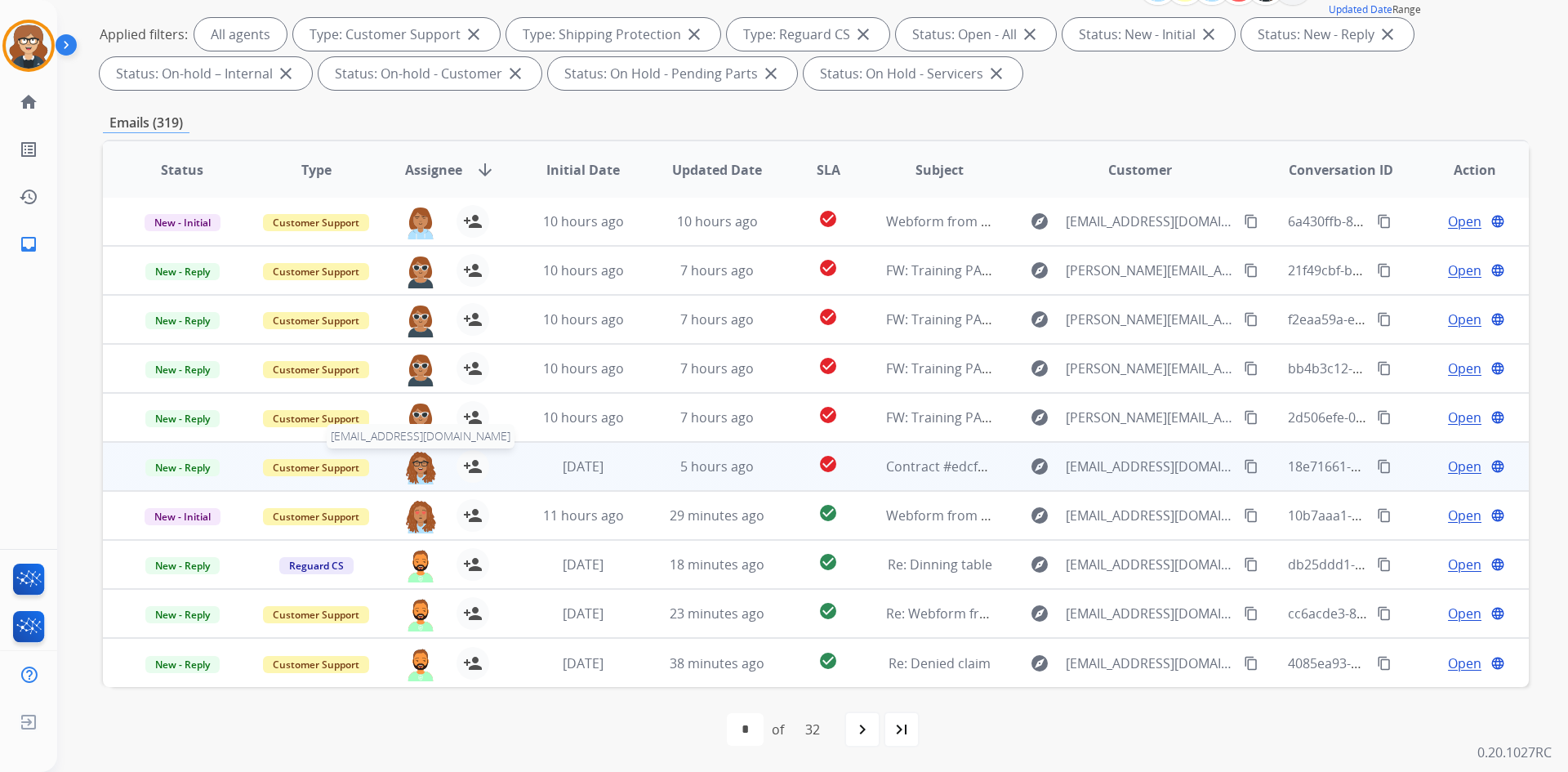
click at [412, 478] on img at bounding box center [420, 466] width 33 height 34
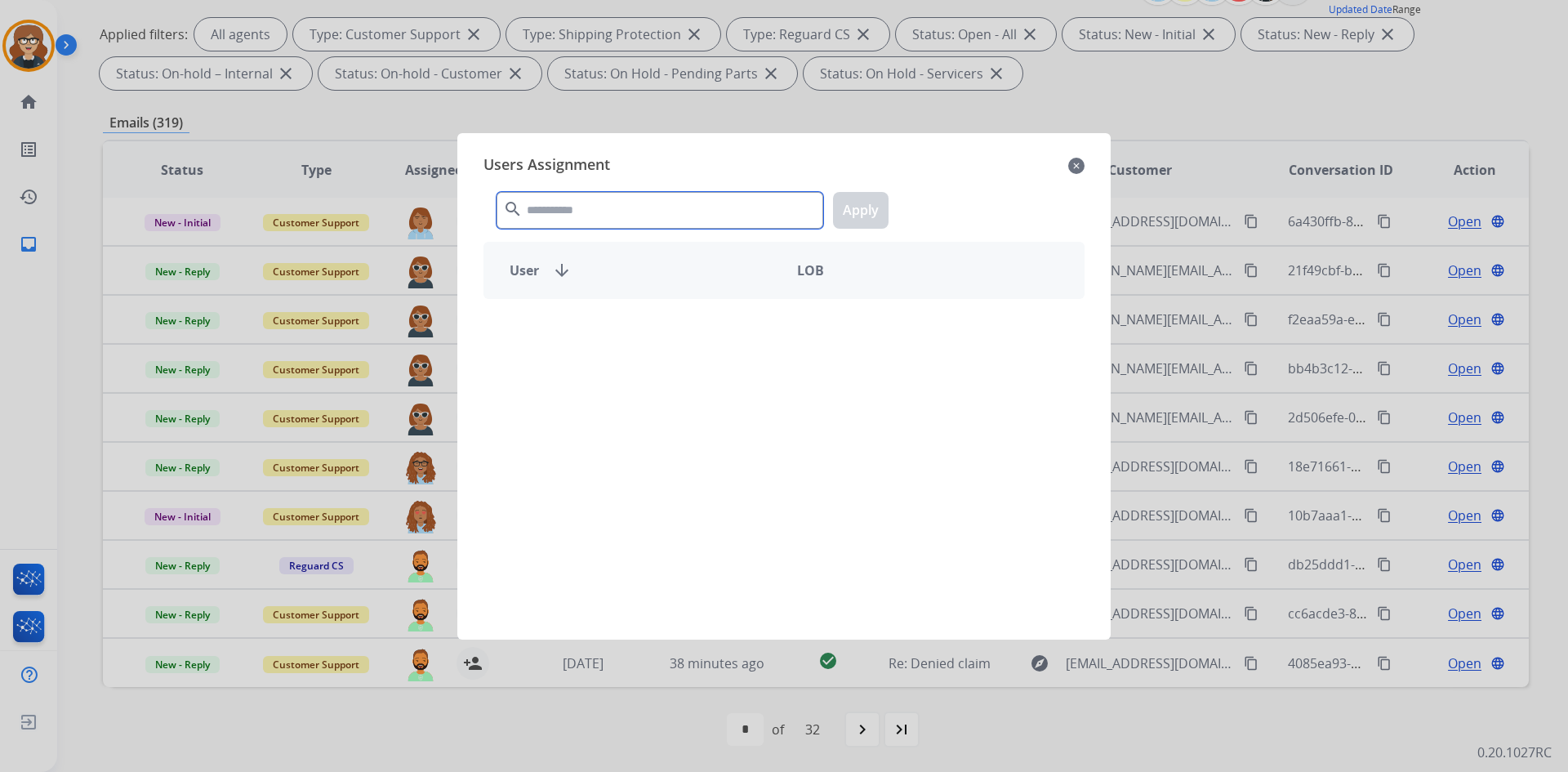
click at [660, 213] on input "text" at bounding box center [660, 211] width 327 height 37
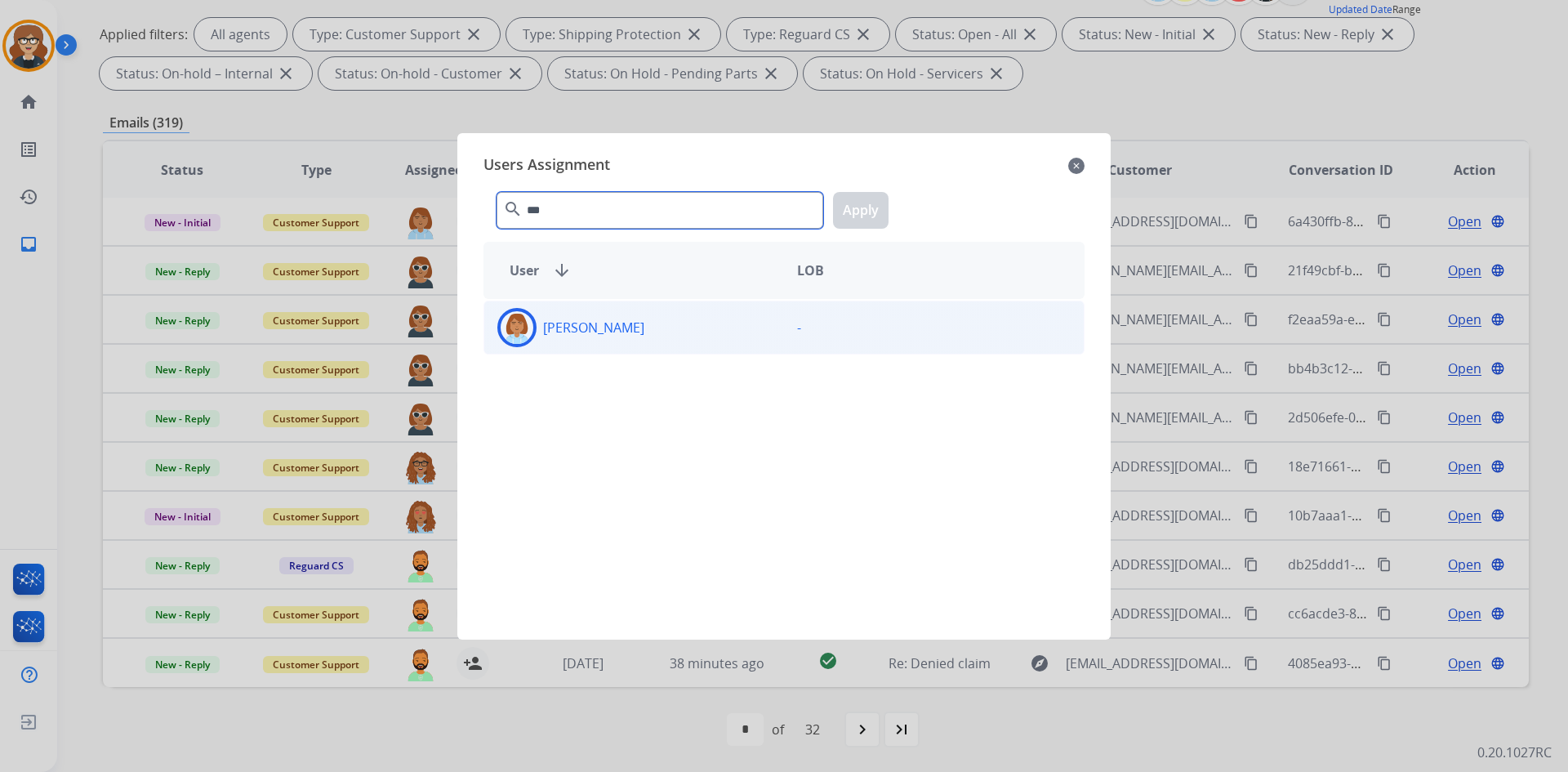
type input "***"
click at [645, 330] on p "[PERSON_NAME]" at bounding box center [594, 327] width 101 height 20
click at [870, 218] on button "Apply" at bounding box center [861, 211] width 56 height 37
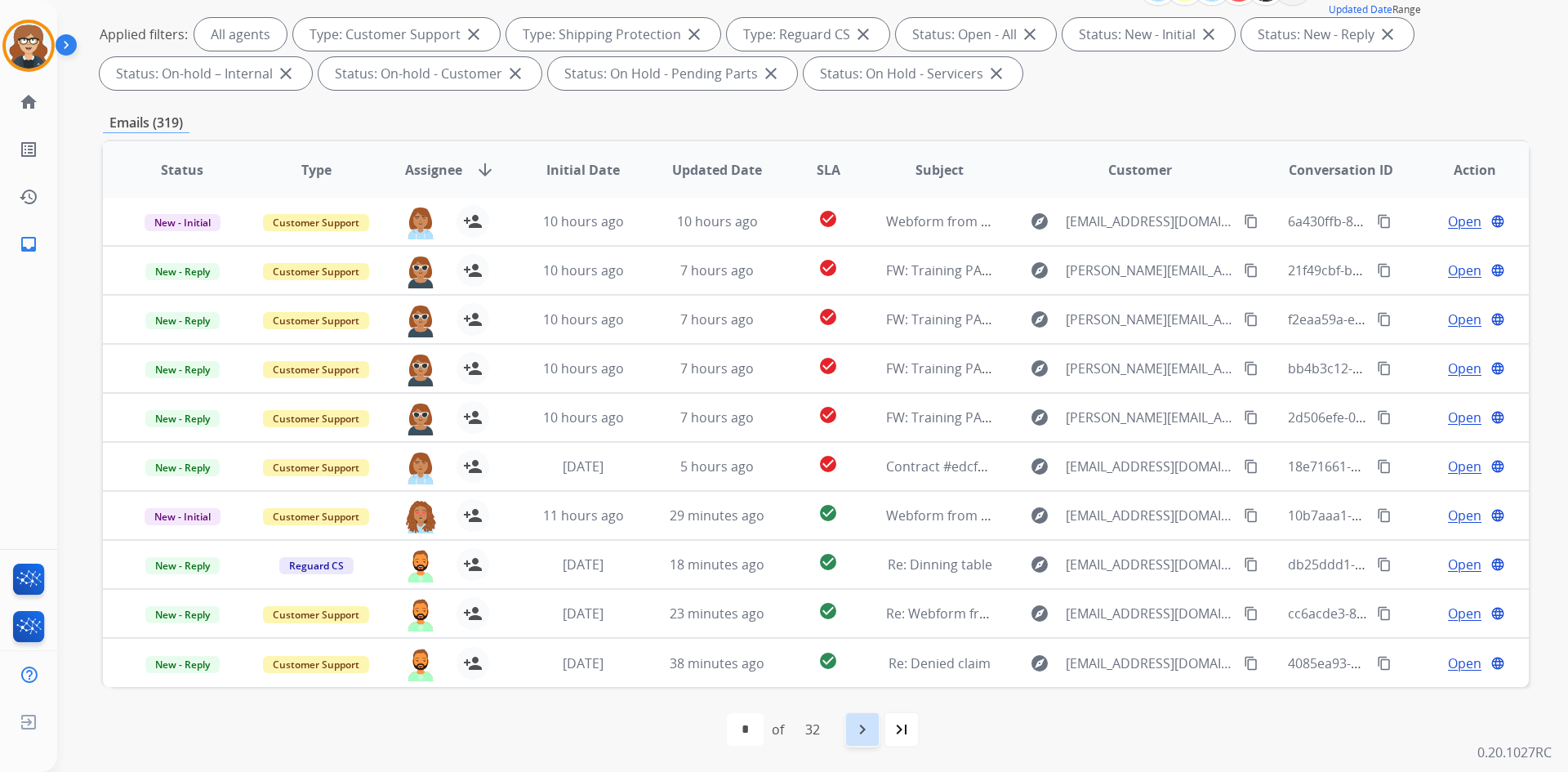
click at [863, 733] on mat-icon "navigate_next" at bounding box center [862, 729] width 20 height 20
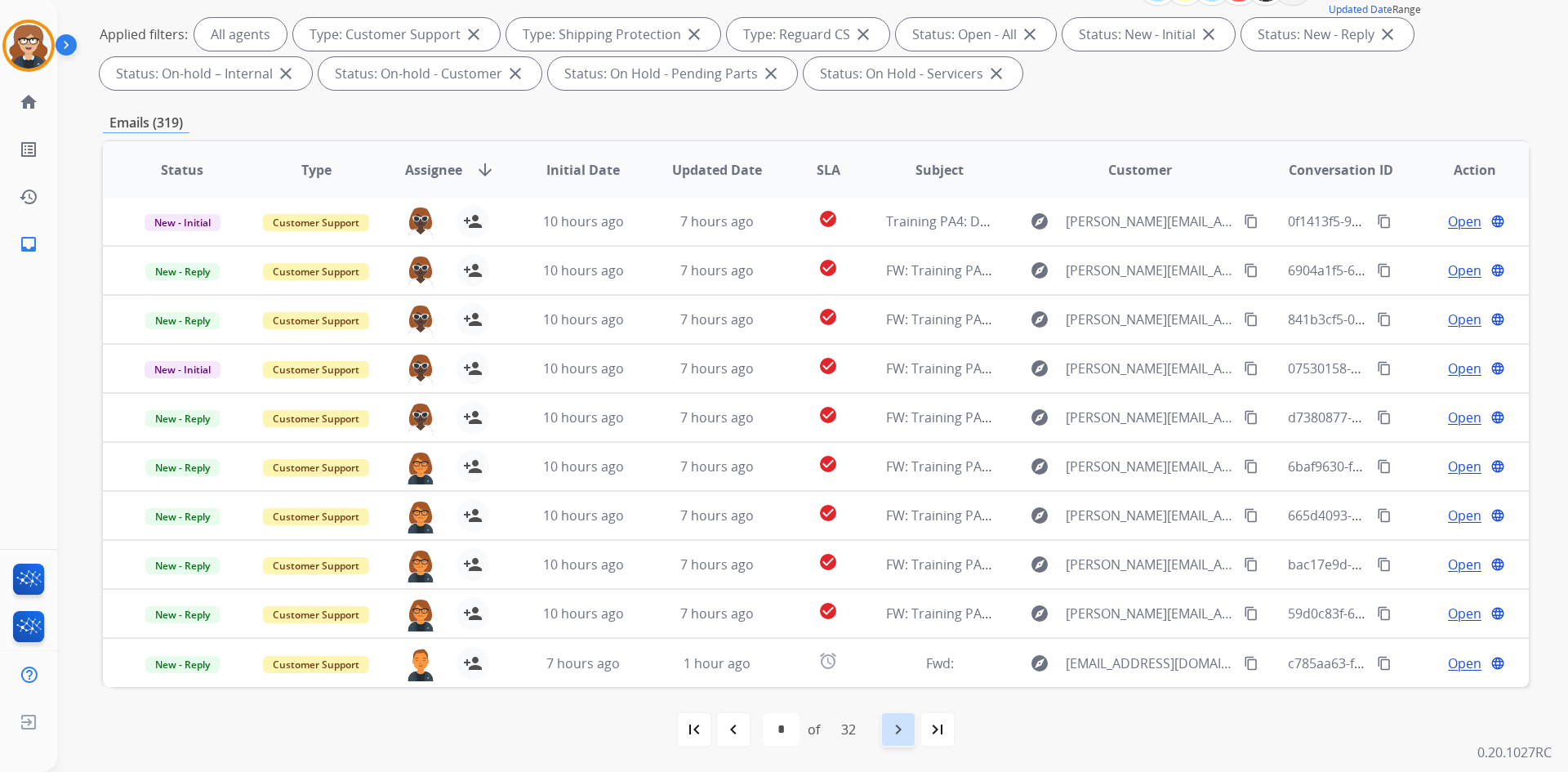
click at [893, 726] on mat-icon "navigate_next" at bounding box center [898, 729] width 20 height 20
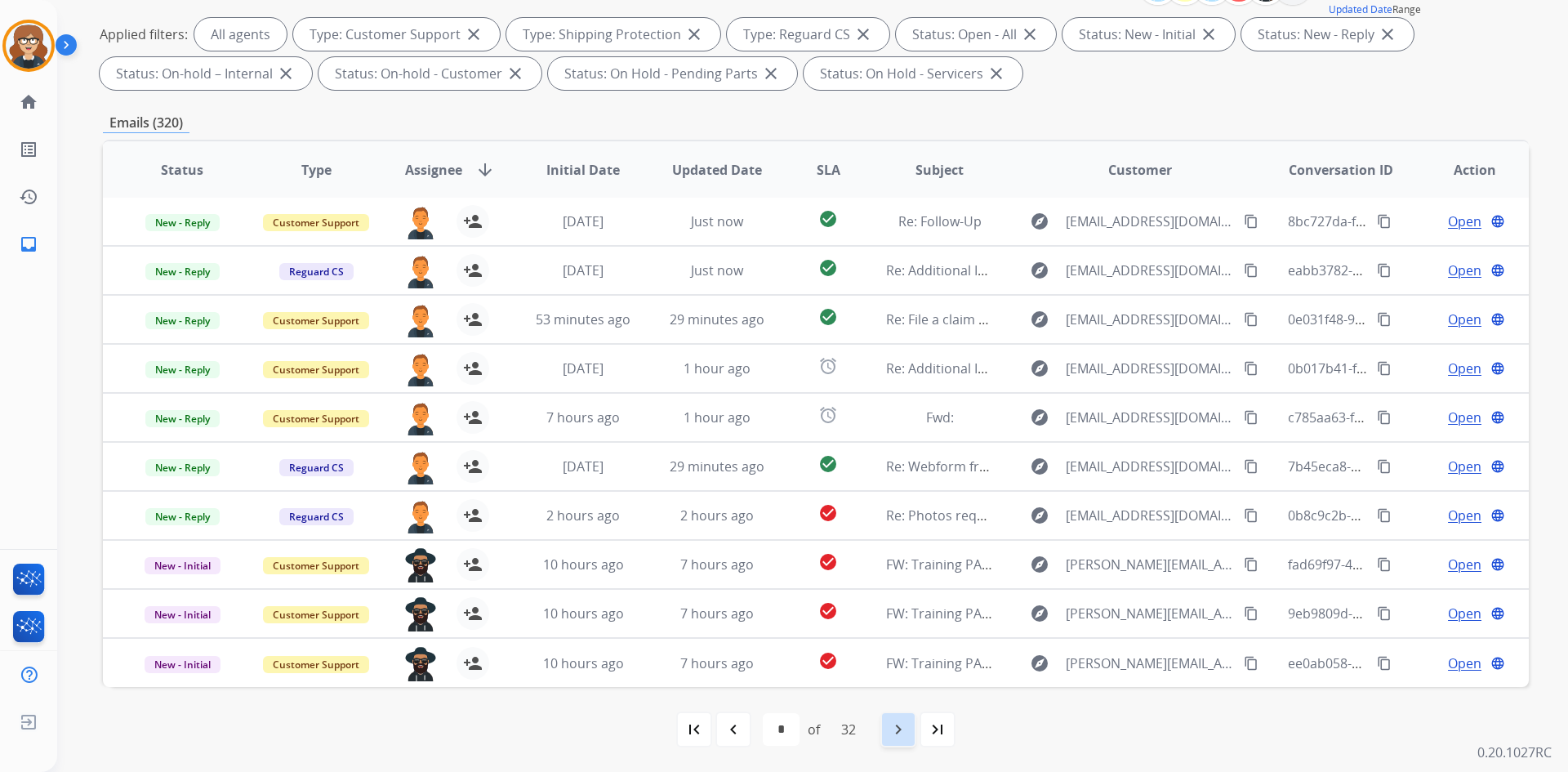
click at [905, 733] on mat-icon "navigate_next" at bounding box center [898, 729] width 20 height 20
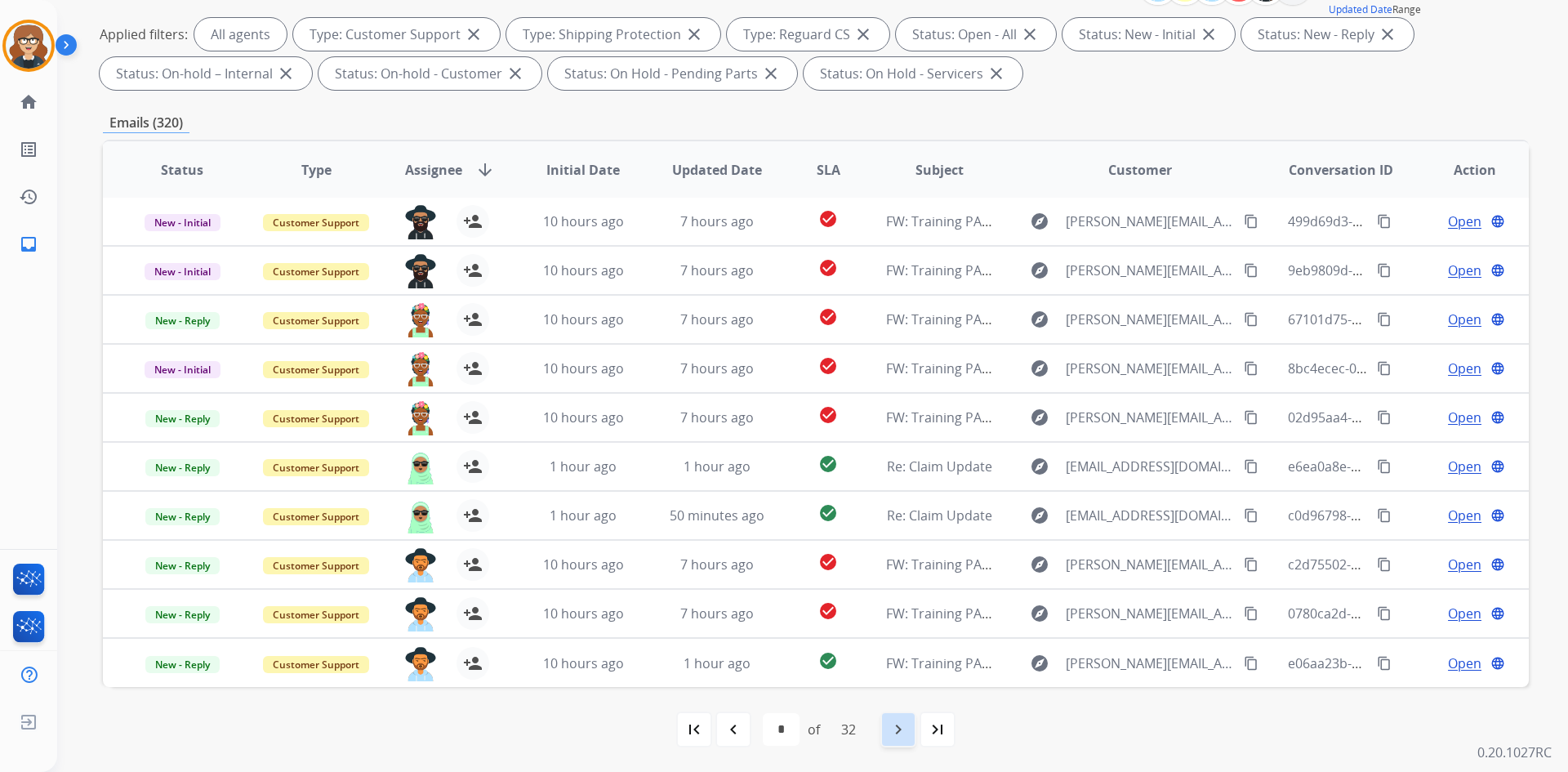
click at [903, 733] on mat-icon "navigate_next" at bounding box center [898, 729] width 20 height 20
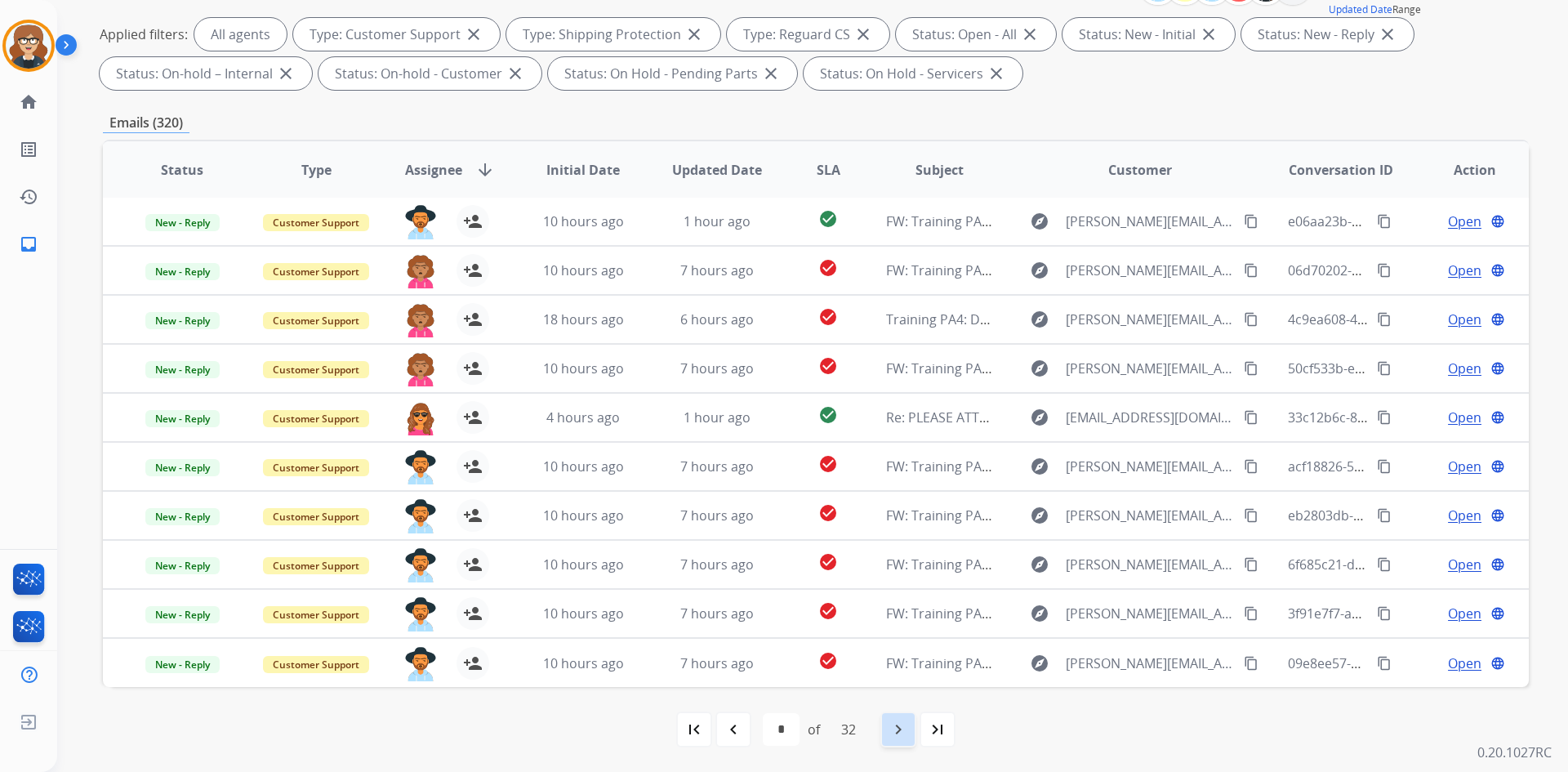
click at [895, 736] on mat-icon "navigate_next" at bounding box center [898, 729] width 20 height 20
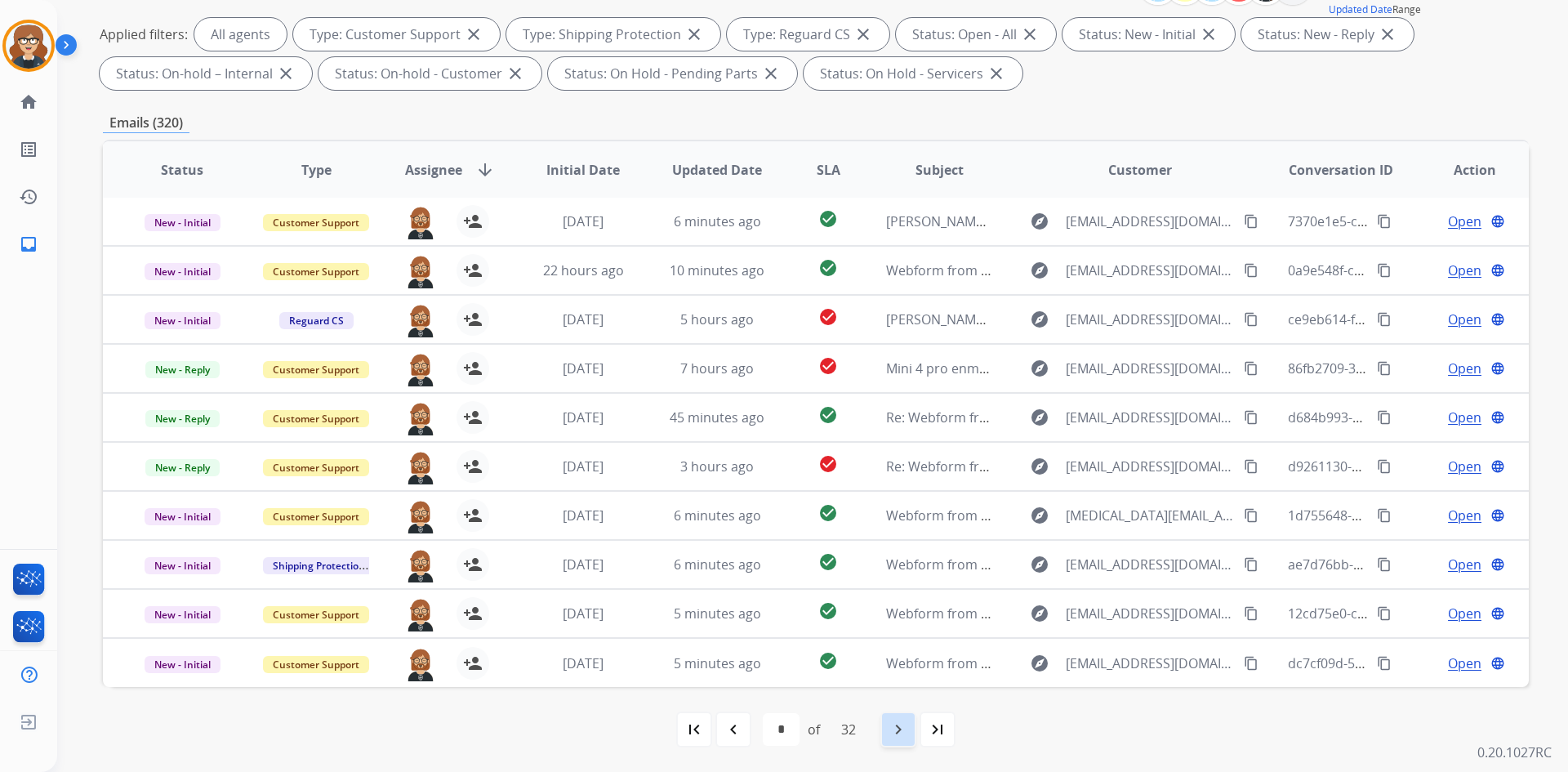
click at [901, 722] on mat-icon "navigate_next" at bounding box center [898, 729] width 20 height 20
select select "*"
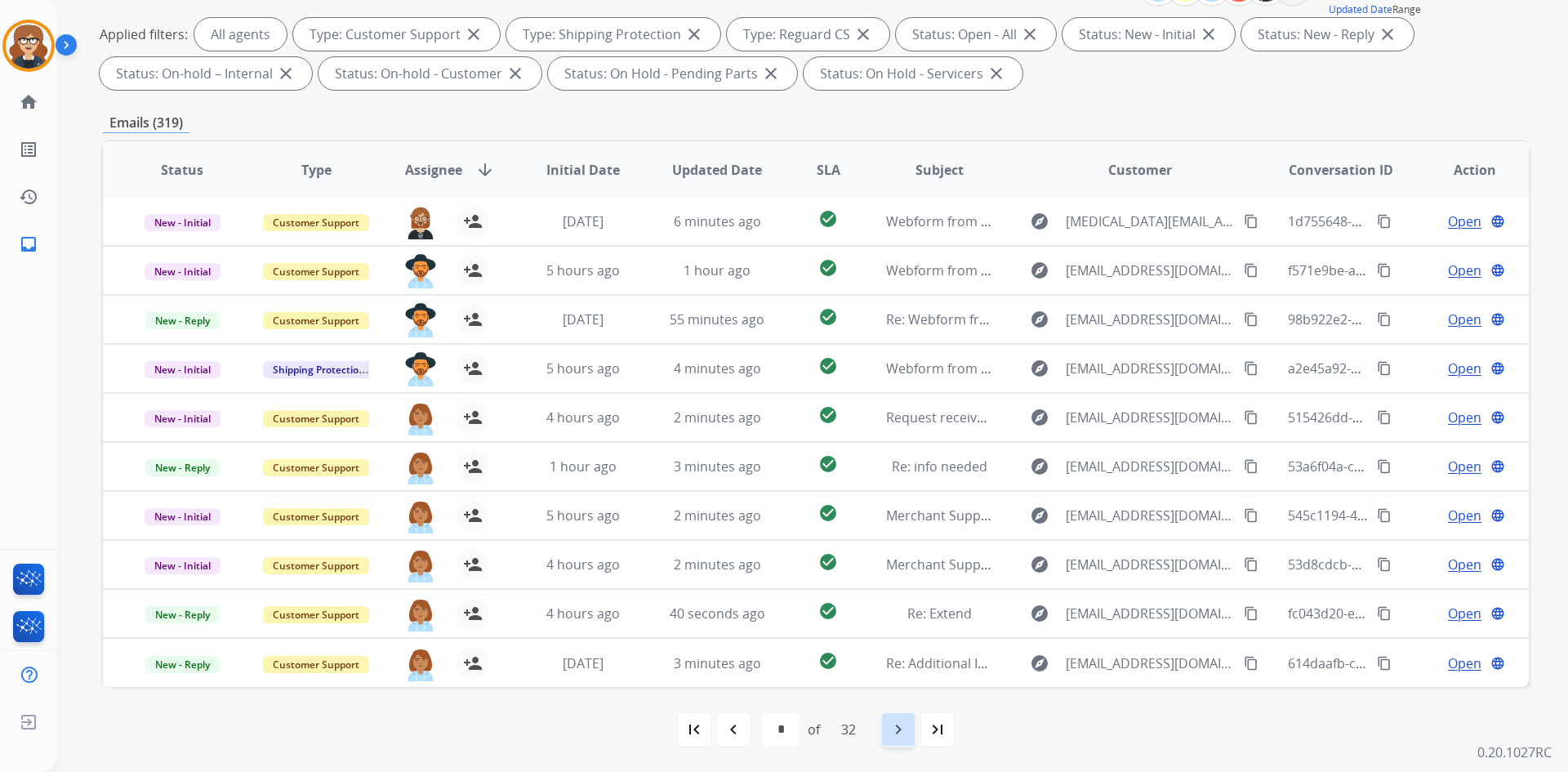
click at [908, 729] on mat-icon "navigate_next" at bounding box center [898, 729] width 20 height 20
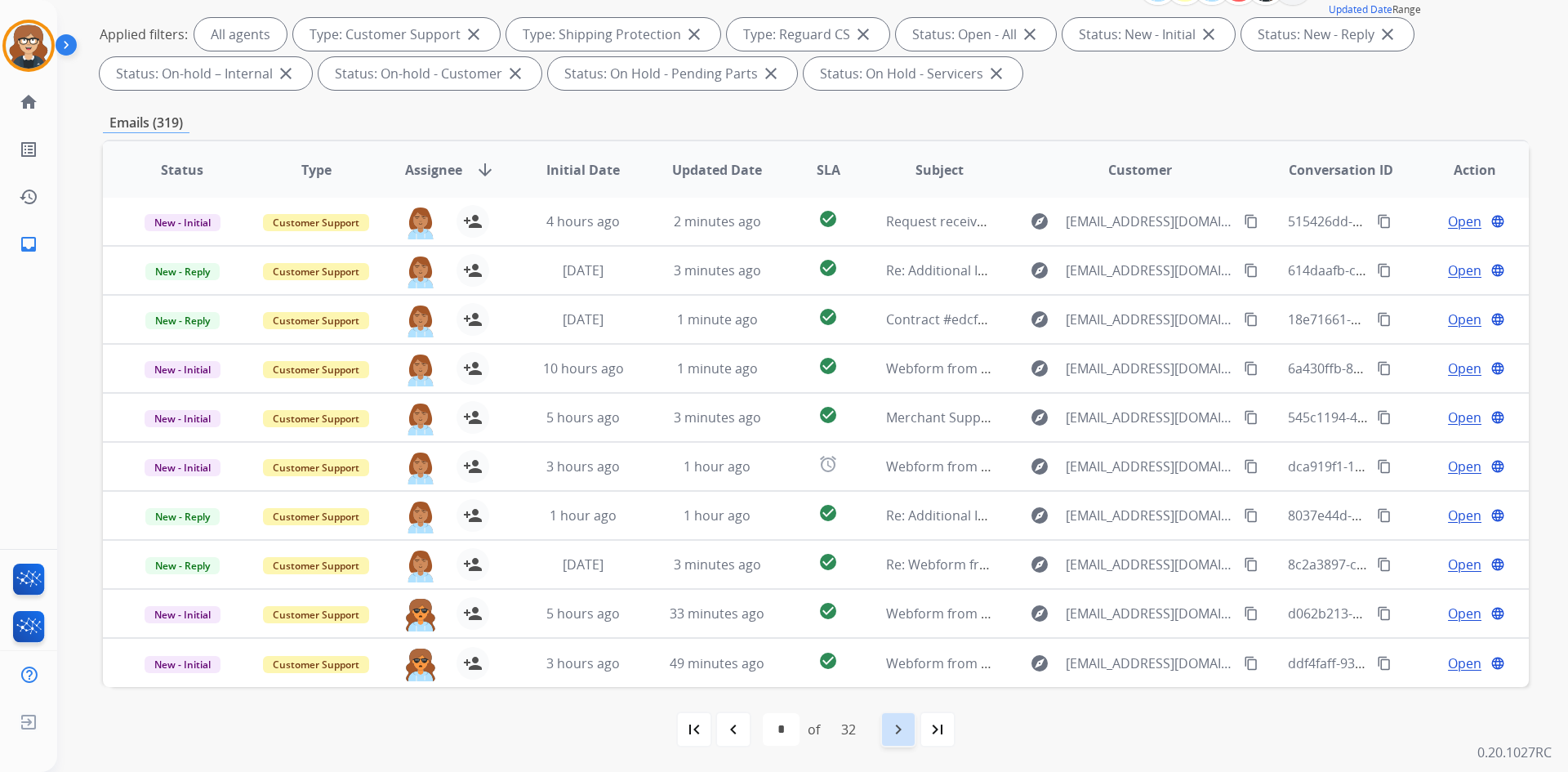
click at [891, 727] on mat-icon "navigate_next" at bounding box center [898, 729] width 20 height 20
